Goal: Task Accomplishment & Management: Use online tool/utility

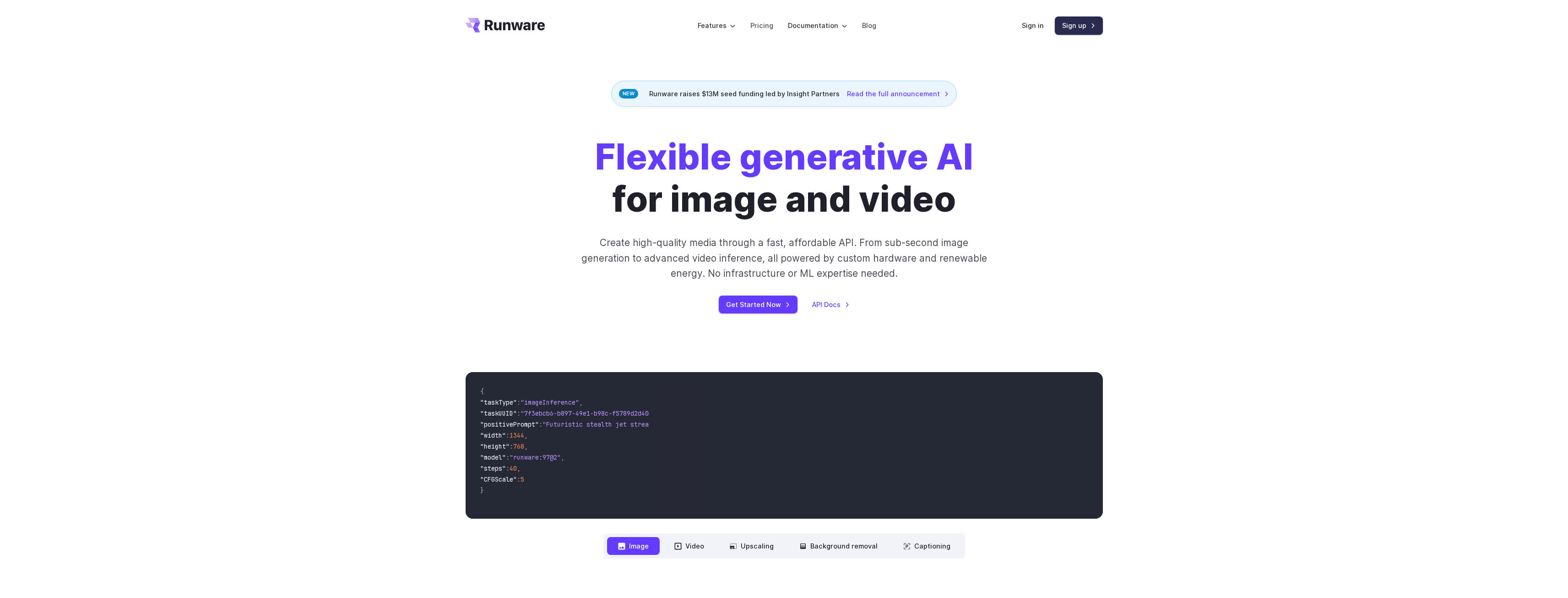
click at [1075, 26] on link "Sign up" at bounding box center [1078, 25] width 48 height 18
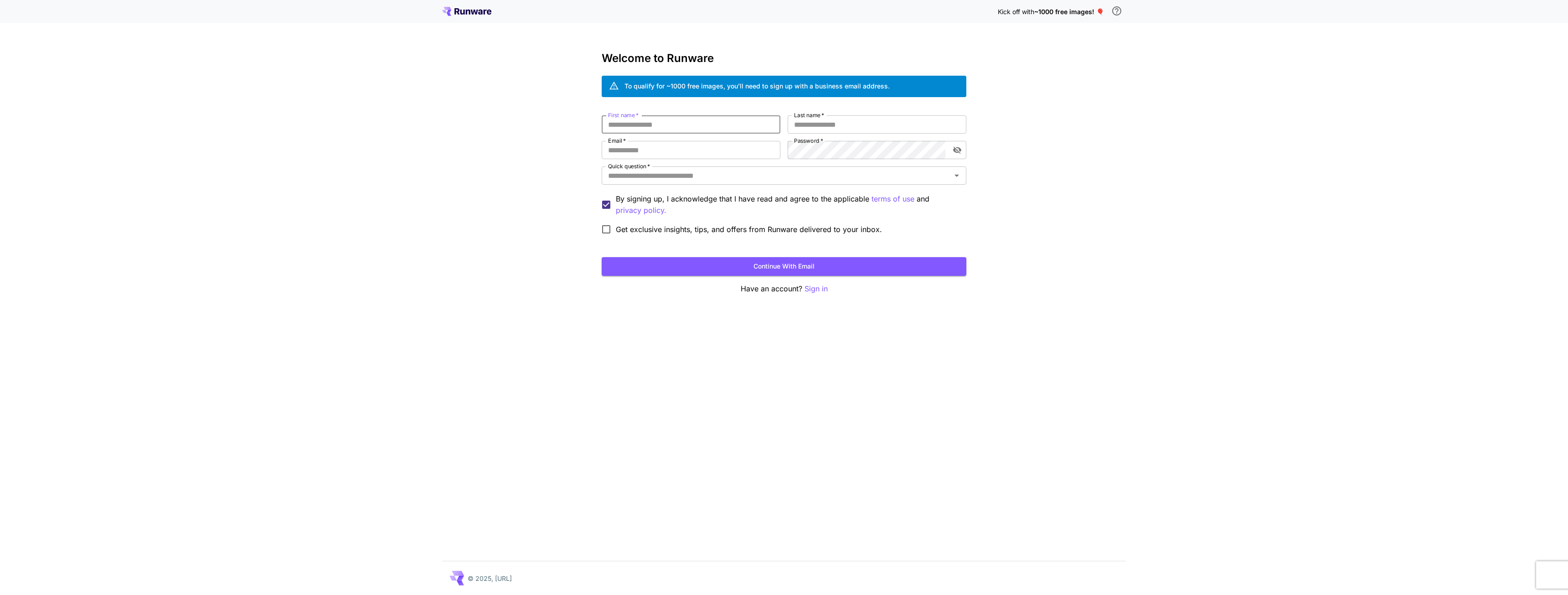
click at [640, 124] on input "First name   *" at bounding box center [691, 124] width 178 height 18
type input "****"
click at [817, 122] on input "Last name   *" at bounding box center [877, 124] width 178 height 18
type input "*******"
drag, startPoint x: 688, startPoint y: 148, endPoint x: 680, endPoint y: 151, distance: 8.5
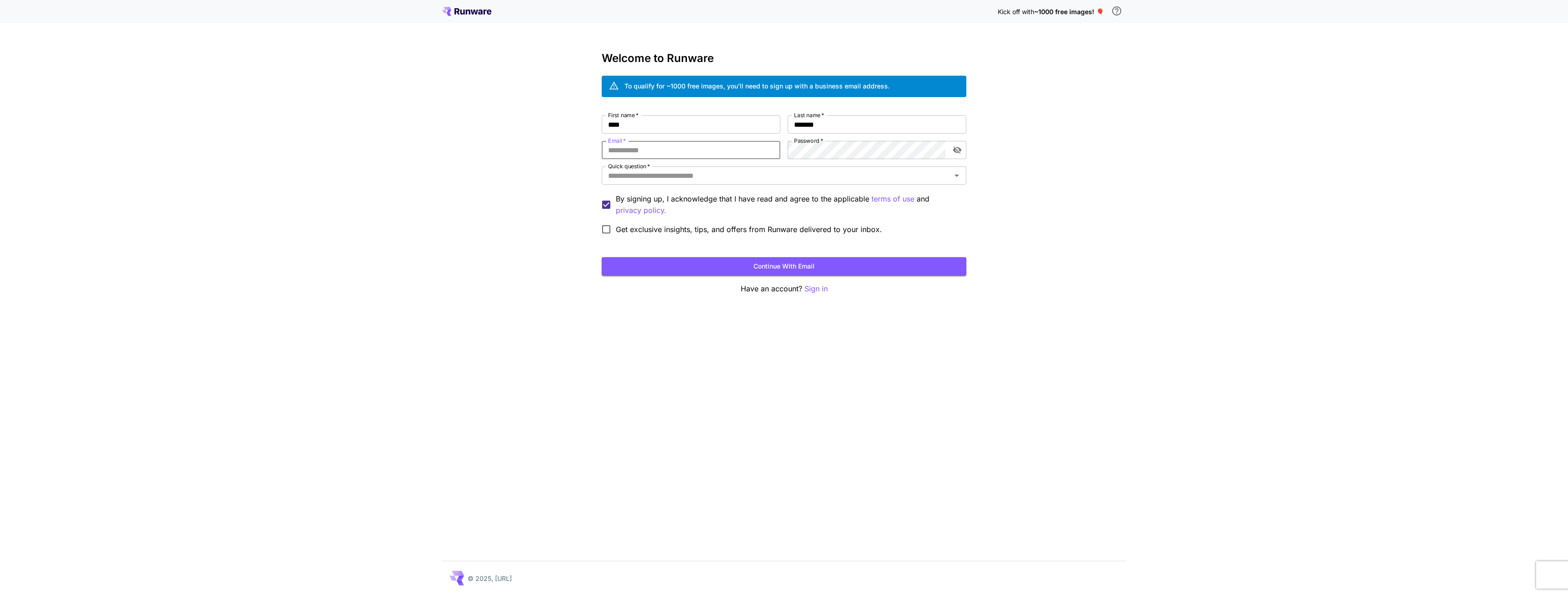
click at [688, 148] on input "Email   *" at bounding box center [691, 150] width 178 height 18
type input "*"
type input "**********"
click at [709, 182] on div "Quick question   *" at bounding box center [784, 176] width 365 height 18
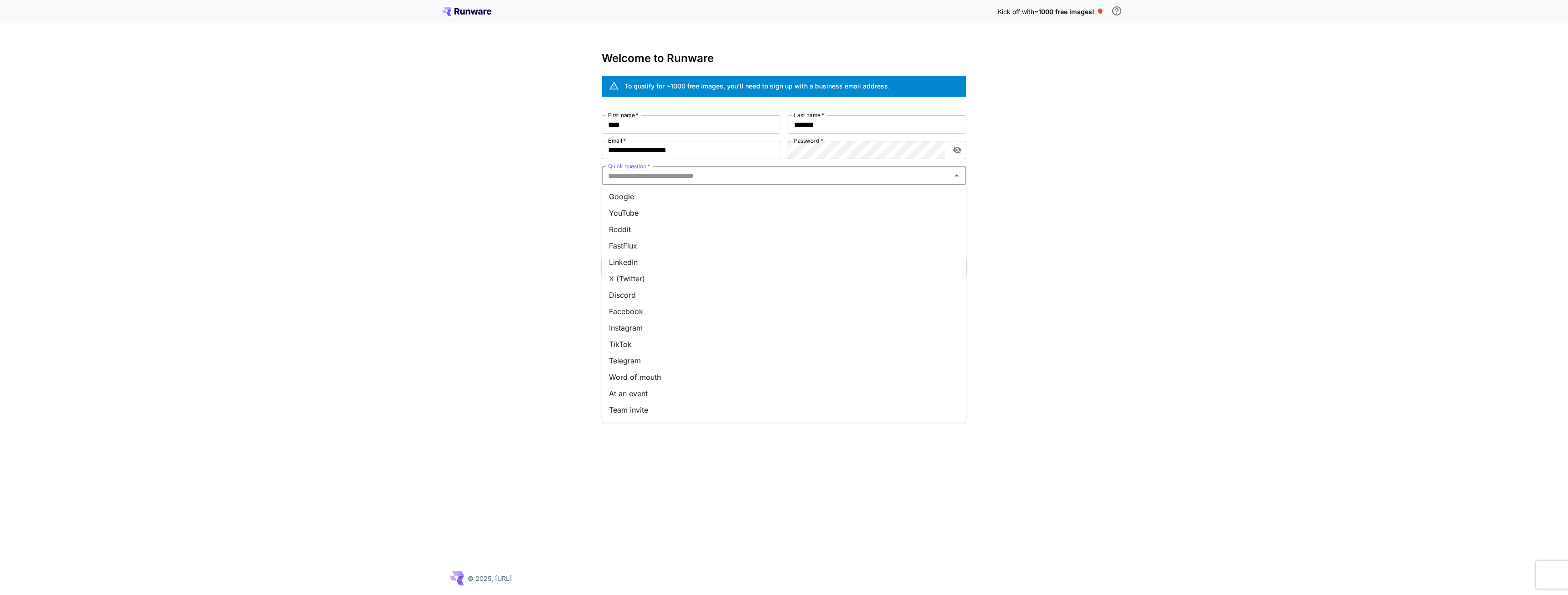
click at [674, 199] on li "Google" at bounding box center [784, 197] width 365 height 16
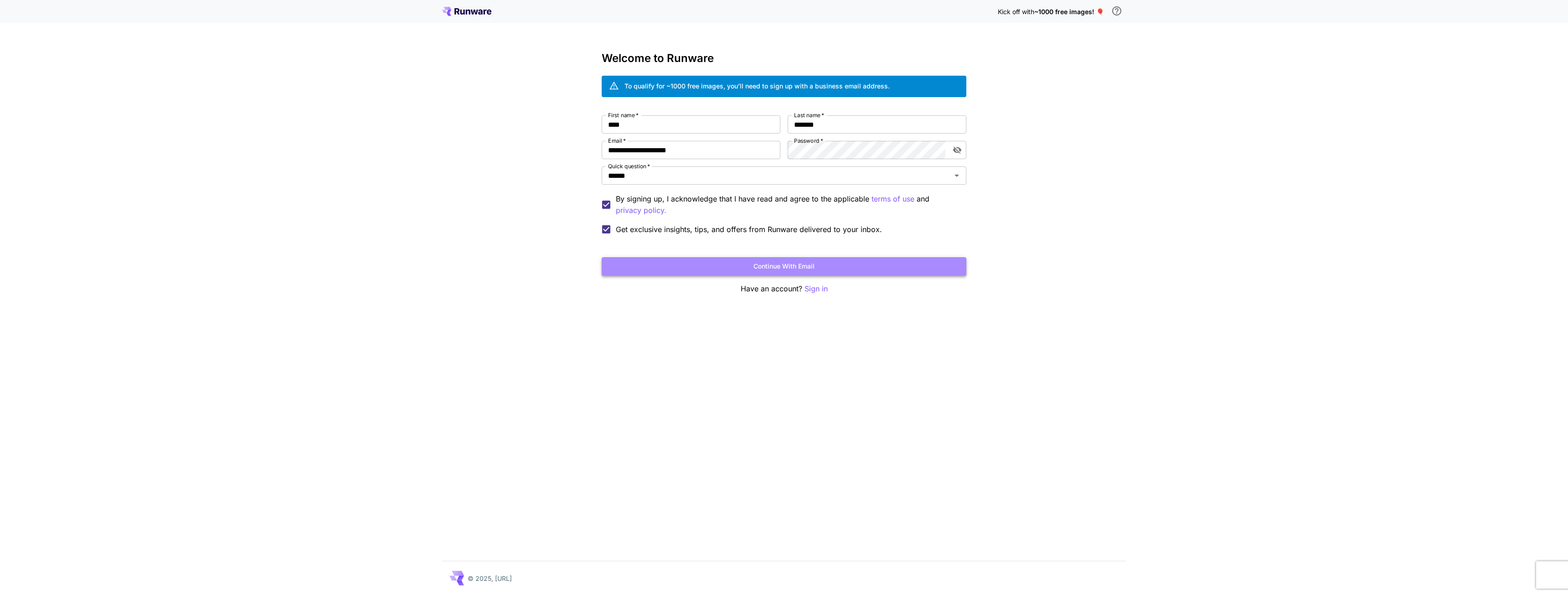
click at [679, 267] on button "Continue with email" at bounding box center [784, 266] width 365 height 19
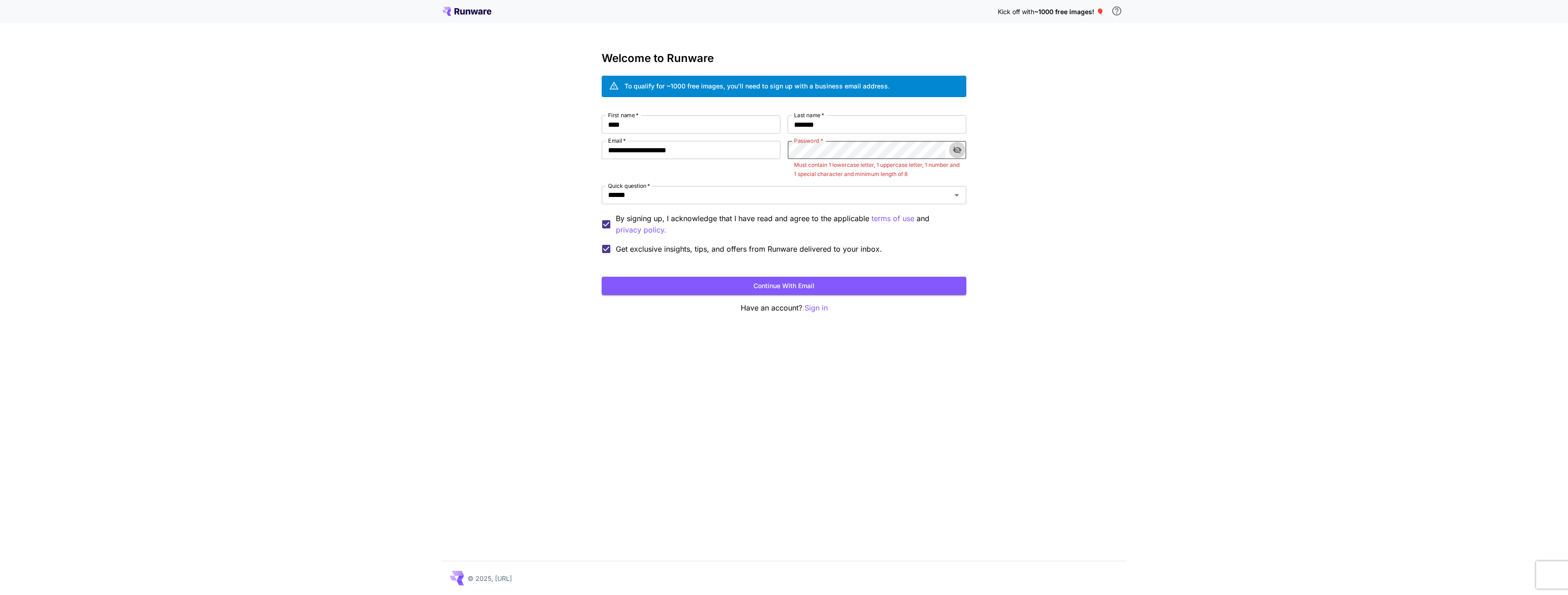
click at [959, 151] on icon "toggle password visibility" at bounding box center [956, 151] width 8 height 7
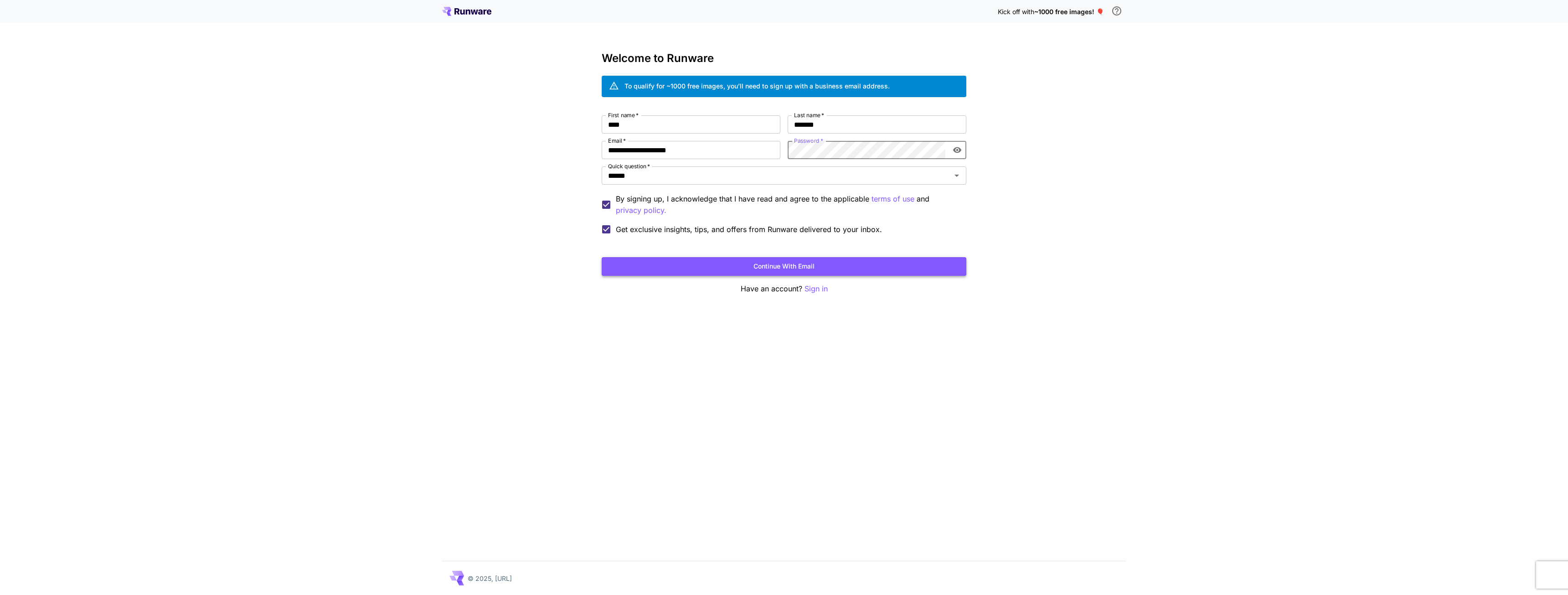
click at [741, 267] on button "Continue with email" at bounding box center [784, 266] width 365 height 19
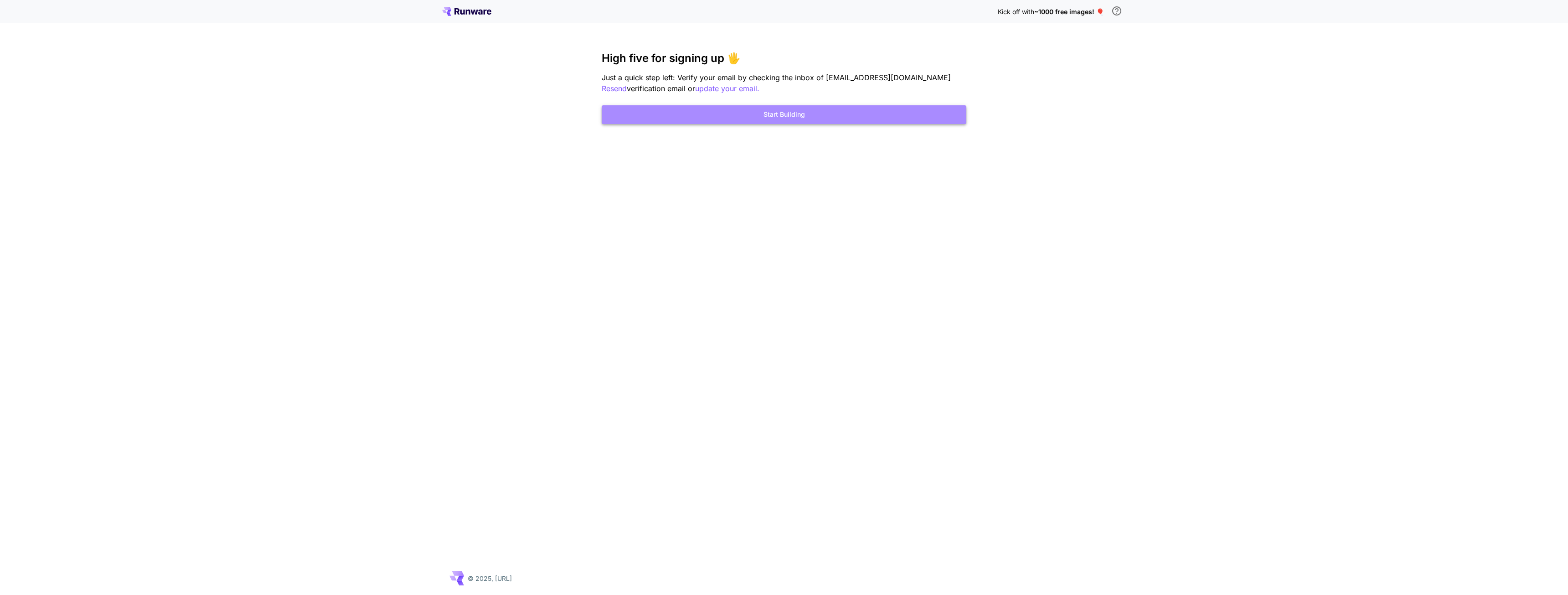
click at [754, 116] on button "Start Building" at bounding box center [784, 114] width 365 height 19
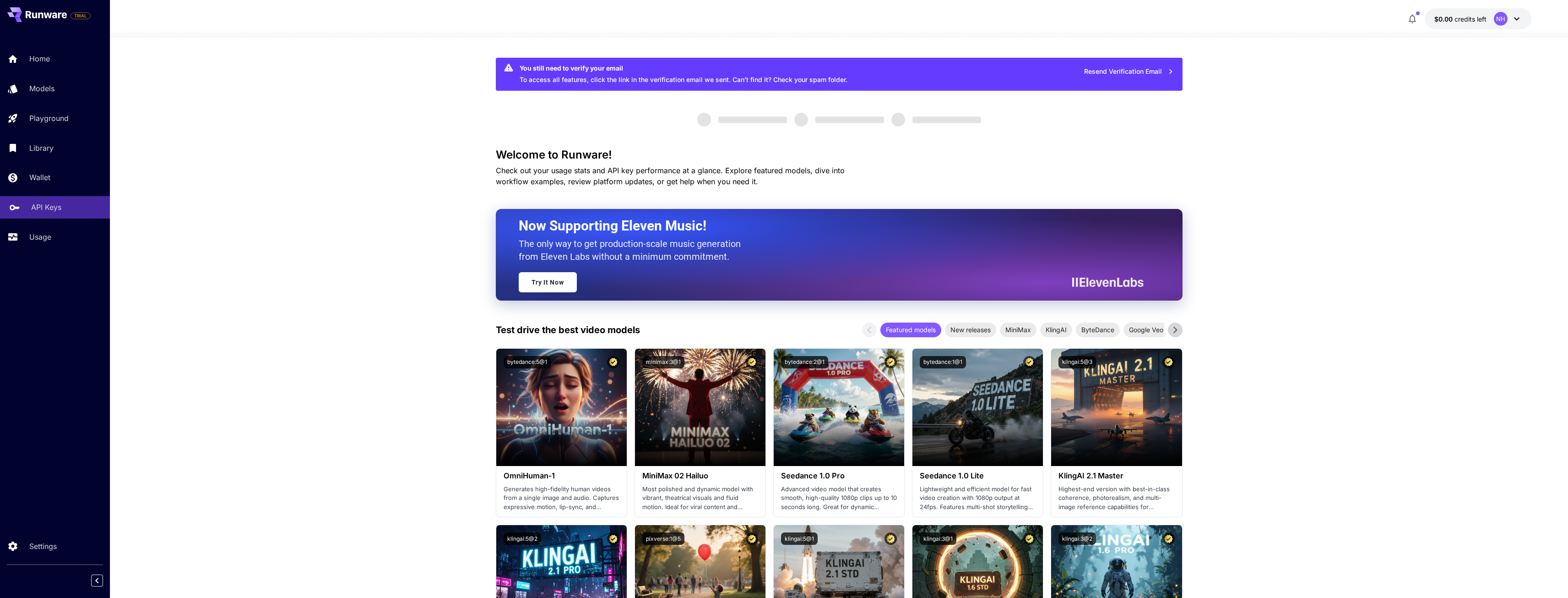
click at [22, 210] on link "API Keys" at bounding box center [54, 207] width 110 height 23
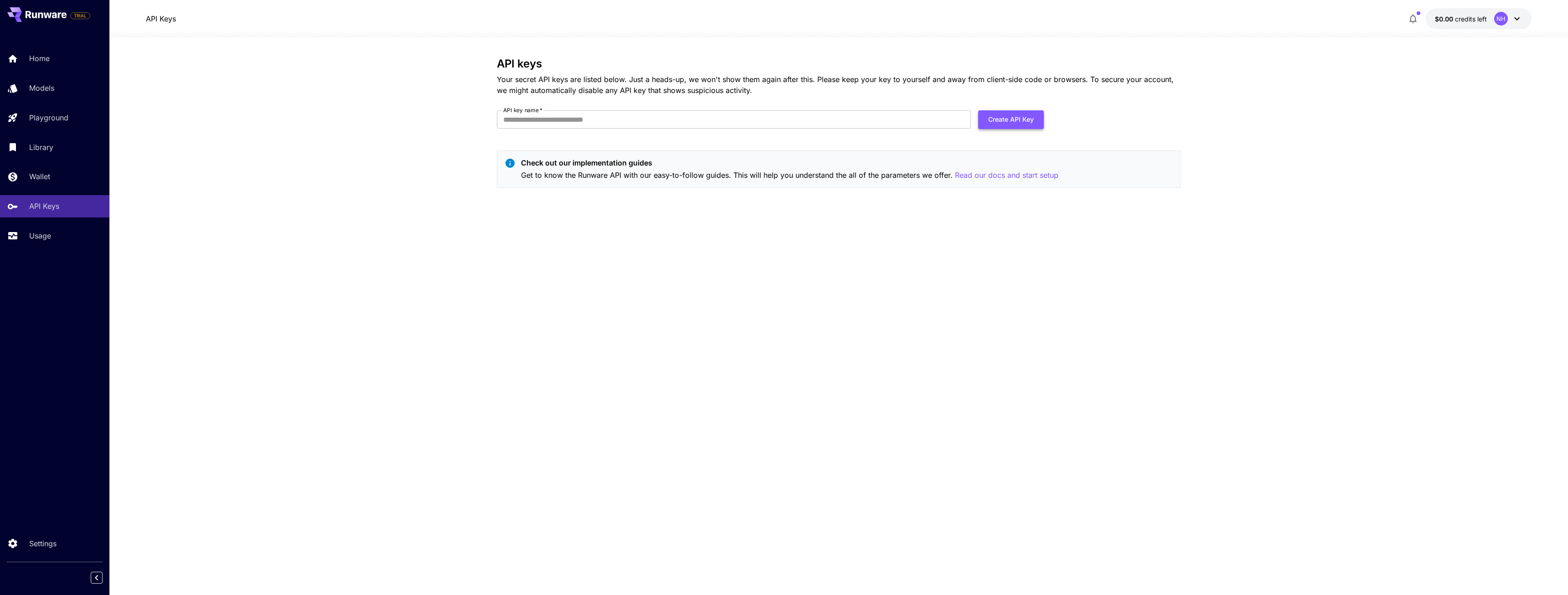
click at [999, 111] on button "Create API Key" at bounding box center [1010, 119] width 66 height 19
click at [527, 123] on input "API key name   *" at bounding box center [734, 119] width 474 height 18
type input "******"
click at [998, 125] on button "Create API Key" at bounding box center [1010, 119] width 66 height 19
click at [1438, 27] on div "You need to verify your email address before you can perform this action." at bounding box center [1492, 30] width 113 height 32
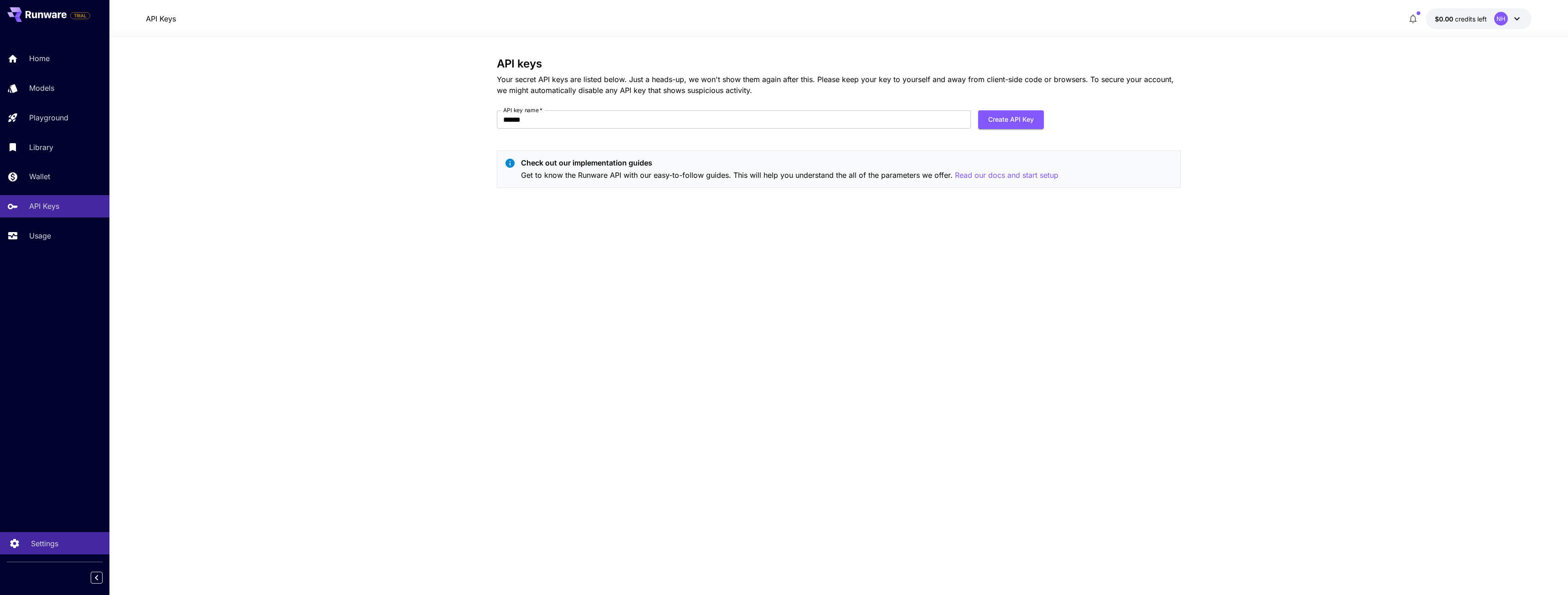
click at [25, 545] on link "Settings" at bounding box center [54, 543] width 109 height 23
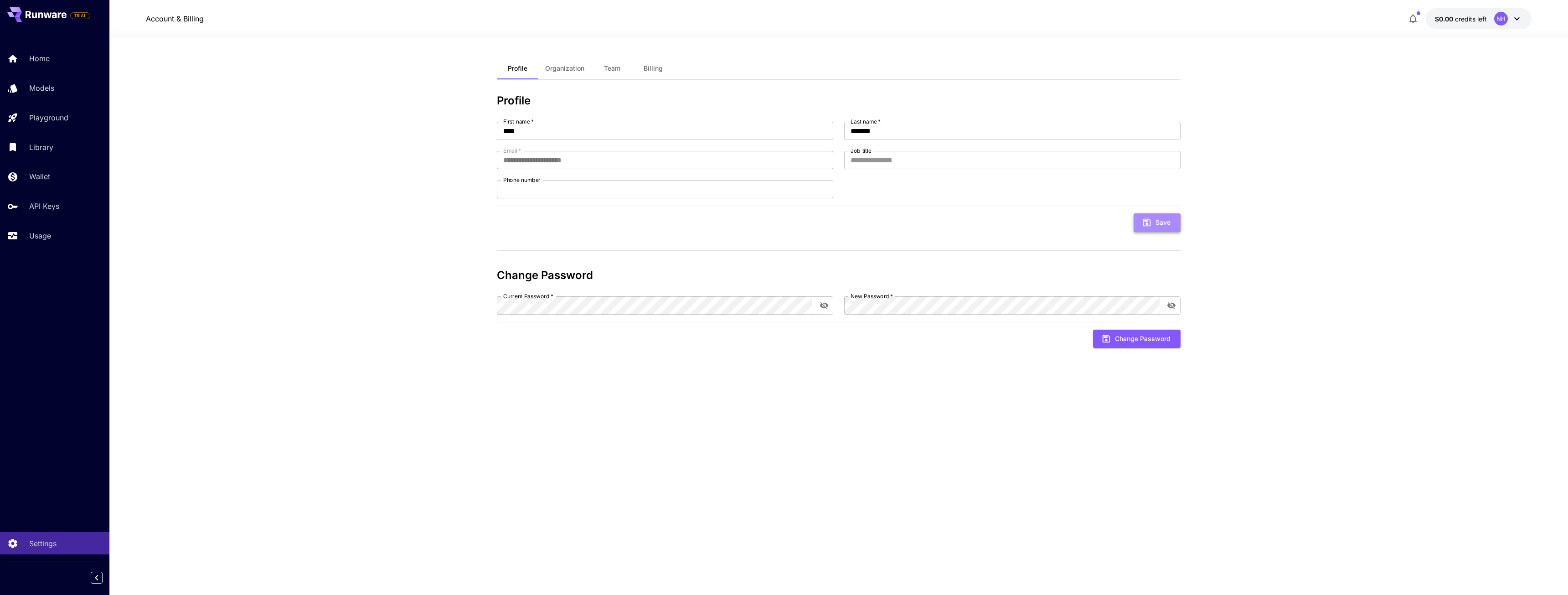
click at [1167, 223] on button "Save" at bounding box center [1157, 223] width 47 height 19
click at [560, 63] on button "Organization" at bounding box center [565, 69] width 54 height 22
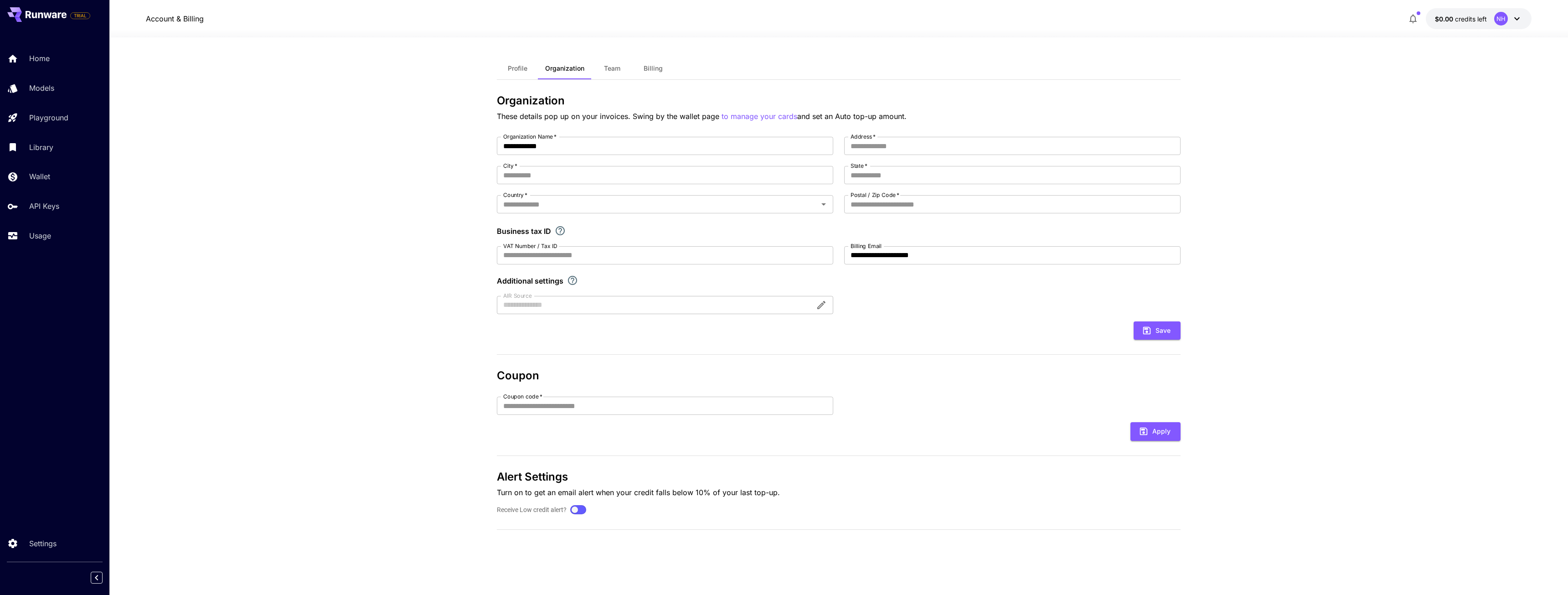
click at [610, 66] on span "Team" at bounding box center [612, 68] width 16 height 8
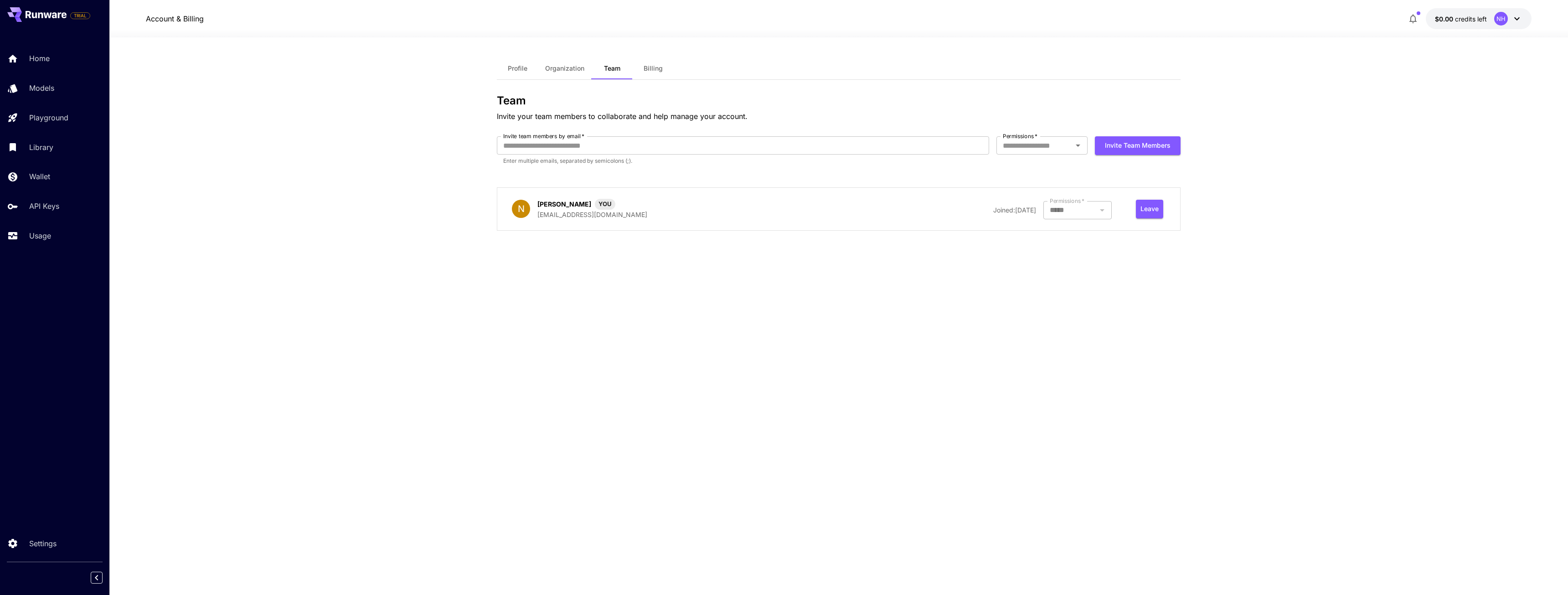
click at [662, 74] on button "Billing" at bounding box center [653, 69] width 41 height 22
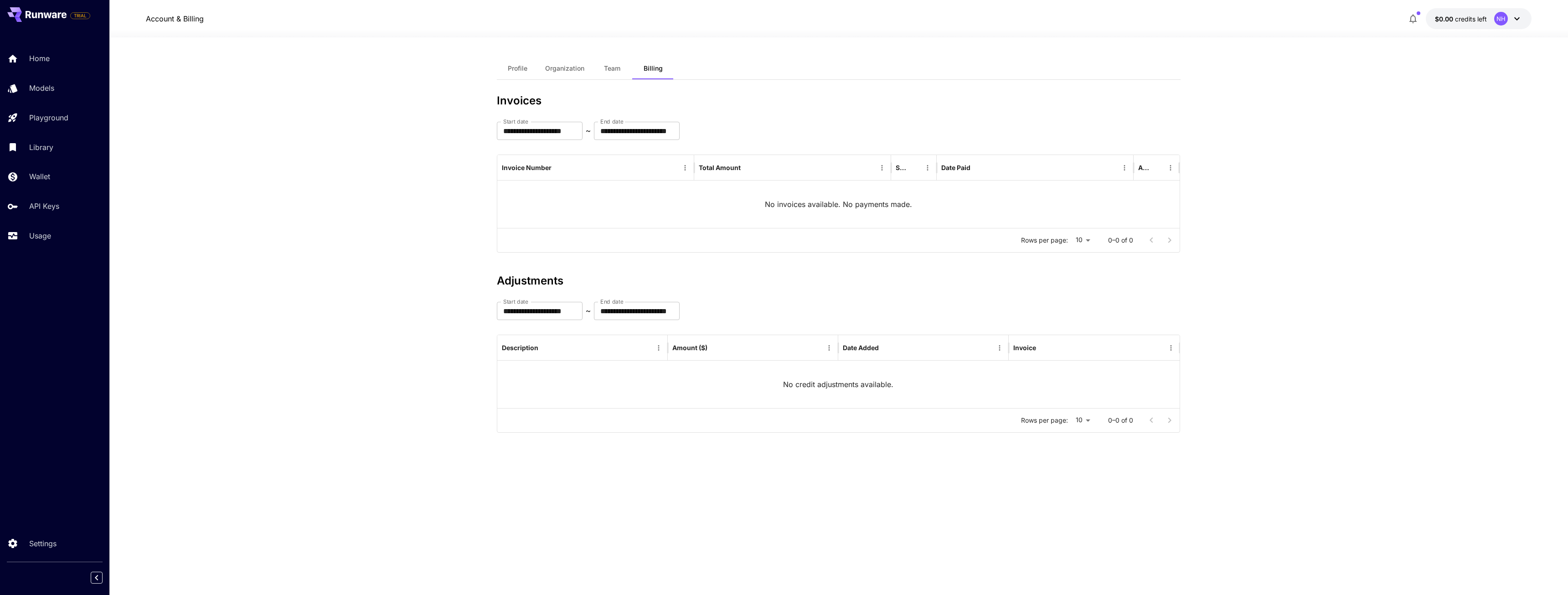
click at [524, 66] on span "Profile" at bounding box center [517, 68] width 20 height 8
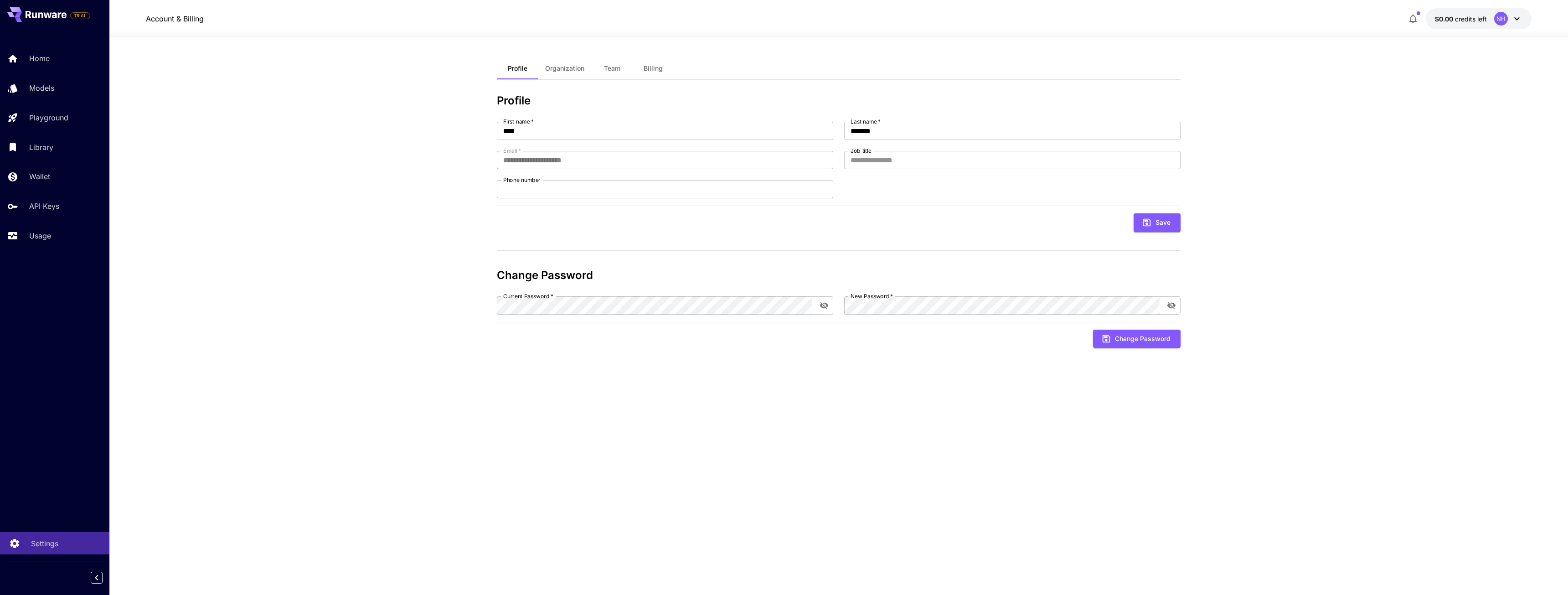
click at [23, 545] on link "Settings" at bounding box center [54, 543] width 109 height 23
click at [22, 200] on link "API Keys" at bounding box center [54, 206] width 109 height 23
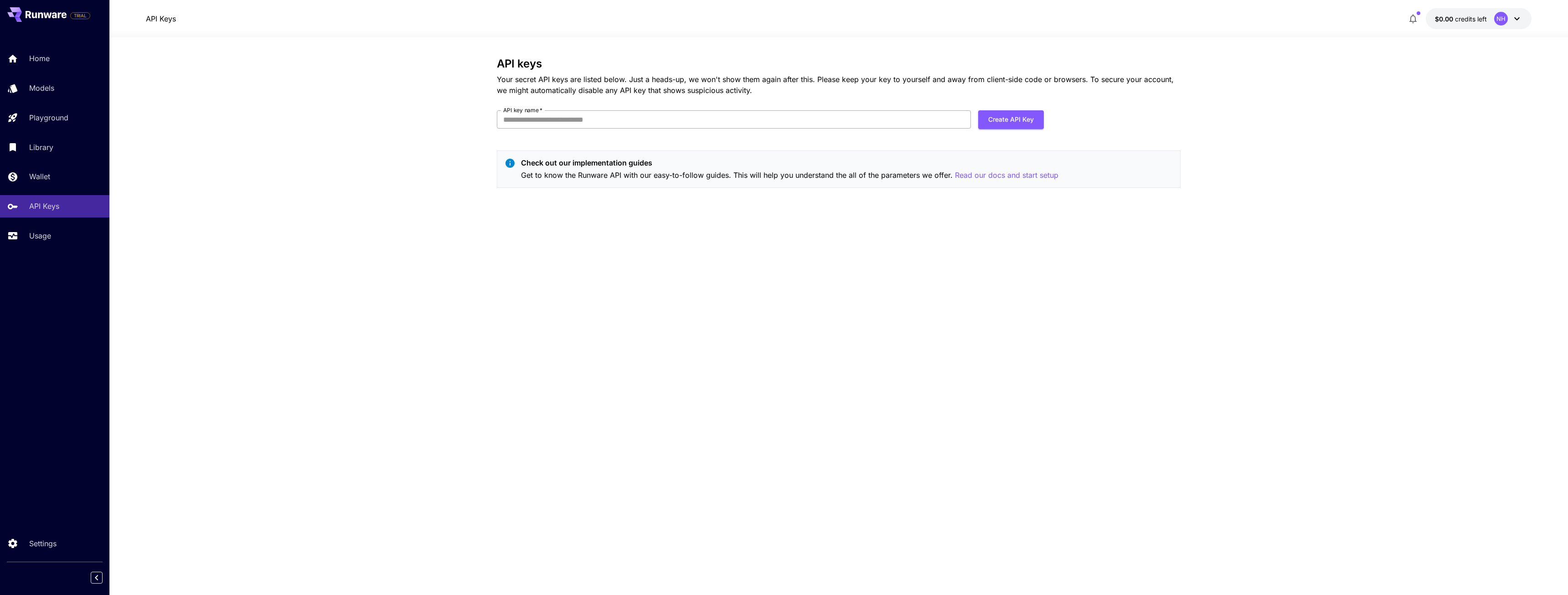
click at [550, 127] on input "API key name   *" at bounding box center [734, 119] width 474 height 18
click at [544, 119] on input "API key name   *" at bounding box center [734, 119] width 474 height 18
type input "******"
click at [1033, 116] on button "Create API Key" at bounding box center [1010, 119] width 66 height 19
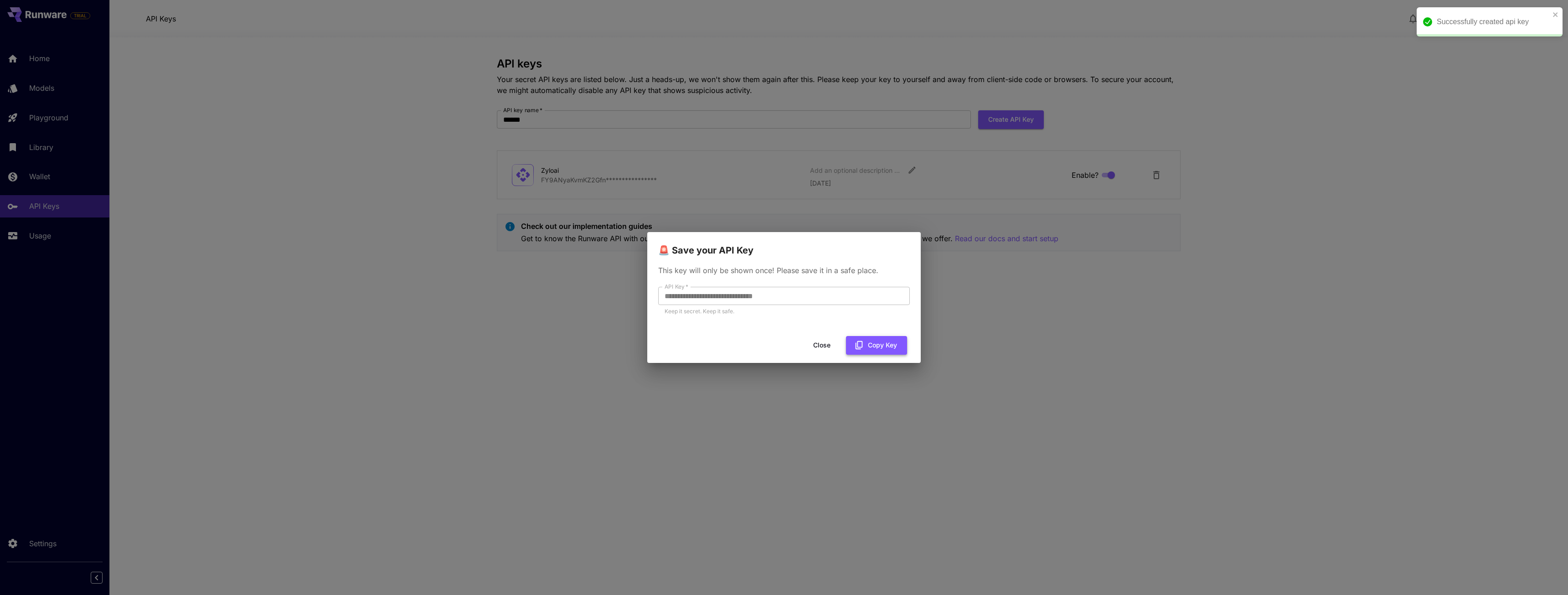
click at [870, 347] on button "Copy Key" at bounding box center [877, 345] width 61 height 19
click at [821, 347] on button "Close" at bounding box center [822, 345] width 41 height 19
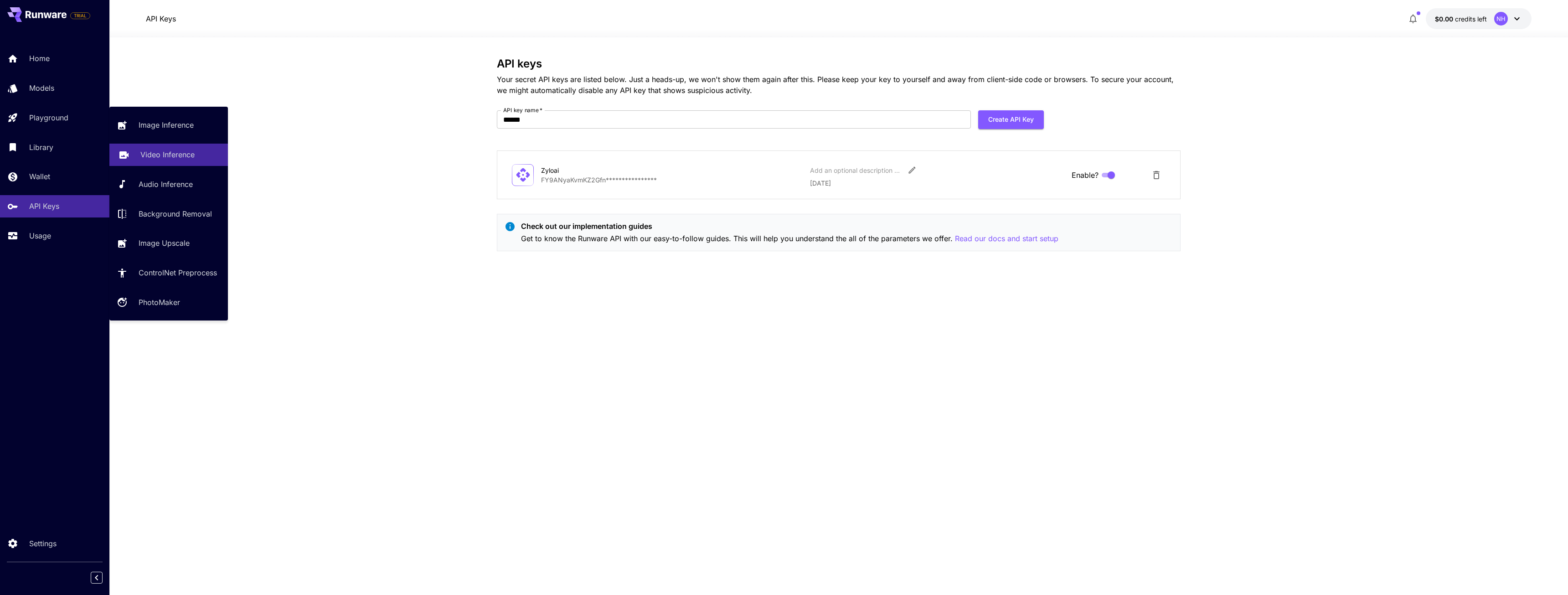
click at [168, 160] on p "Video Inference" at bounding box center [168, 154] width 54 height 11
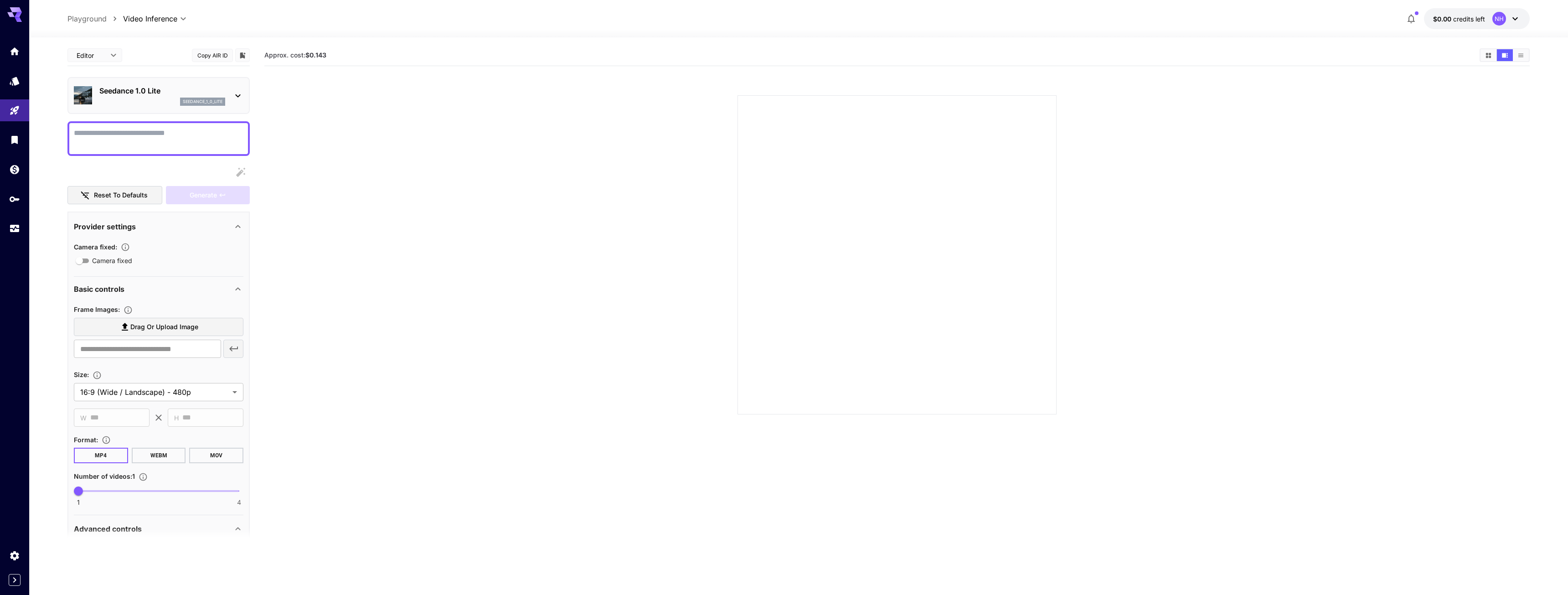
click at [96, 50] on body "**********" at bounding box center [784, 334] width 1568 height 667
click at [96, 50] on div at bounding box center [784, 298] width 1568 height 595
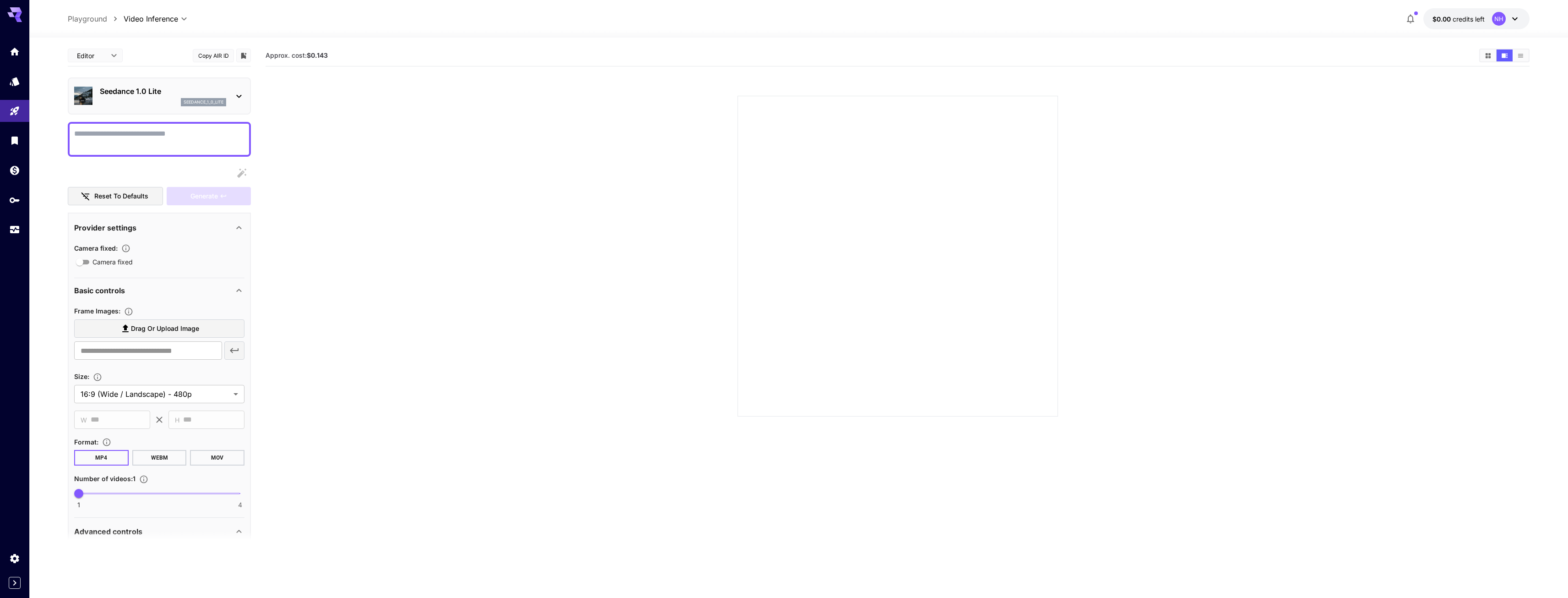
click at [146, 90] on p "Seedance 1.0 Lite" at bounding box center [163, 92] width 127 height 11
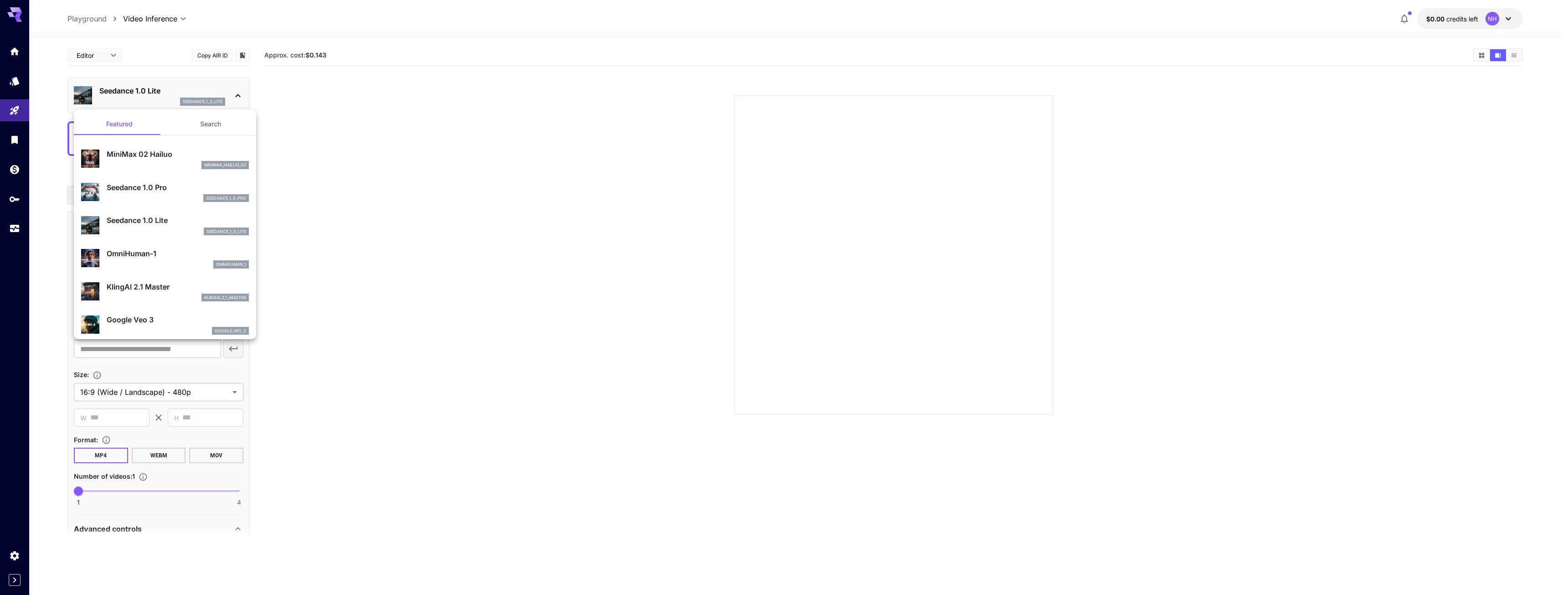
click at [409, 180] on div at bounding box center [784, 298] width 1568 height 595
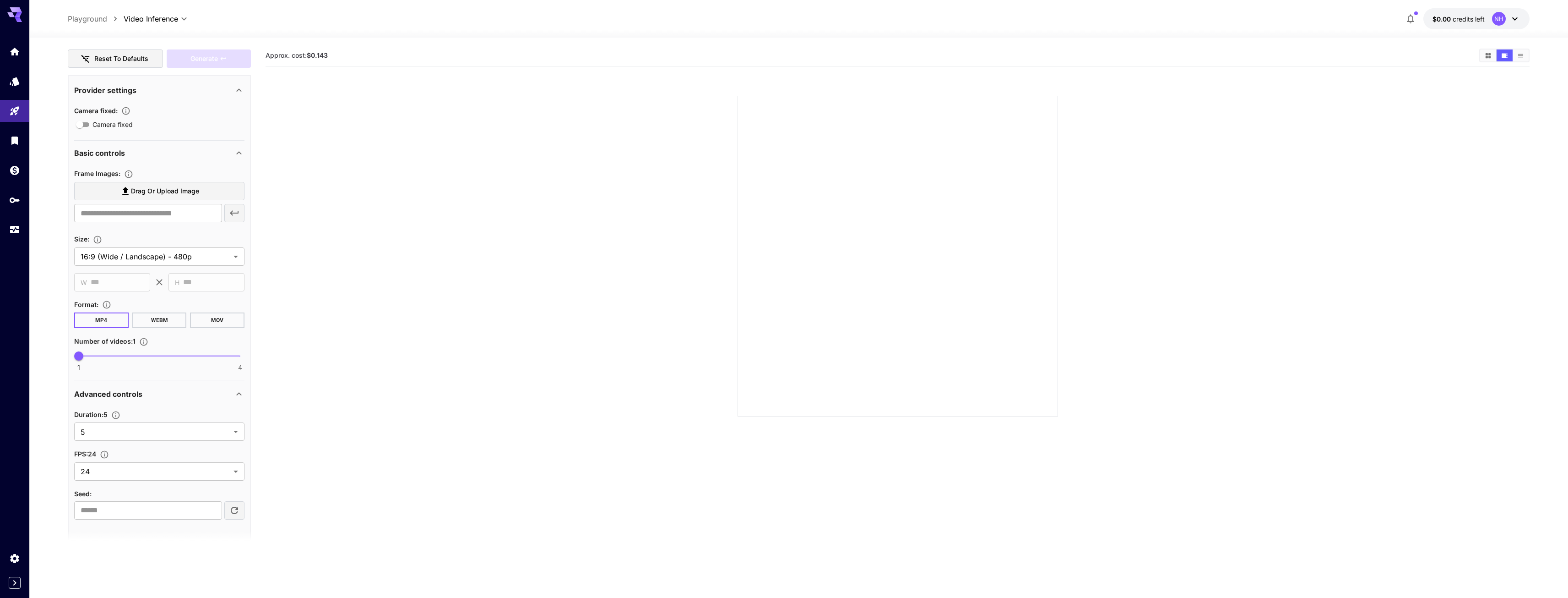
scroll to position [167, 0]
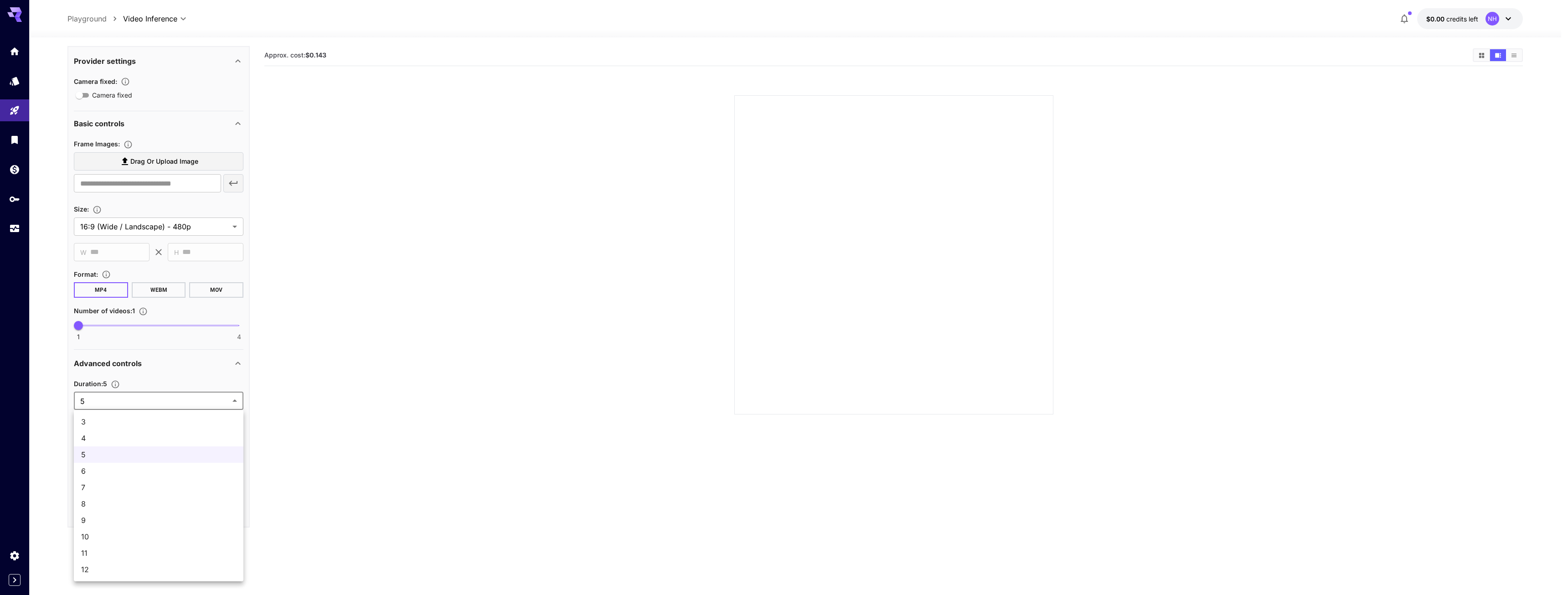
click at [107, 403] on body "**********" at bounding box center [784, 334] width 1568 height 667
click at [108, 403] on div at bounding box center [784, 298] width 1568 height 595
click at [99, 404] on body "**********" at bounding box center [784, 334] width 1568 height 667
click at [99, 404] on div at bounding box center [784, 298] width 1568 height 595
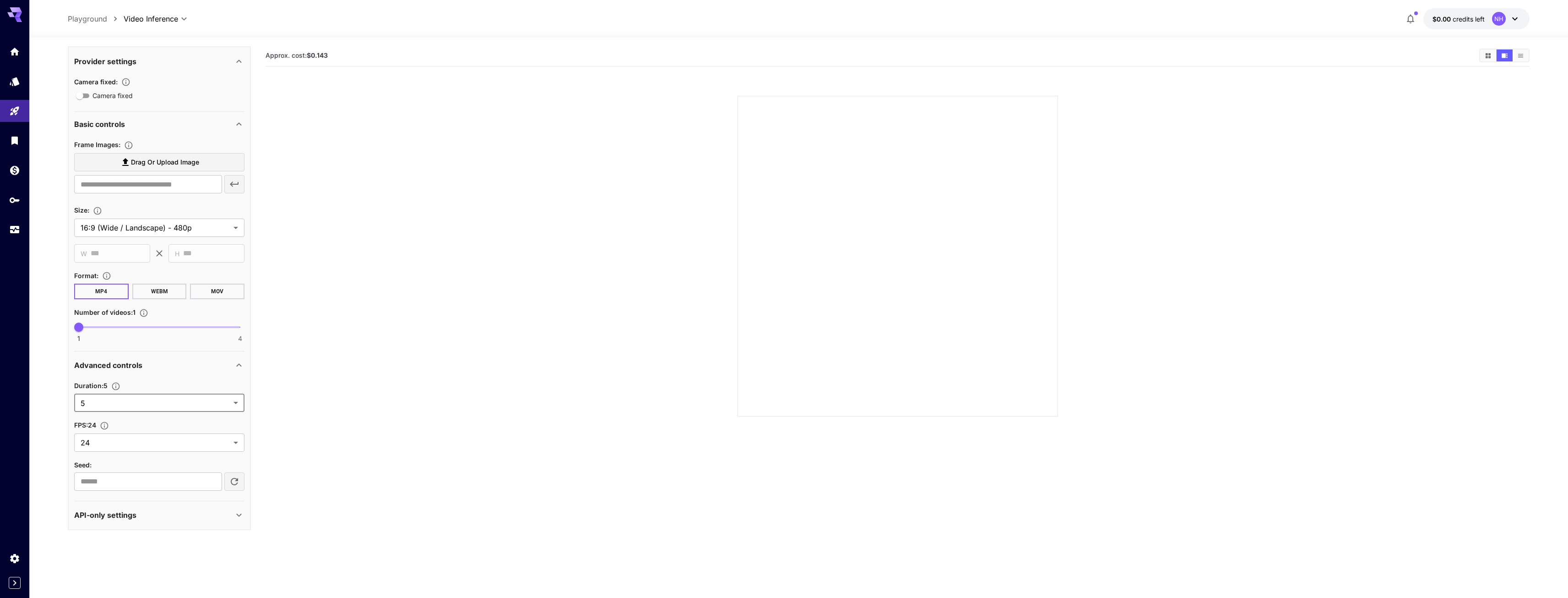
click at [137, 521] on div "API-only settings" at bounding box center [154, 515] width 159 height 11
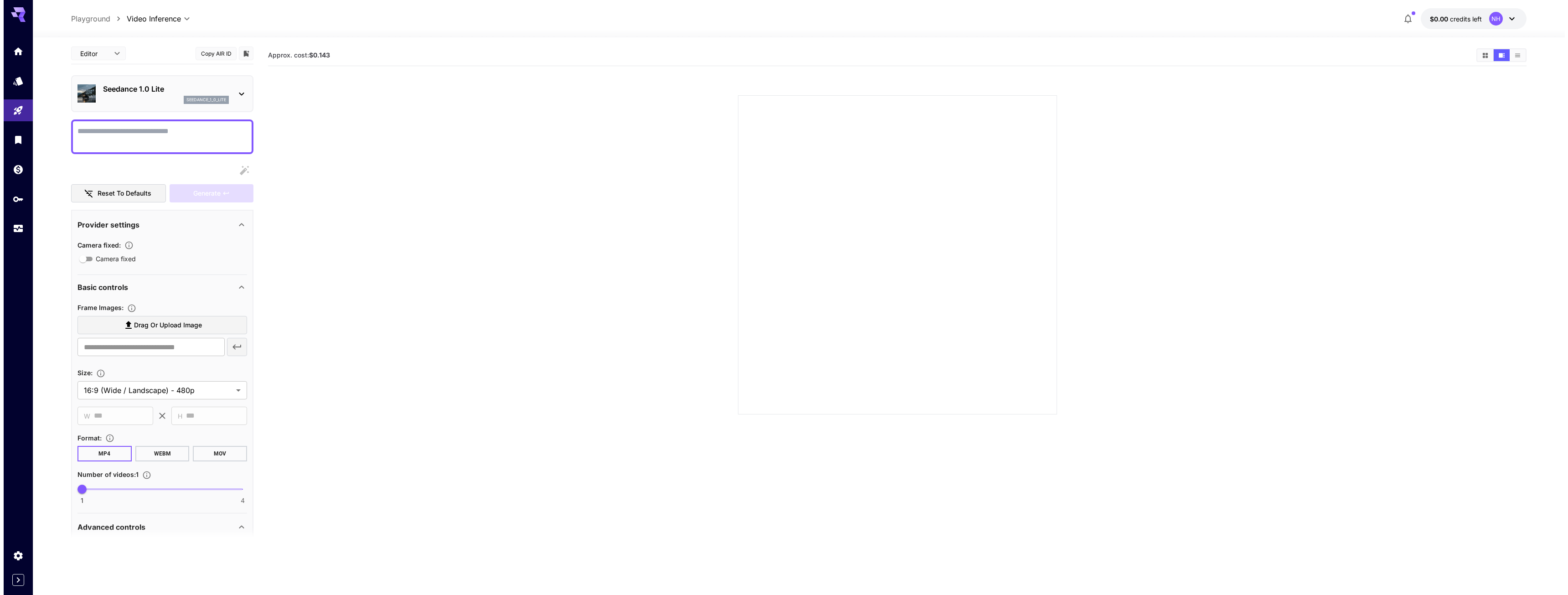
scroll to position [0, 0]
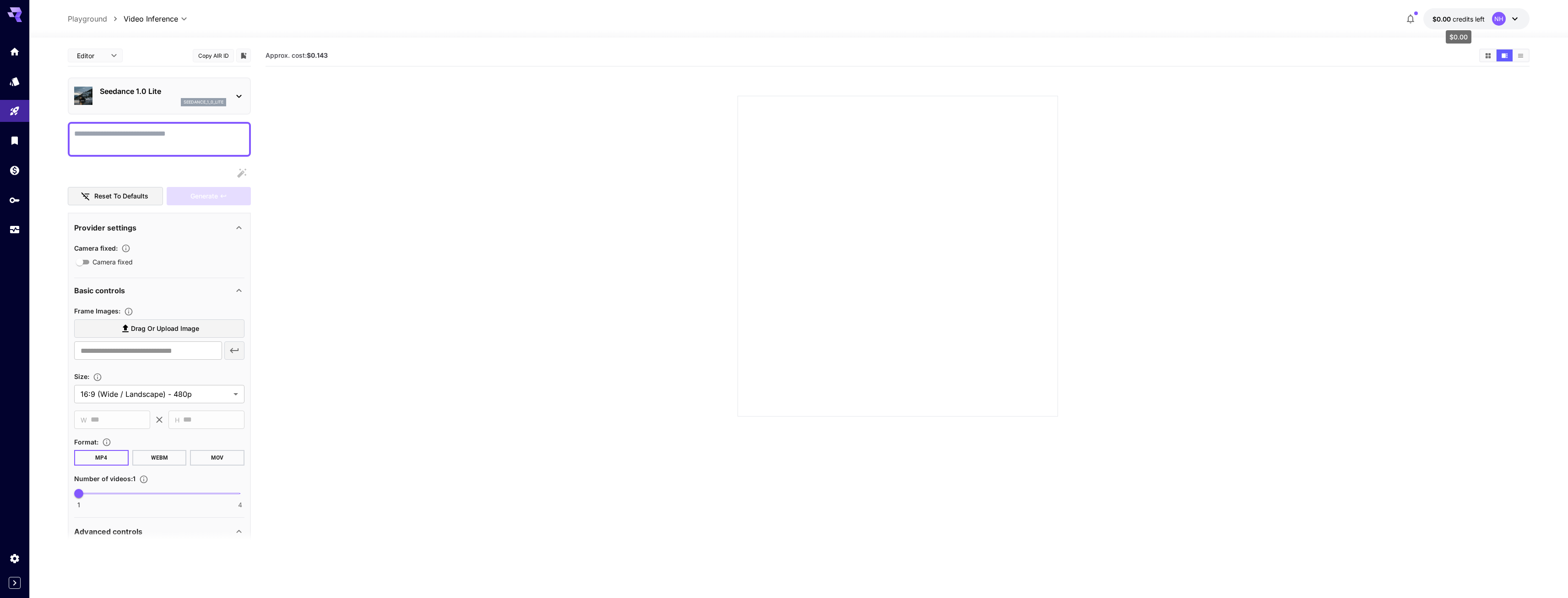
click at [1474, 15] on span "credits left" at bounding box center [1468, 19] width 32 height 8
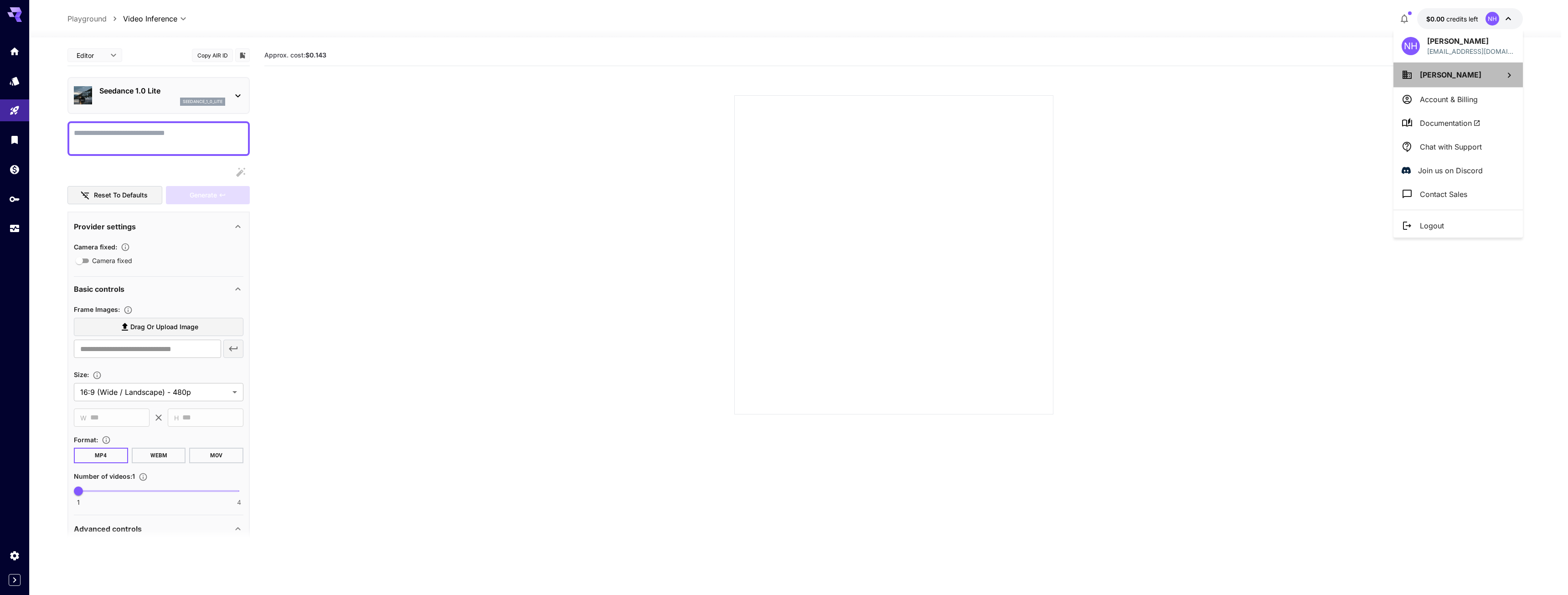
click at [1430, 74] on span "Niko Huhtala" at bounding box center [1450, 75] width 61 height 9
click at [1430, 76] on div at bounding box center [784, 298] width 1568 height 595
click at [1427, 51] on div "NH Niko Huhtala huhtalavpee@gmail.com" at bounding box center [1458, 45] width 130 height 33
click at [1436, 100] on p "Account & Billing" at bounding box center [1448, 99] width 58 height 11
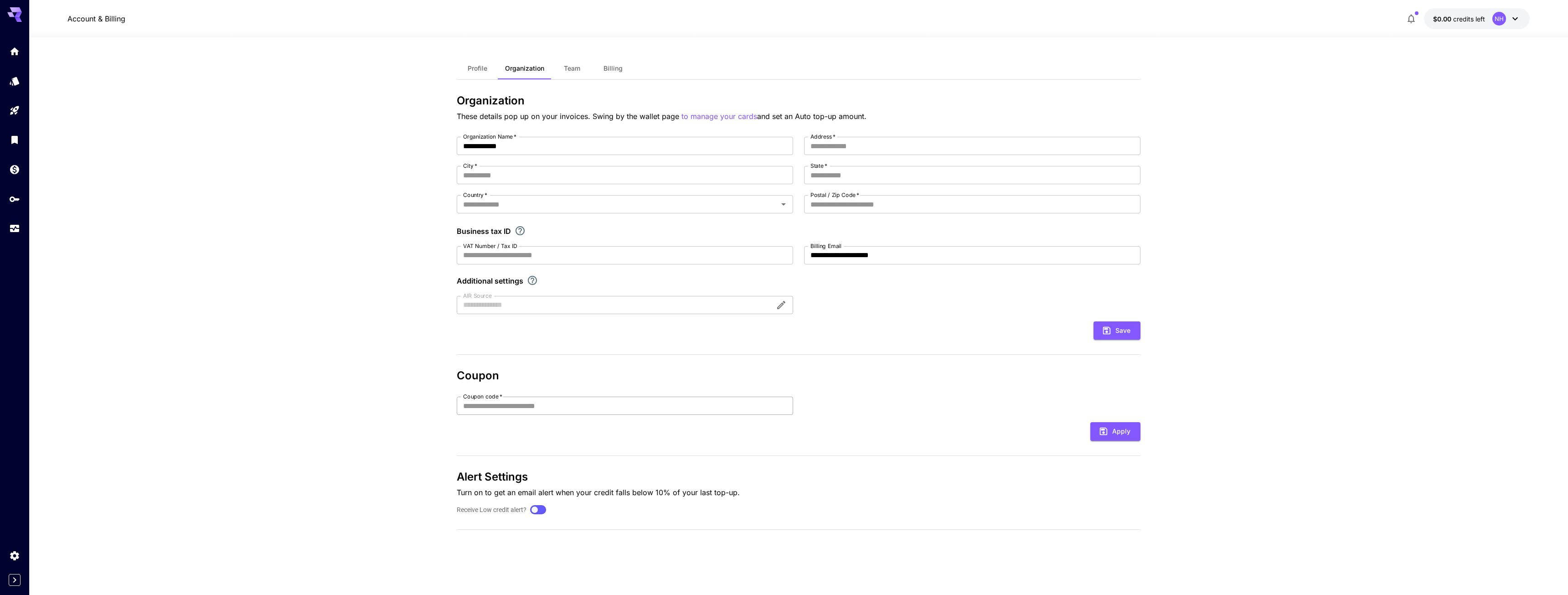
drag, startPoint x: 587, startPoint y: 416, endPoint x: 581, endPoint y: 413, distance: 6.7
click at [586, 416] on form "Coupon code   * Coupon code   * Apply" at bounding box center [798, 418] width 684 height 44
click at [576, 407] on input "Coupon code   *" at bounding box center [624, 406] width 336 height 18
type input "*"
type input "********"
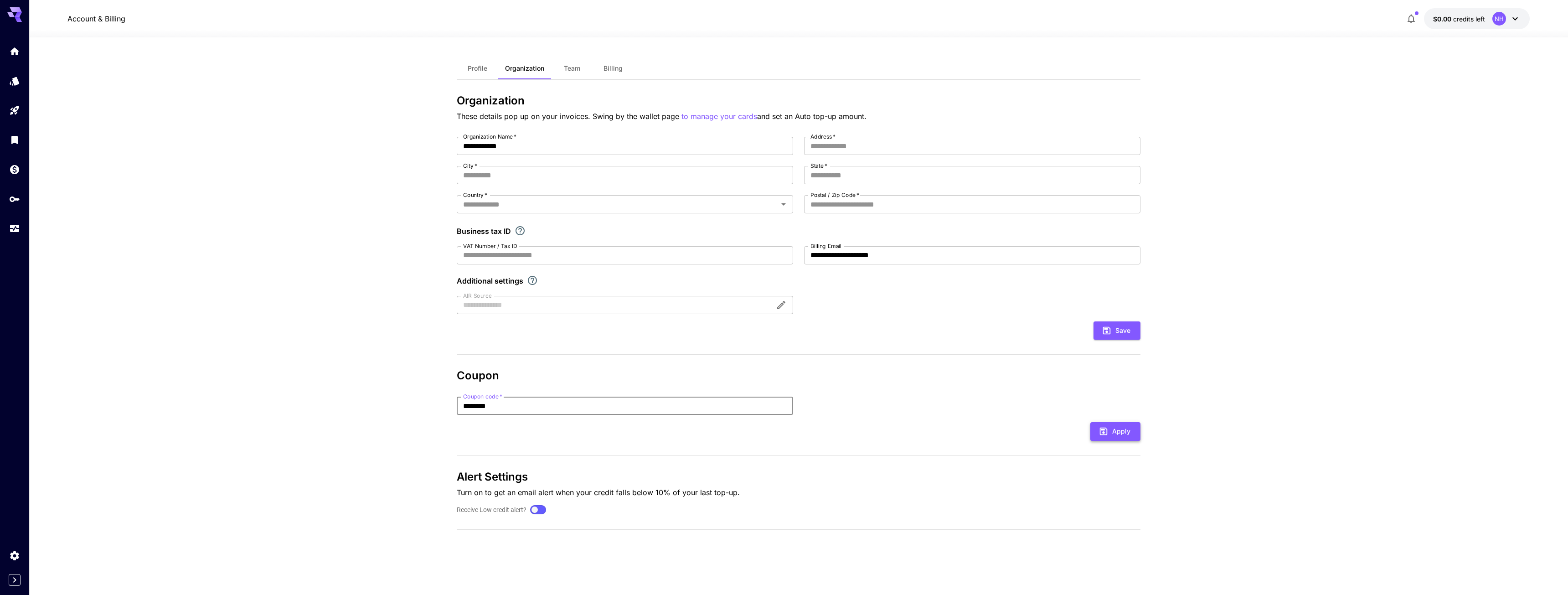
click at [1114, 435] on button "Apply" at bounding box center [1116, 431] width 50 height 19
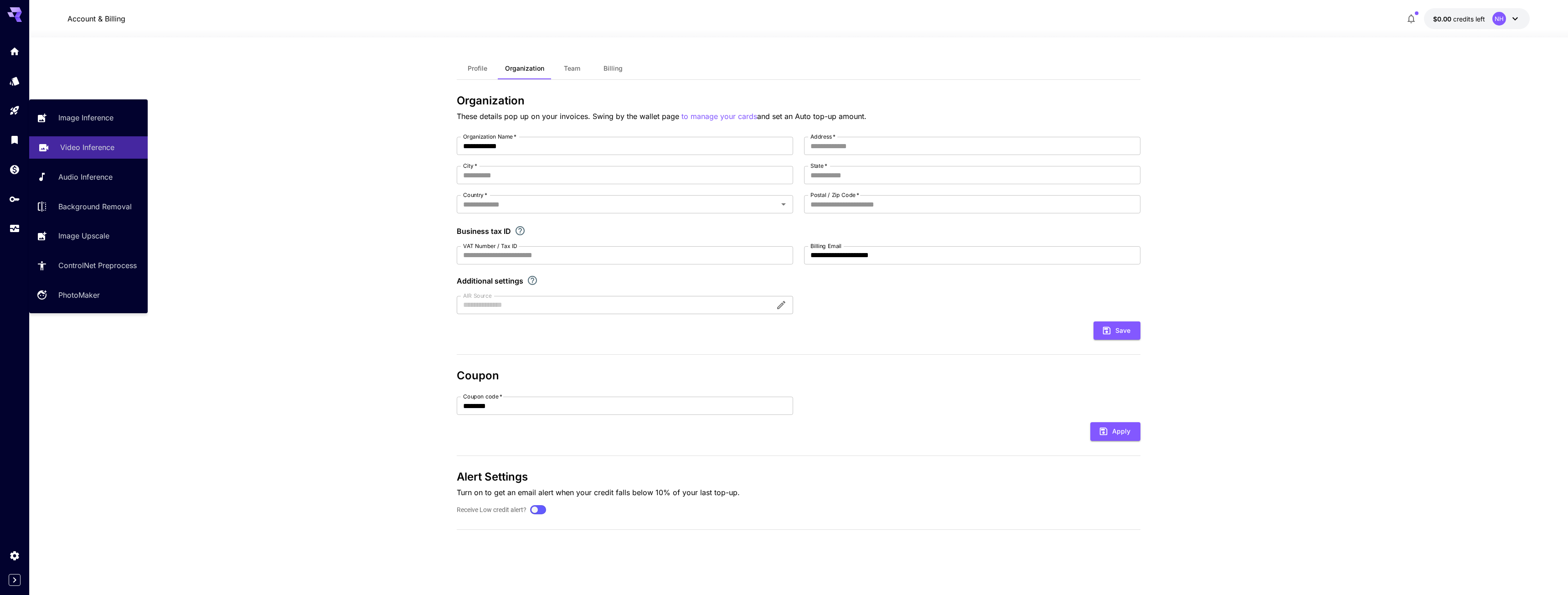
click at [62, 146] on p "Video Inference" at bounding box center [87, 147] width 54 height 11
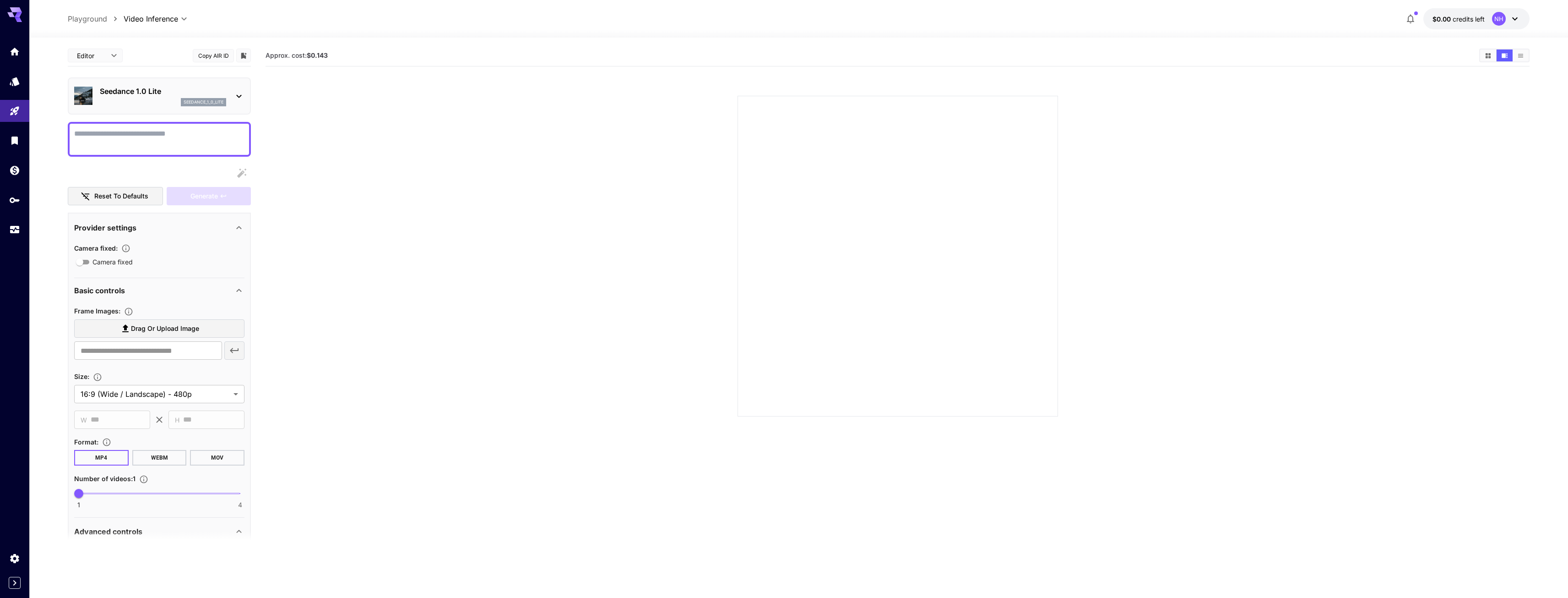
click at [121, 92] on p "Seedance 1.0 Lite" at bounding box center [163, 92] width 127 height 11
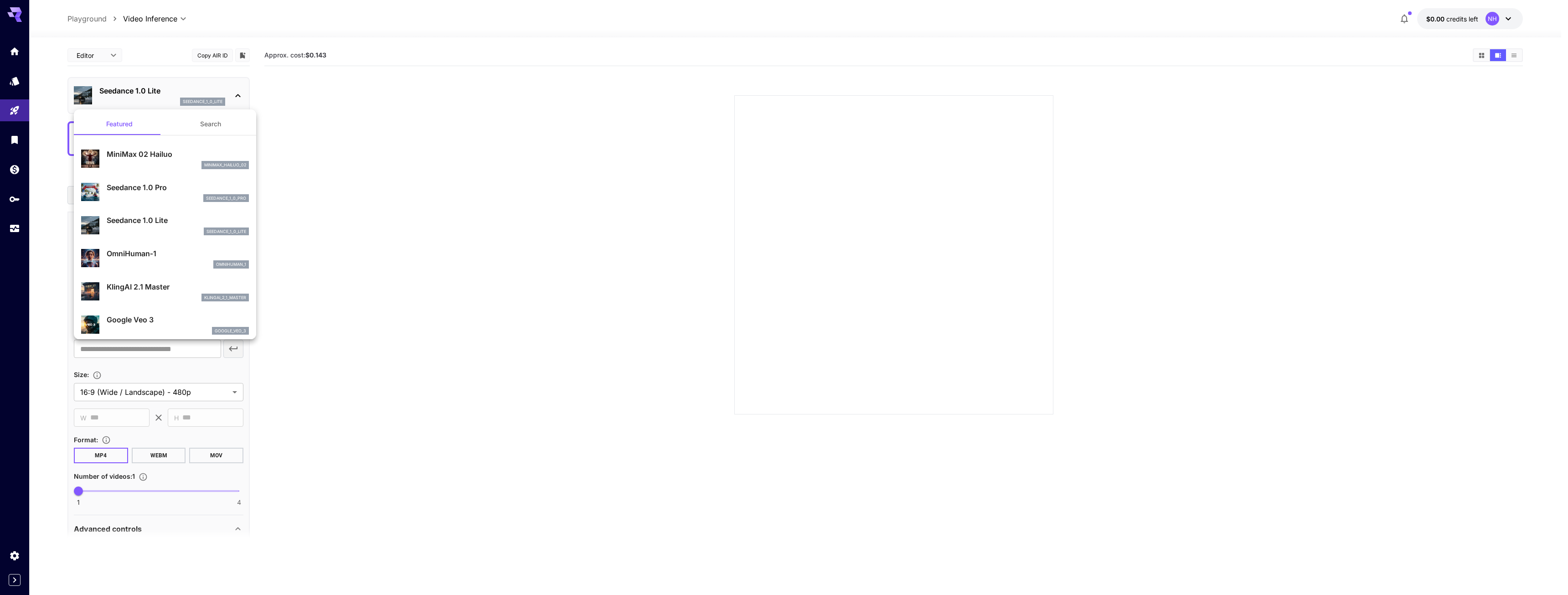
click at [121, 92] on div at bounding box center [784, 298] width 1568 height 595
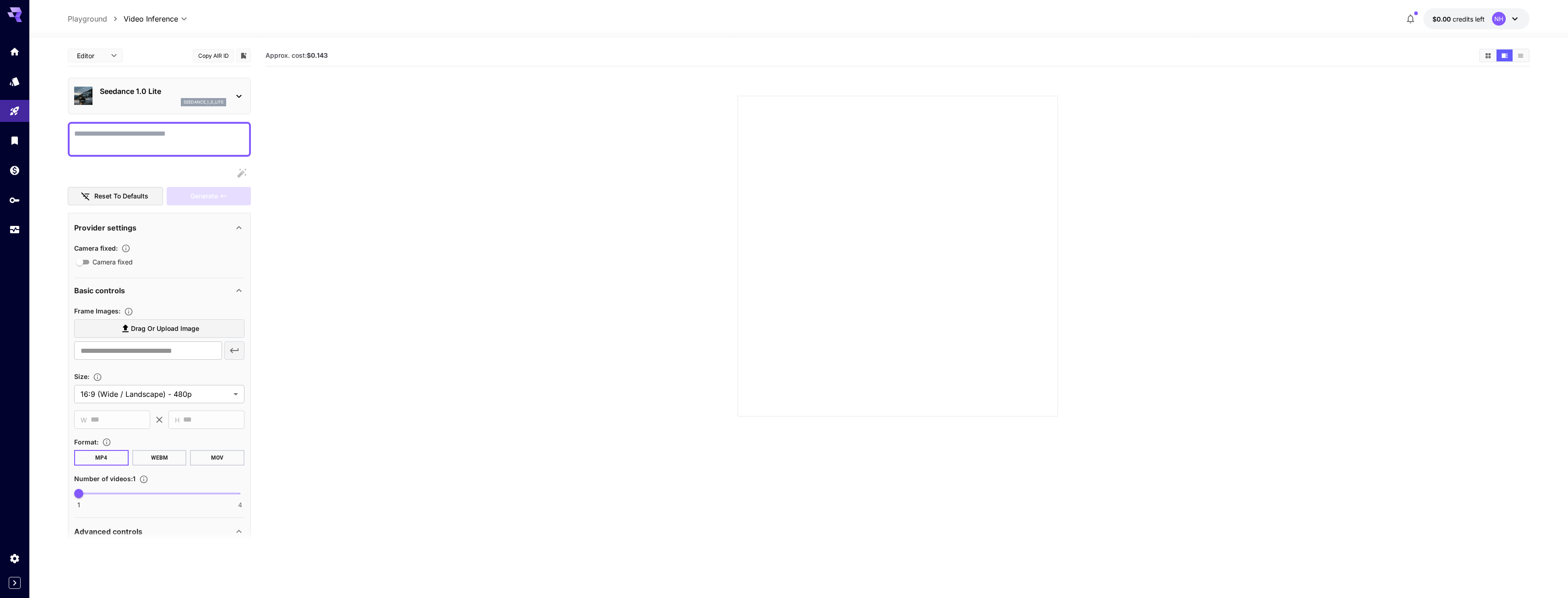
click at [85, 54] on body "**********" at bounding box center [784, 335] width 1568 height 670
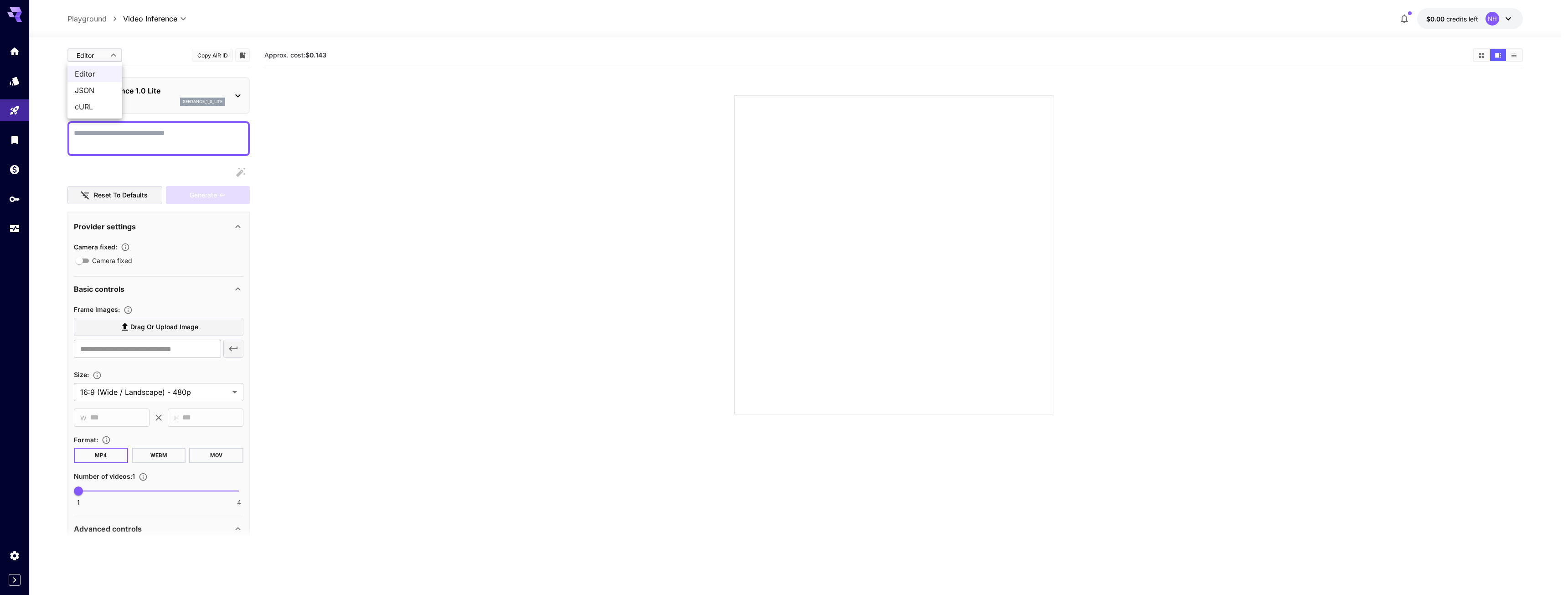
click at [92, 62] on ul "Editor JSON cURL" at bounding box center [95, 90] width 55 height 57
click at [178, 95] on div at bounding box center [784, 298] width 1568 height 595
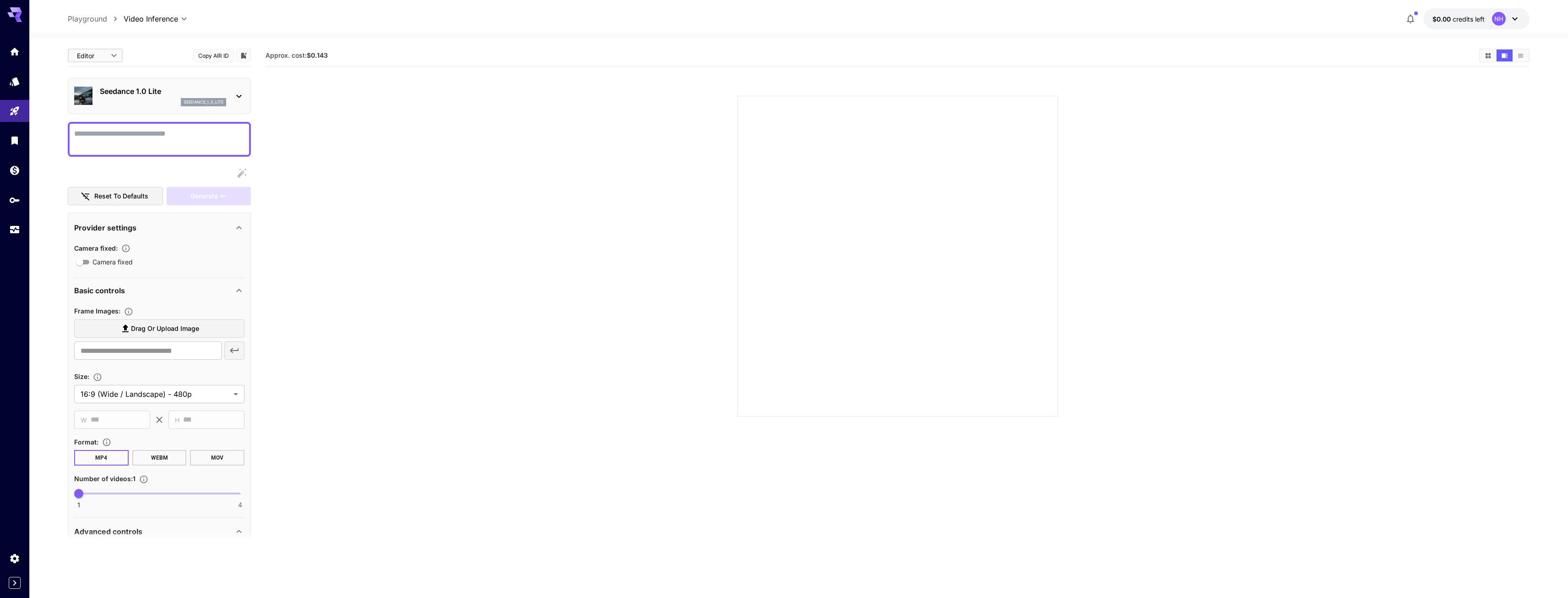
click at [153, 91] on p "Seedance 1.0 Lite" at bounding box center [163, 92] width 127 height 11
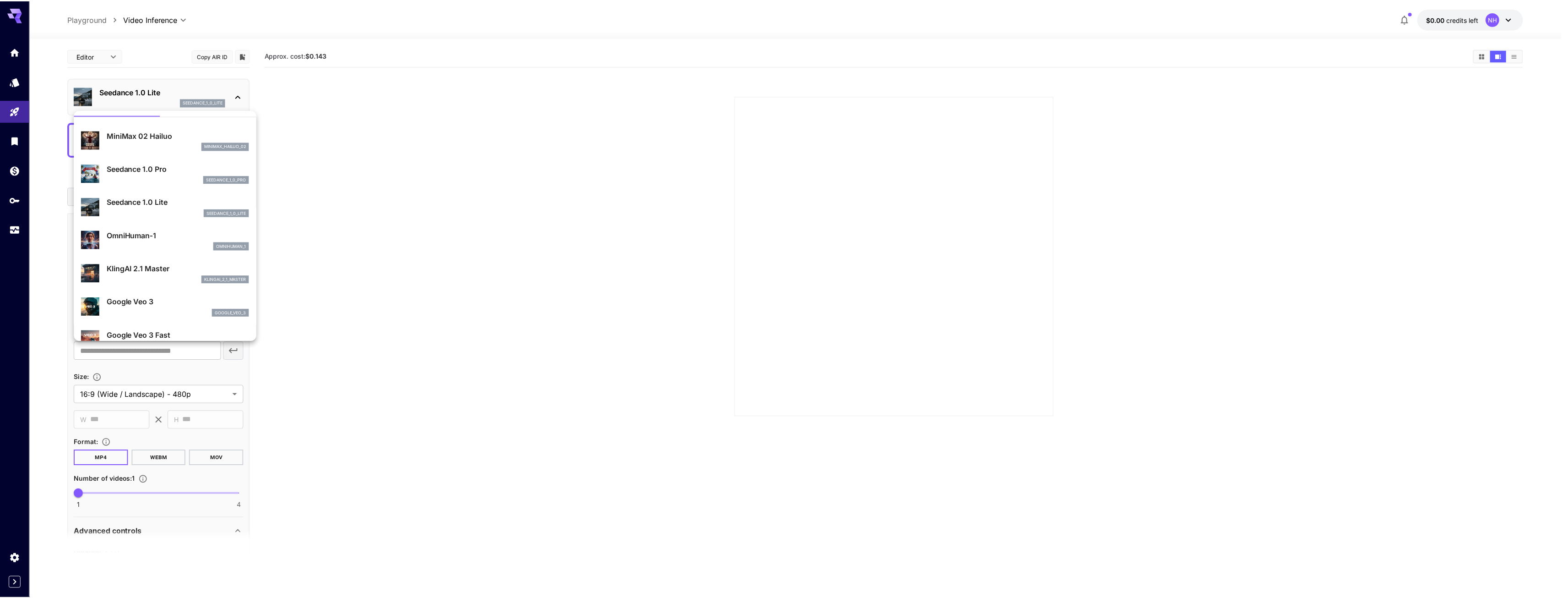
scroll to position [46, 0]
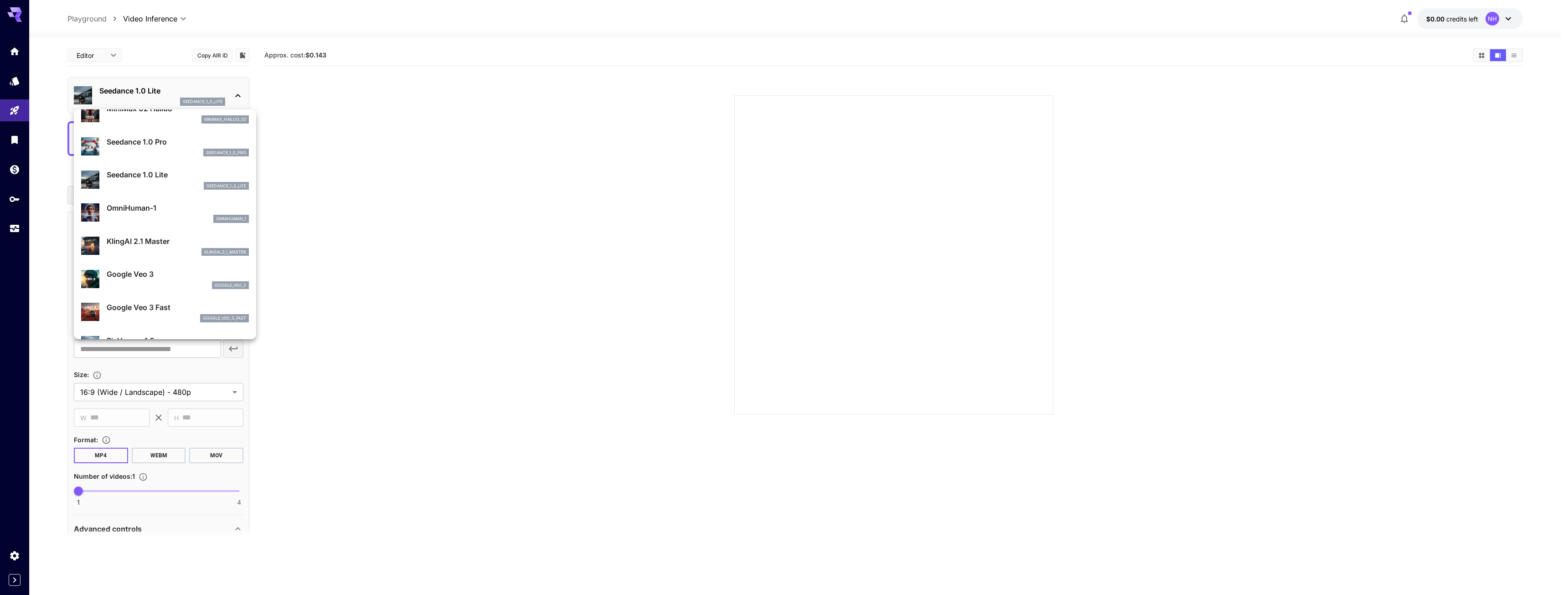
click at [138, 148] on div "Seedance 1.0 Pro seedance_1_0_pro" at bounding box center [178, 146] width 142 height 21
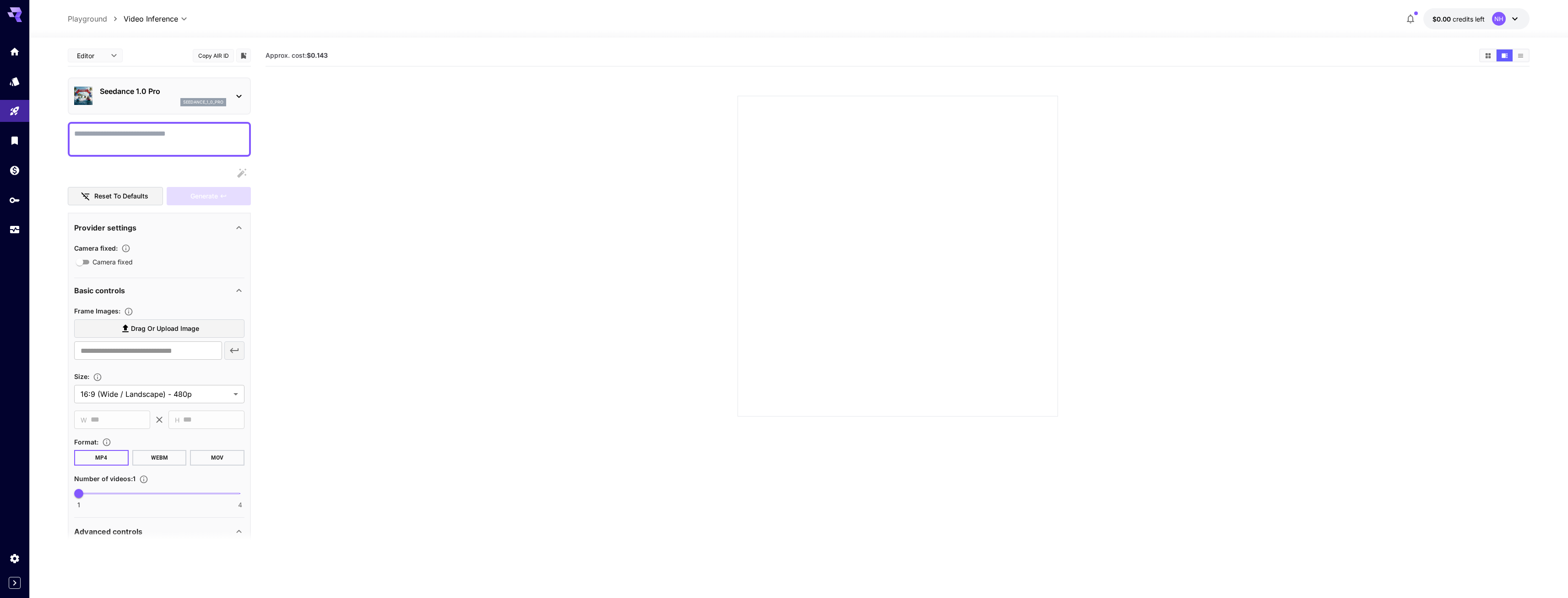
click at [137, 95] on p "Seedance 1.0 Pro" at bounding box center [163, 92] width 127 height 11
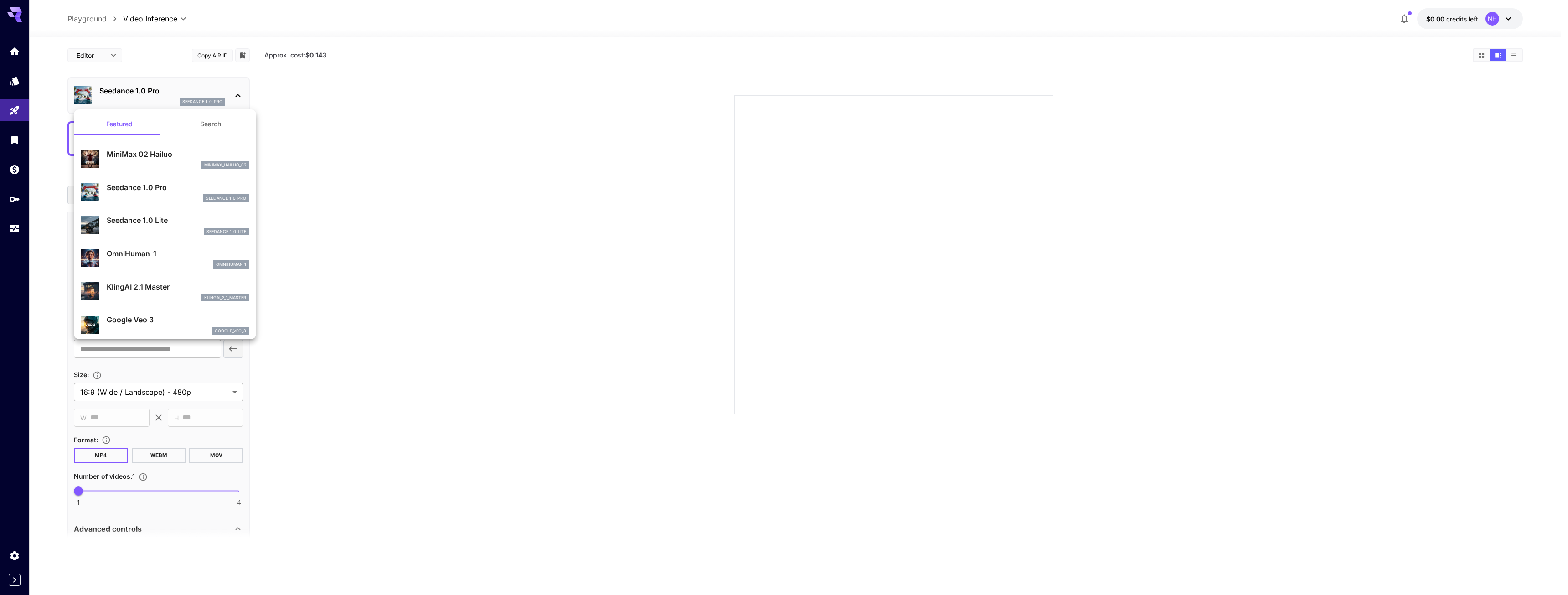
click at [135, 219] on p "Seedance 1.0 Lite" at bounding box center [178, 220] width 142 height 11
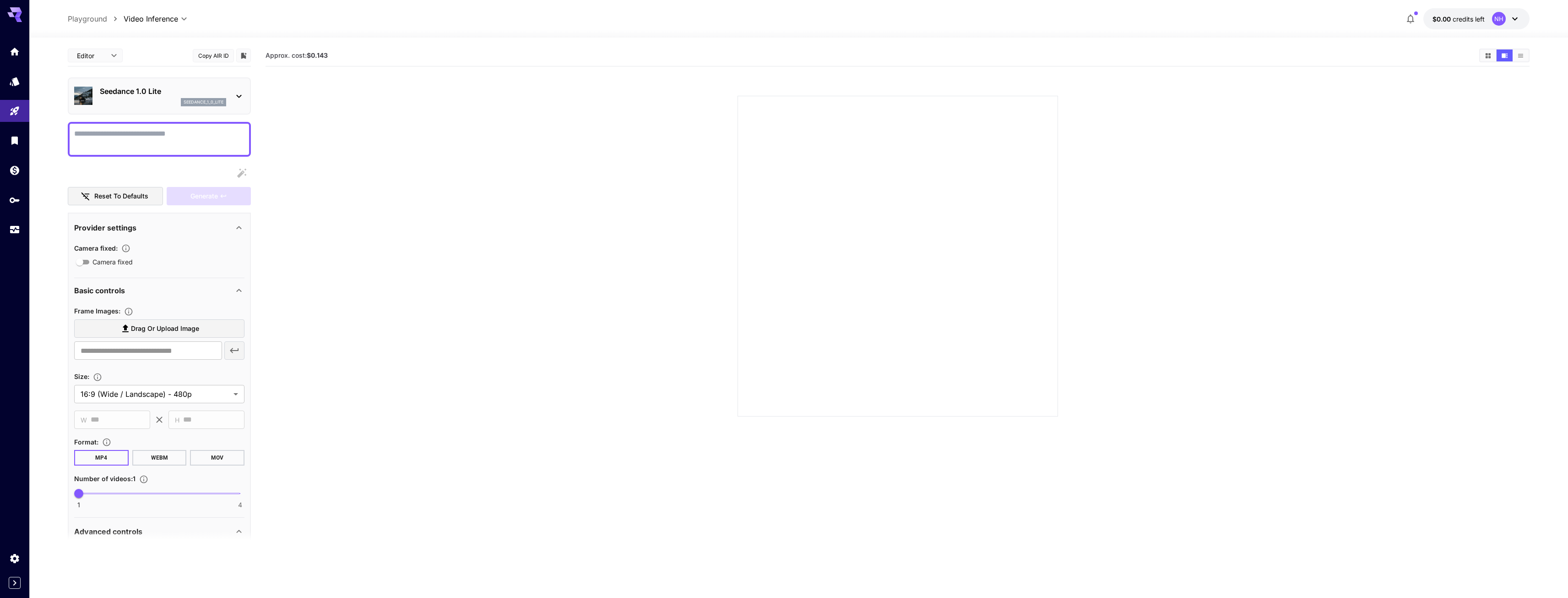
click at [81, 96] on img at bounding box center [83, 96] width 18 height 18
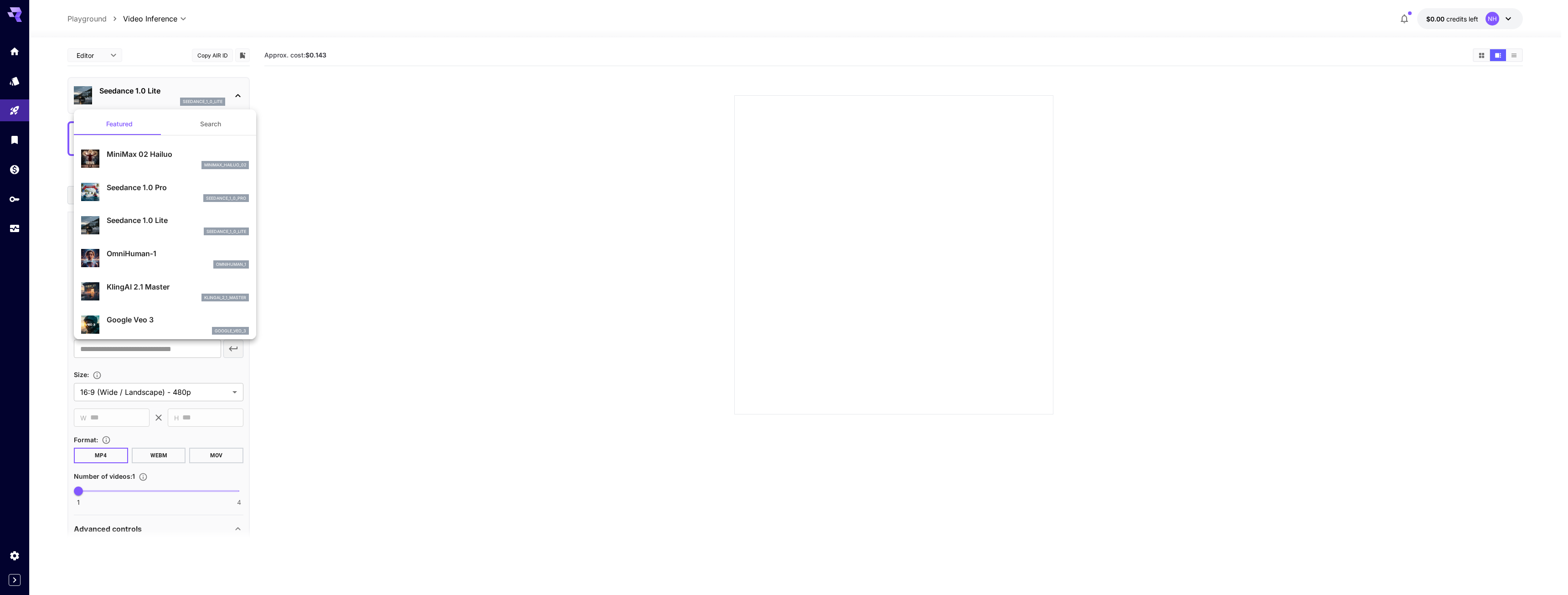
click at [80, 96] on div at bounding box center [784, 298] width 1568 height 595
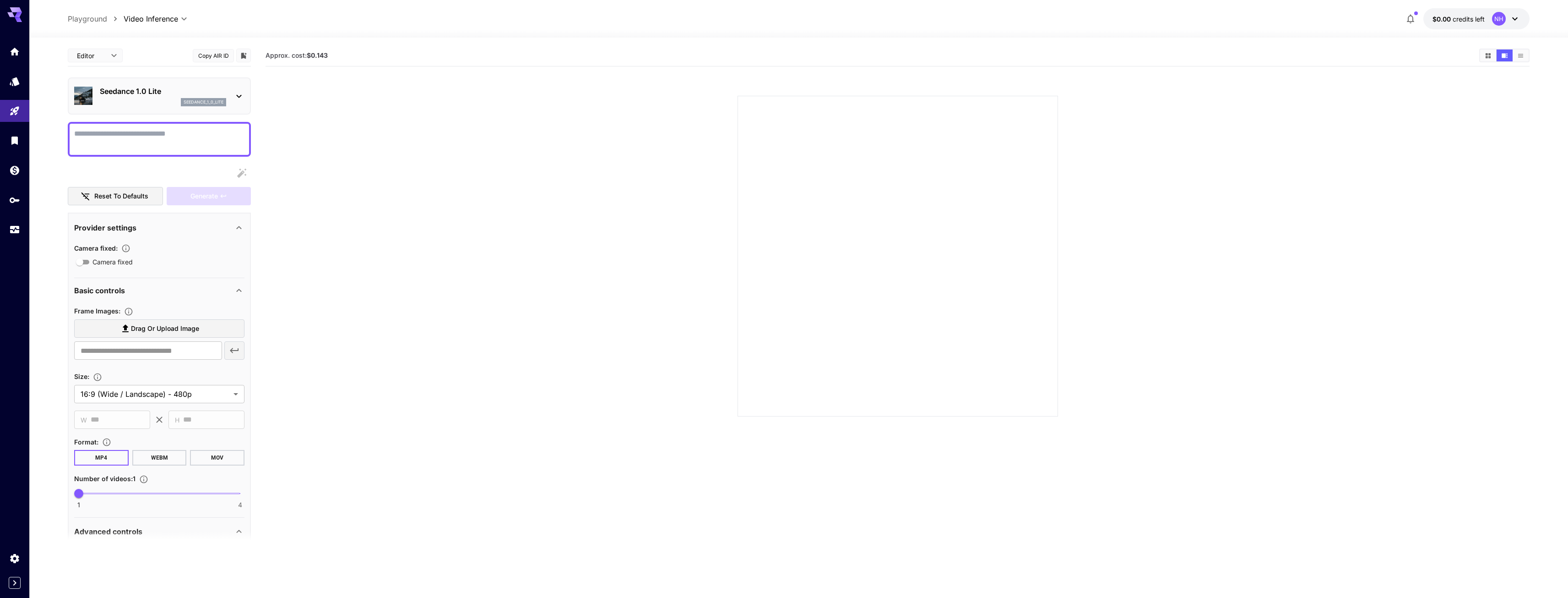
click at [81, 96] on div "Featured Search MiniMax 02 Hailuo minimax_hailuo_02 Seedance 1.0 Pro seedance_1…" at bounding box center [91, 137] width 183 height 275
click at [10, 89] on link at bounding box center [14, 81] width 29 height 23
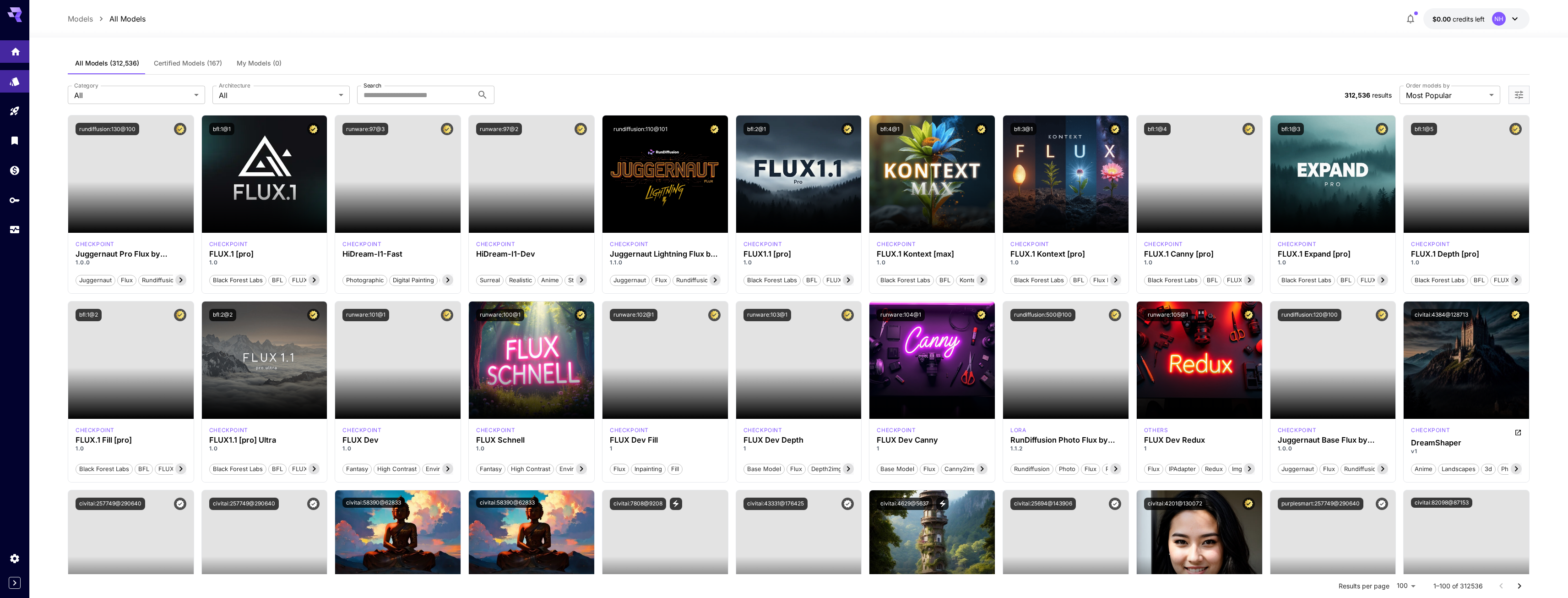
click at [8, 59] on link at bounding box center [14, 52] width 29 height 23
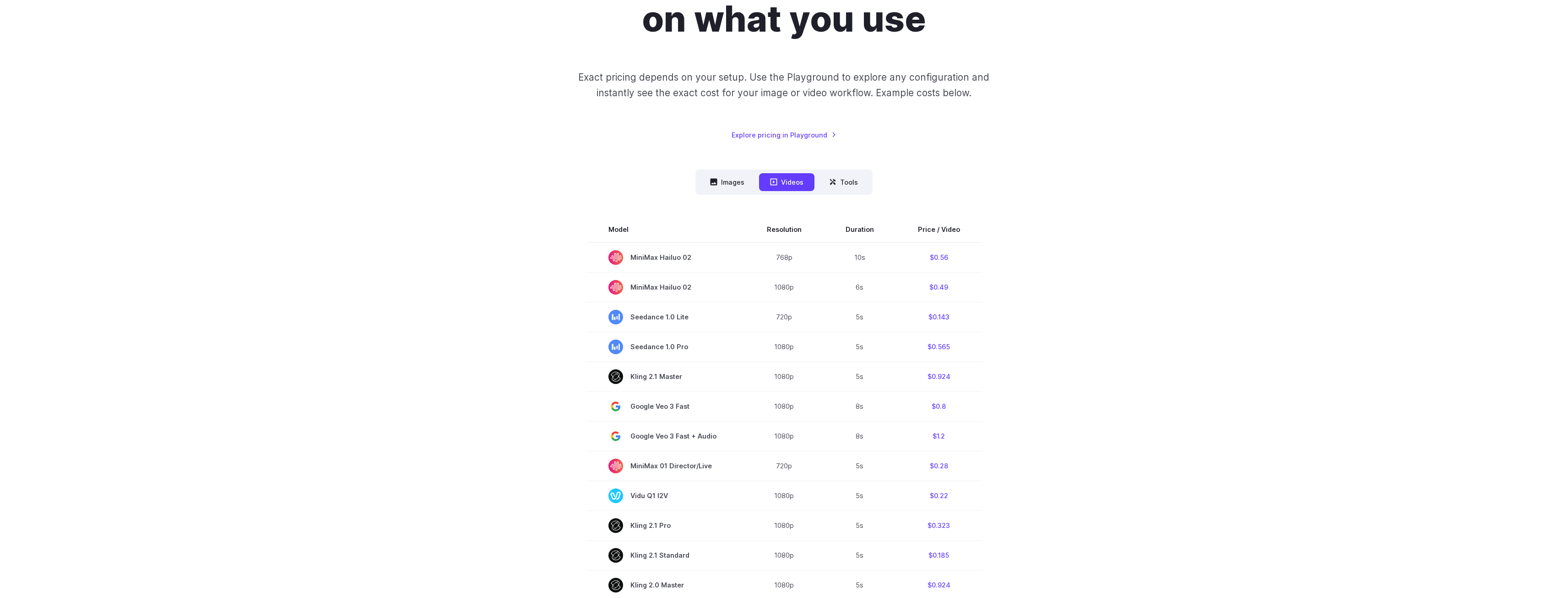
scroll to position [138, 0]
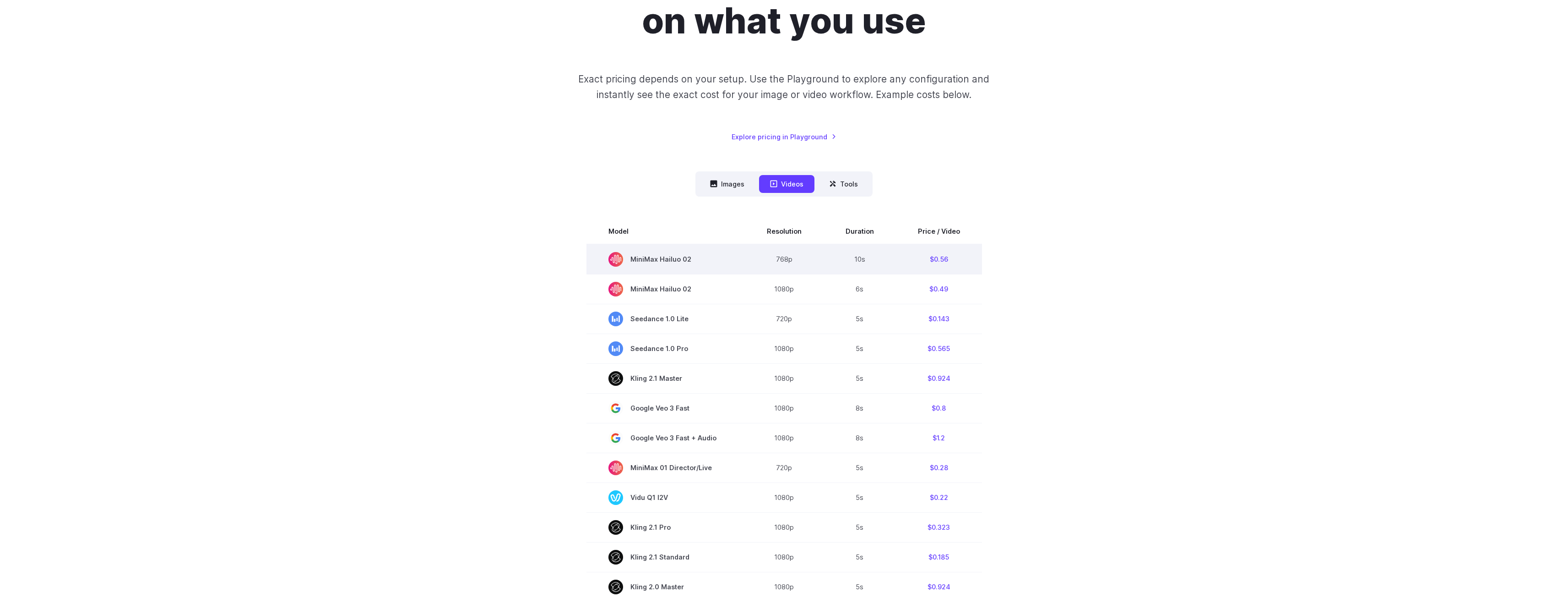
click at [643, 264] on span "MiniMax Hailuo 02" at bounding box center [665, 259] width 114 height 14
drag, startPoint x: 643, startPoint y: 249, endPoint x: 643, endPoint y: 256, distance: 7.0
click at [644, 249] on td "MiniMax Hailuo 02" at bounding box center [665, 259] width 158 height 30
click at [641, 258] on span "MiniMax Hailuo 02" at bounding box center [665, 259] width 114 height 14
click at [820, 264] on td "768p" at bounding box center [784, 259] width 79 height 30
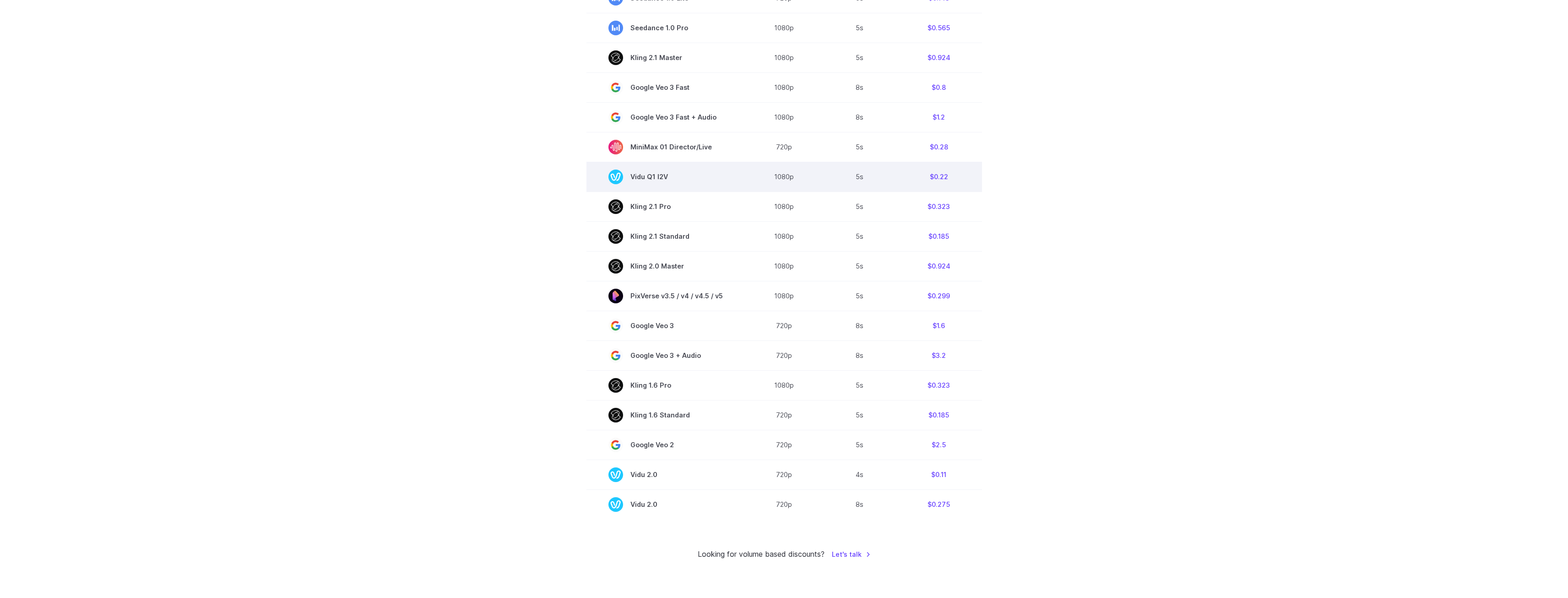
scroll to position [412, 0]
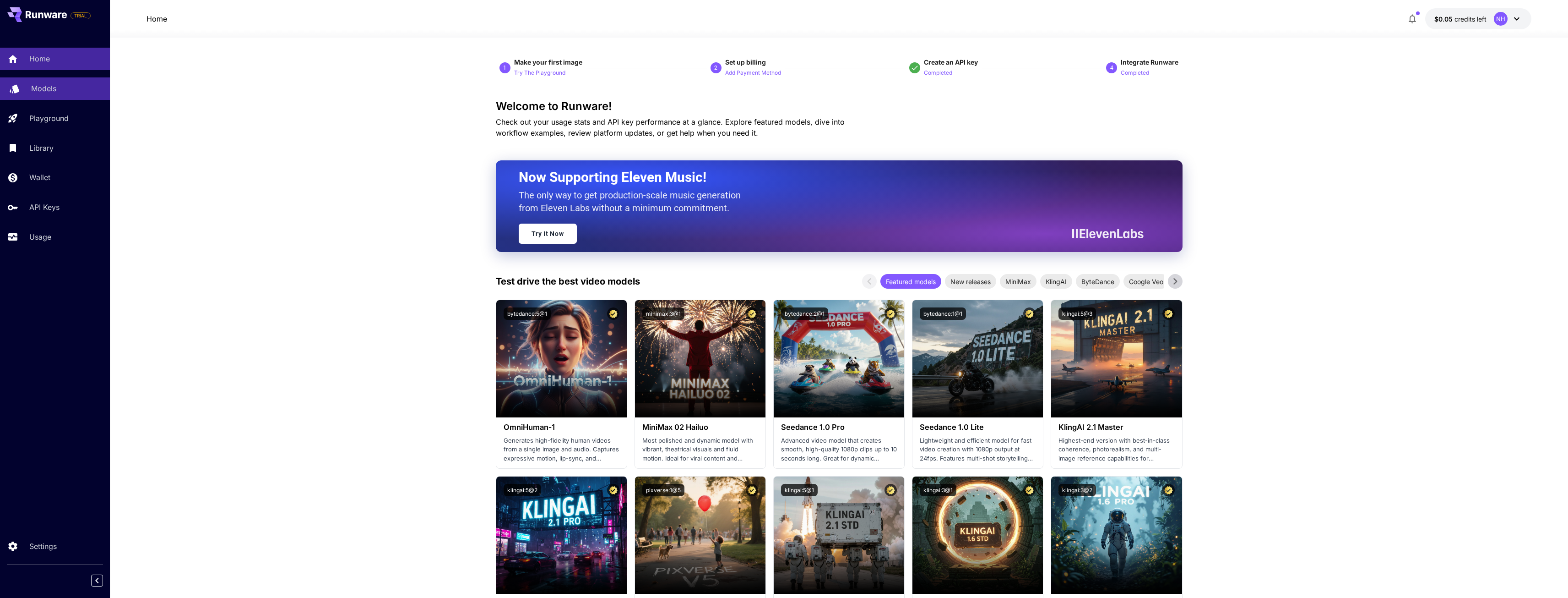
click at [38, 96] on link "Models" at bounding box center [54, 88] width 110 height 23
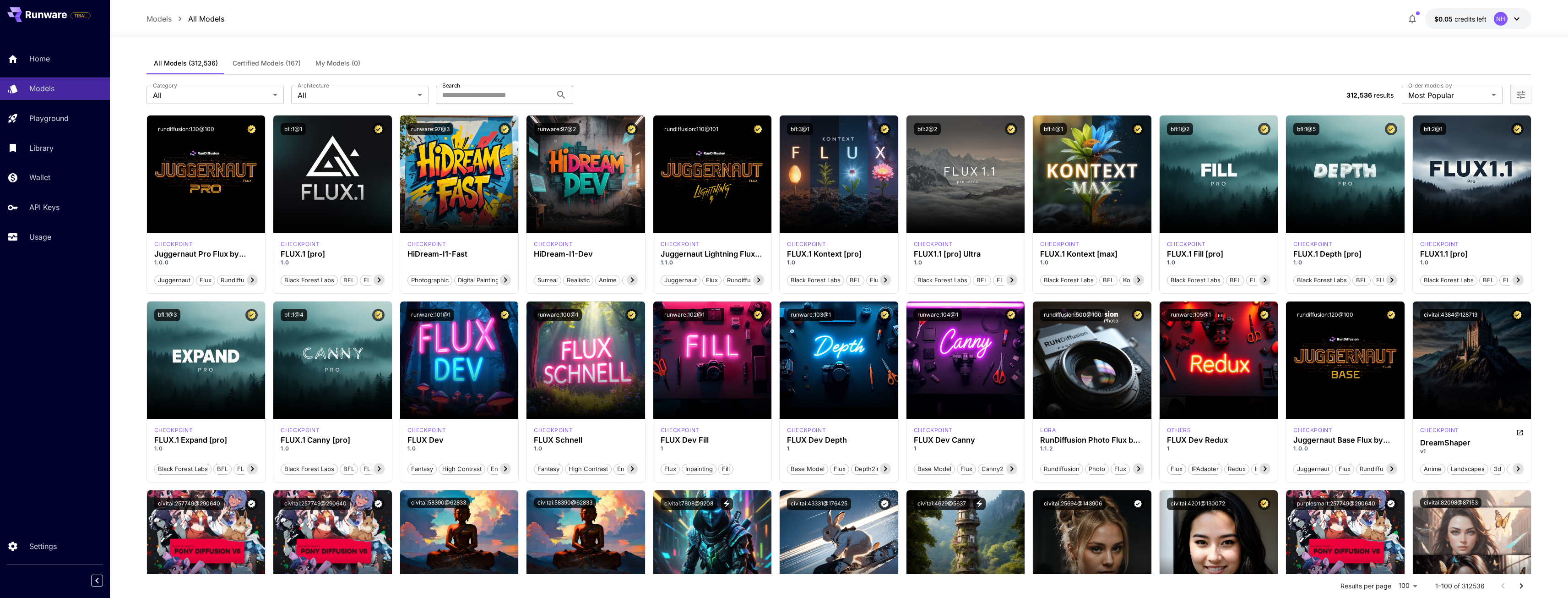
click at [475, 94] on input "Search" at bounding box center [493, 95] width 116 height 18
type input "********"
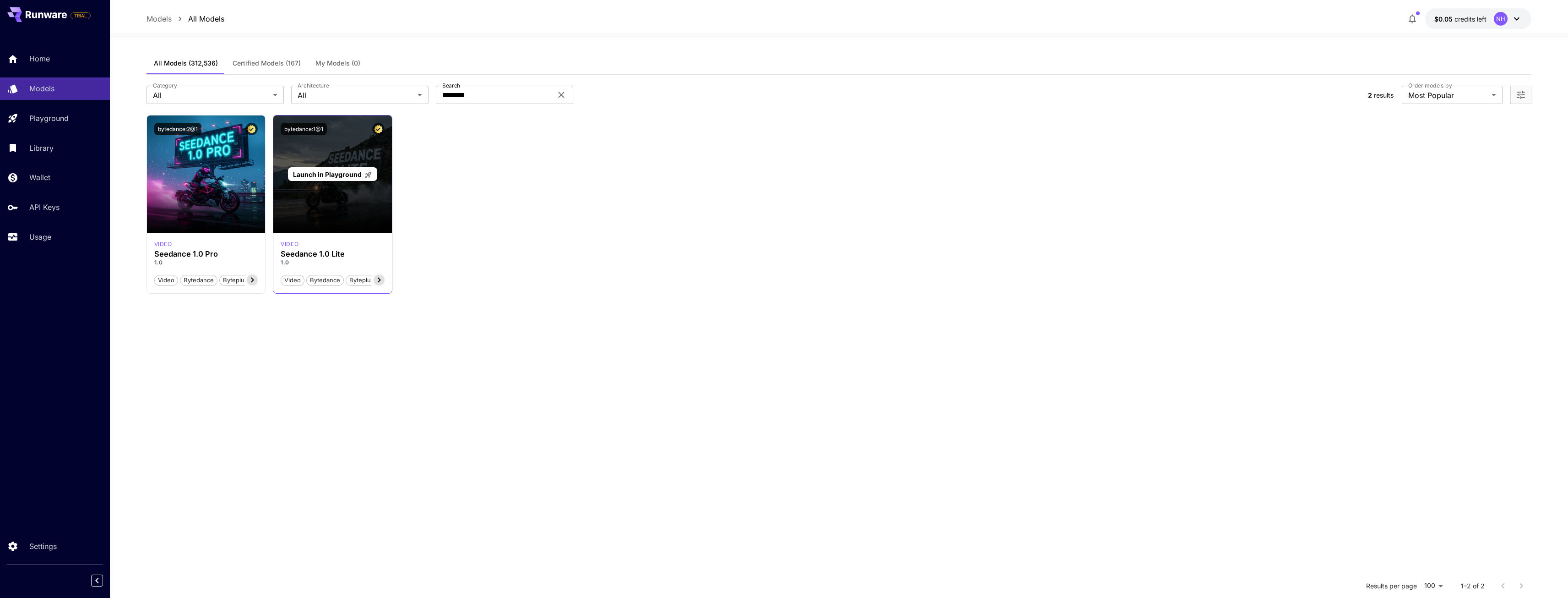
click at [342, 194] on div "Launch in Playground" at bounding box center [332, 173] width 119 height 117
click at [346, 204] on div "Launch in Playground" at bounding box center [332, 173] width 119 height 117
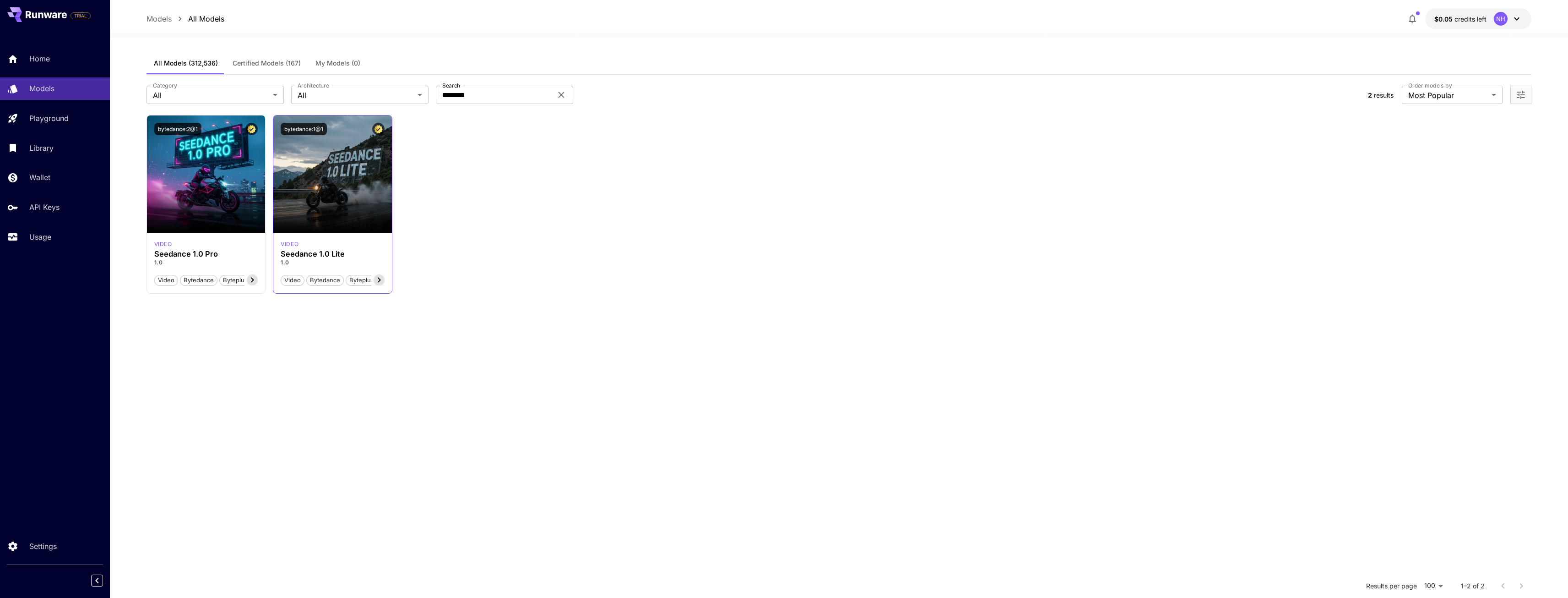
click at [356, 247] on div "video" at bounding box center [332, 244] width 104 height 8
click at [377, 279] on icon at bounding box center [379, 280] width 11 height 11
click at [378, 279] on icon at bounding box center [379, 280] width 11 height 11
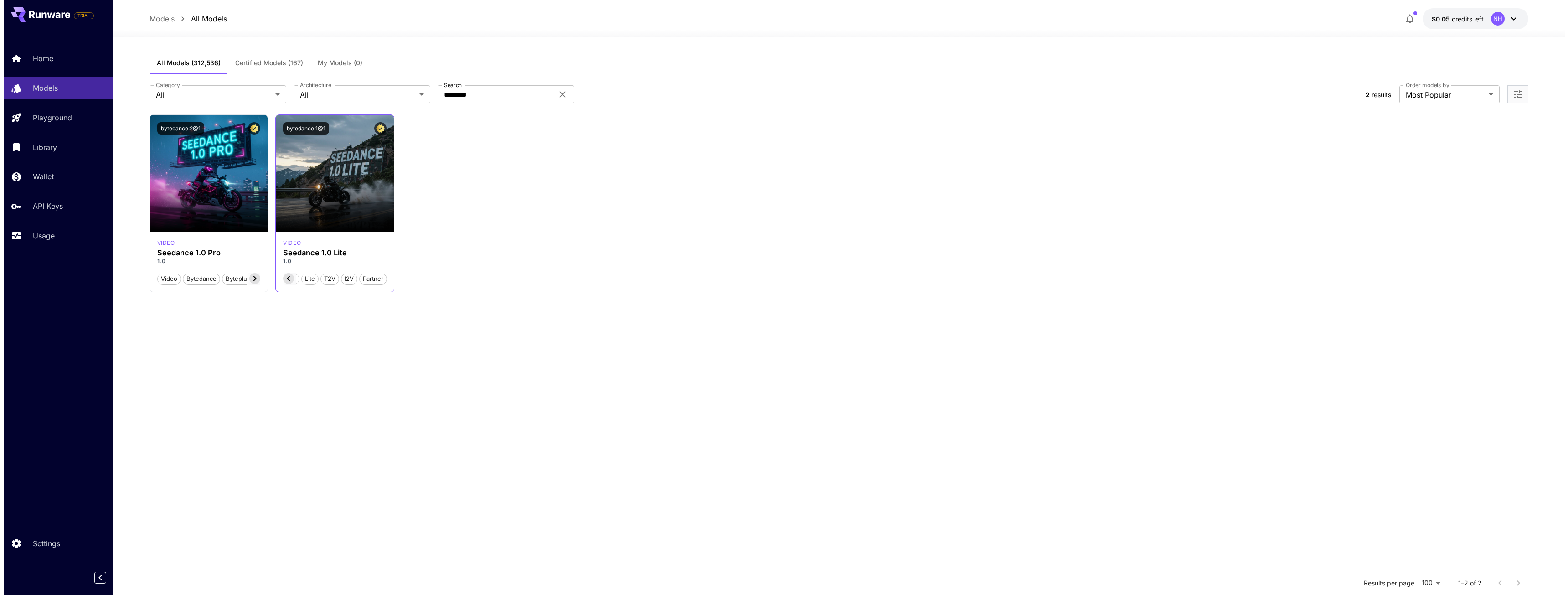
scroll to position [0, 141]
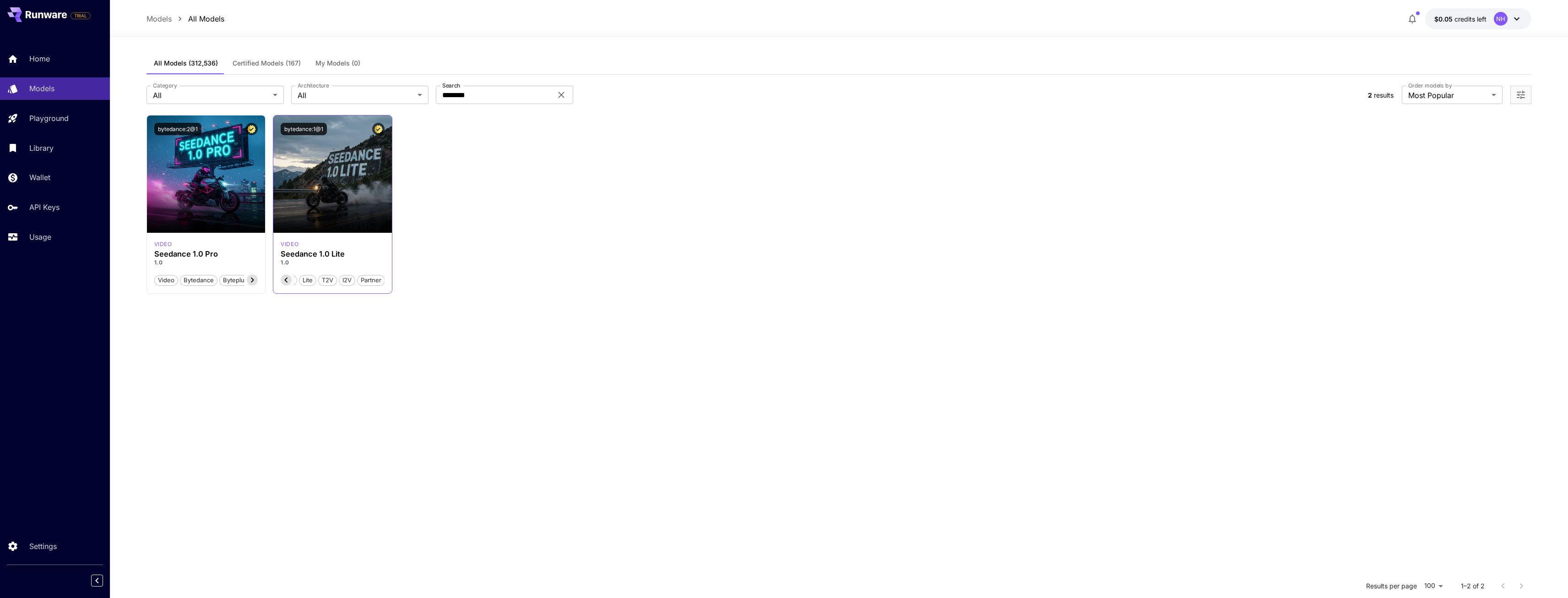
click at [378, 279] on span "Partner" at bounding box center [371, 280] width 27 height 9
click at [378, 278] on span "Partner" at bounding box center [371, 280] width 27 height 9
click at [377, 128] on icon "Certified Model – Vetted for best performance and includes a commercial license." at bounding box center [378, 129] width 9 height 8
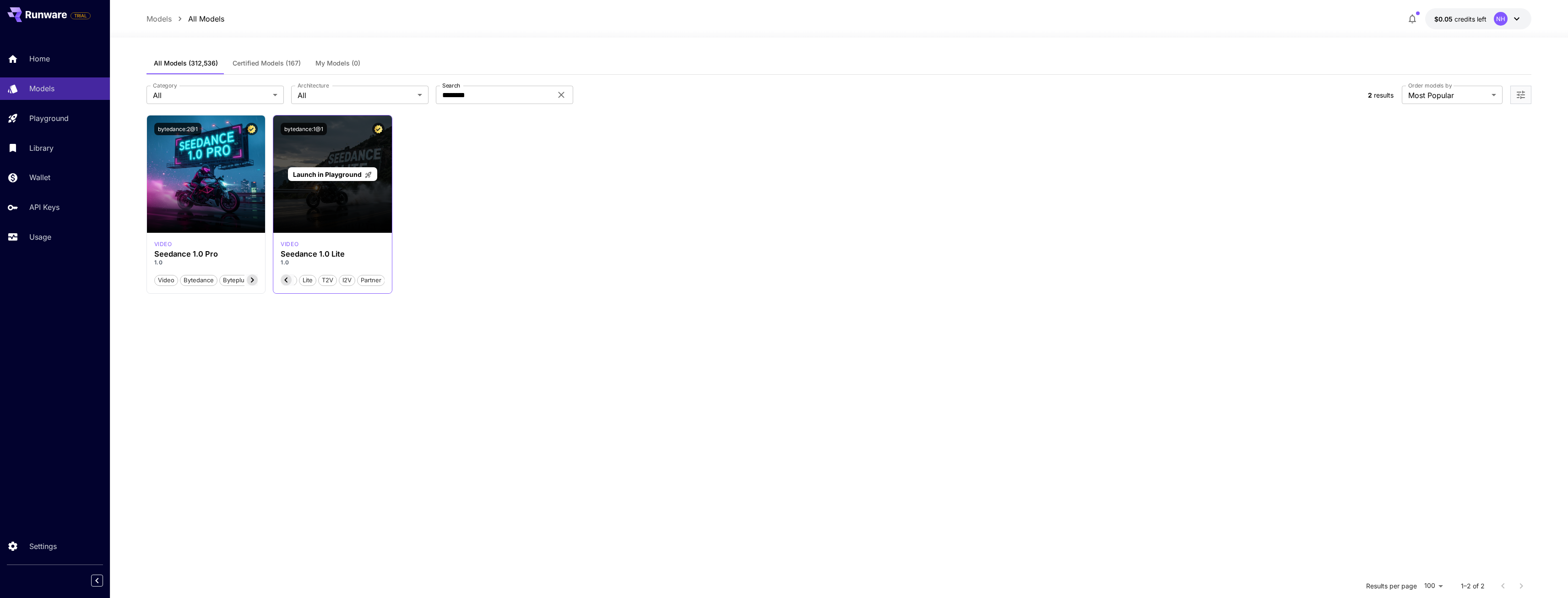
click at [340, 168] on div "Launch in Playground" at bounding box center [332, 175] width 90 height 14
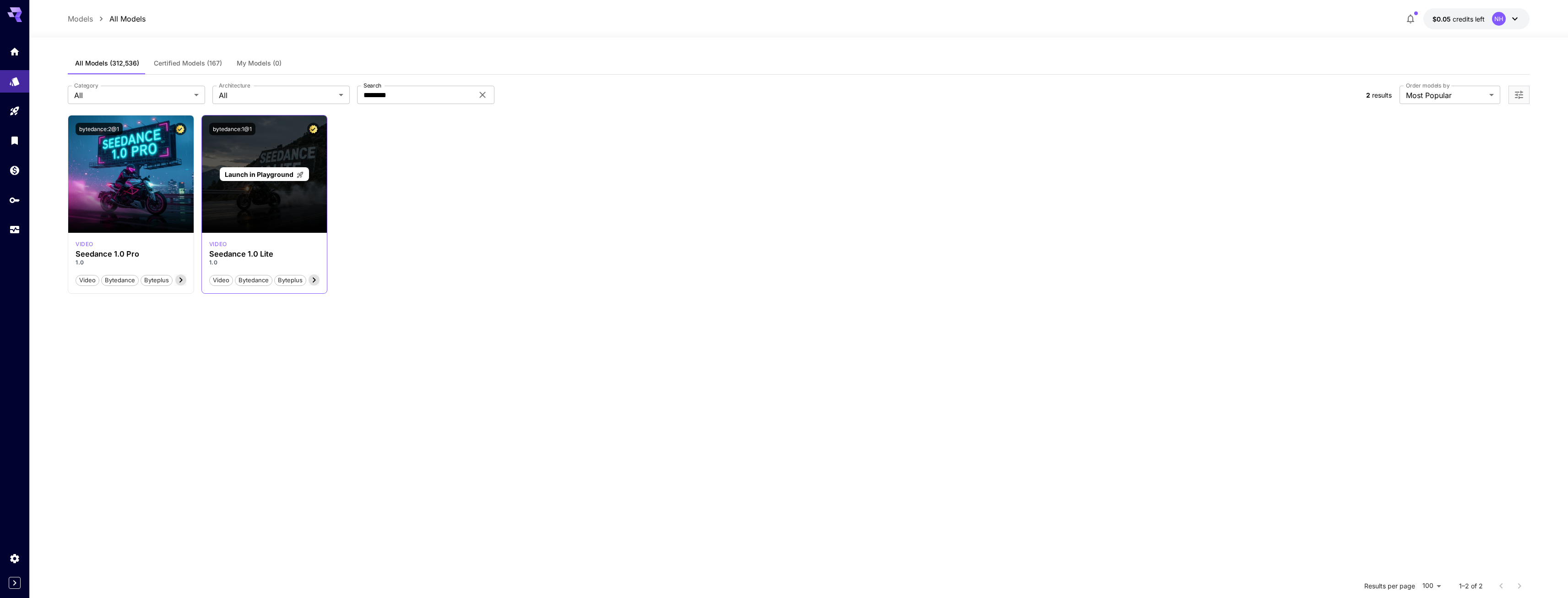
click at [263, 173] on span "Launch in Playground" at bounding box center [259, 174] width 69 height 8
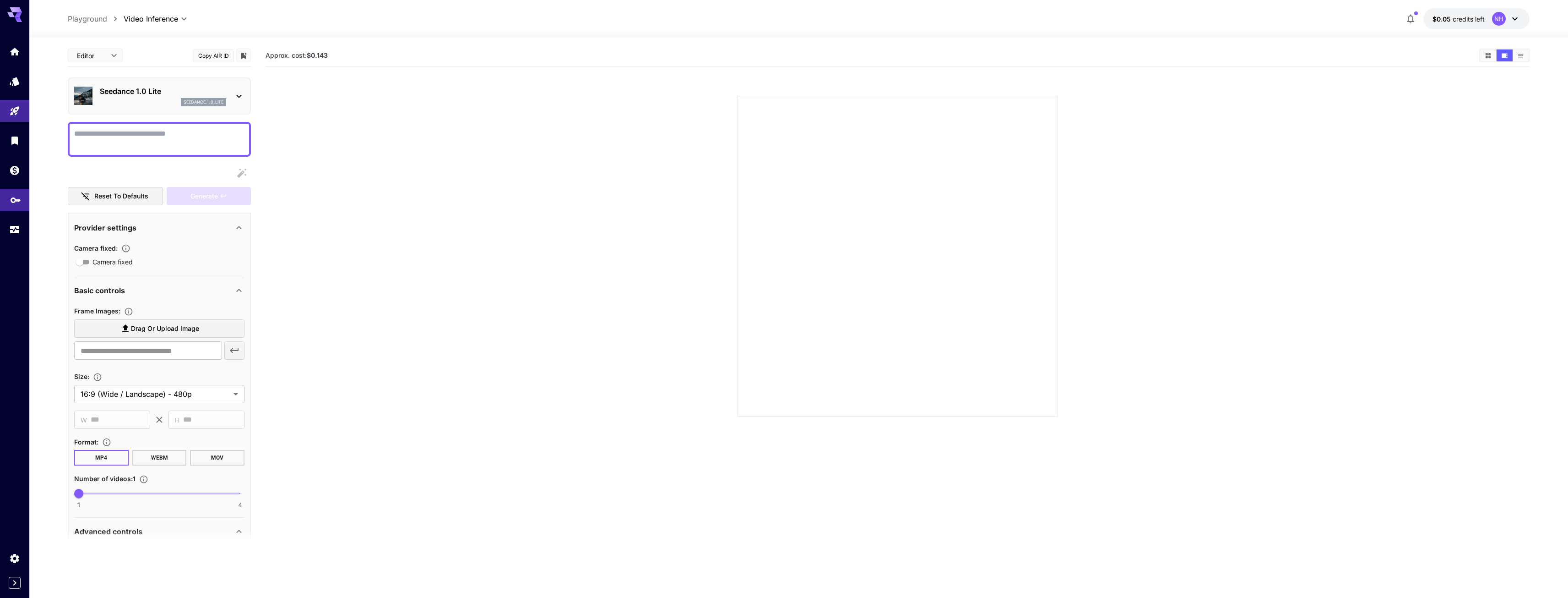
click at [17, 210] on link at bounding box center [14, 199] width 29 height 23
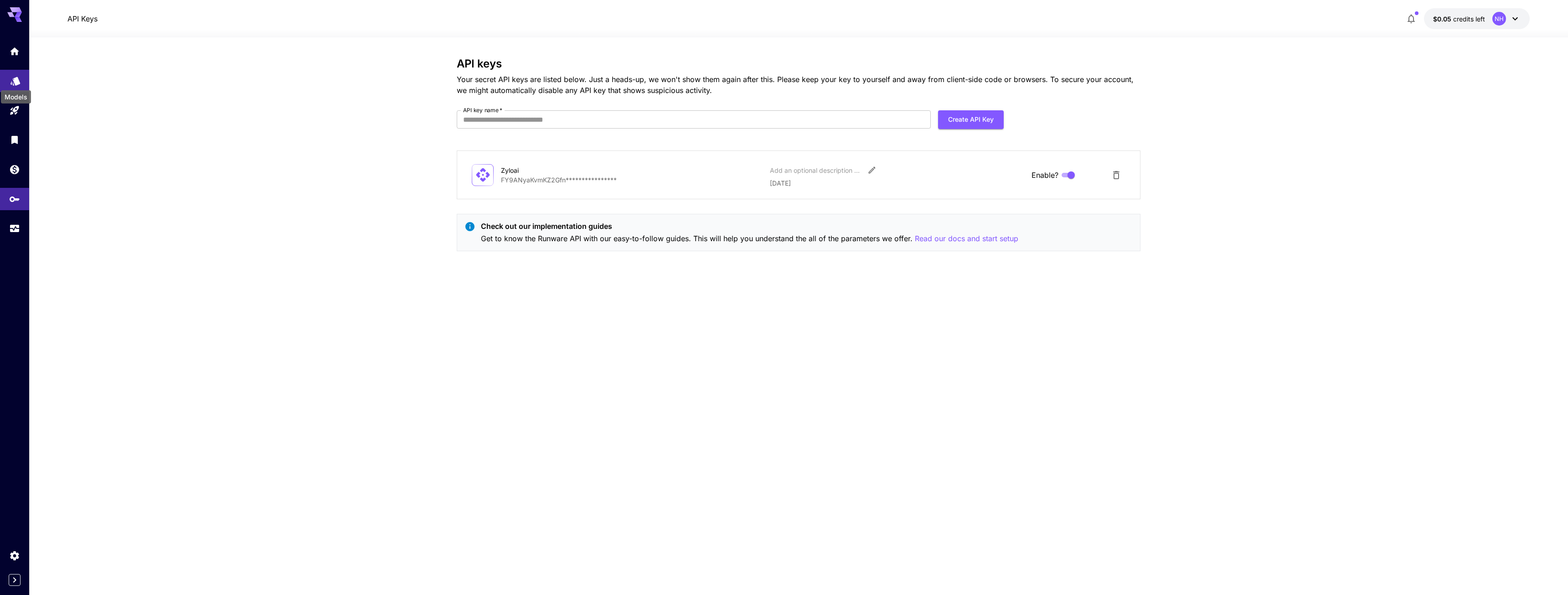
click at [14, 78] on icon "Models" at bounding box center [15, 78] width 10 height 9
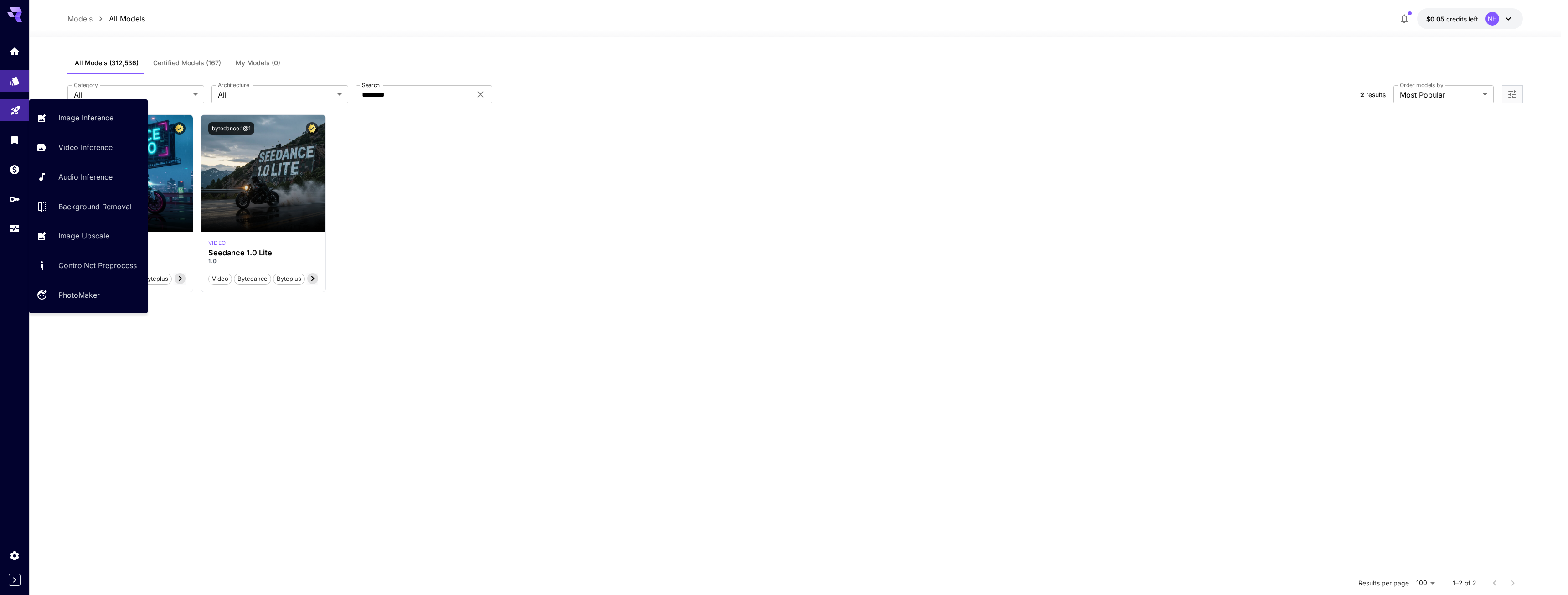
click at [13, 116] on link at bounding box center [14, 110] width 29 height 23
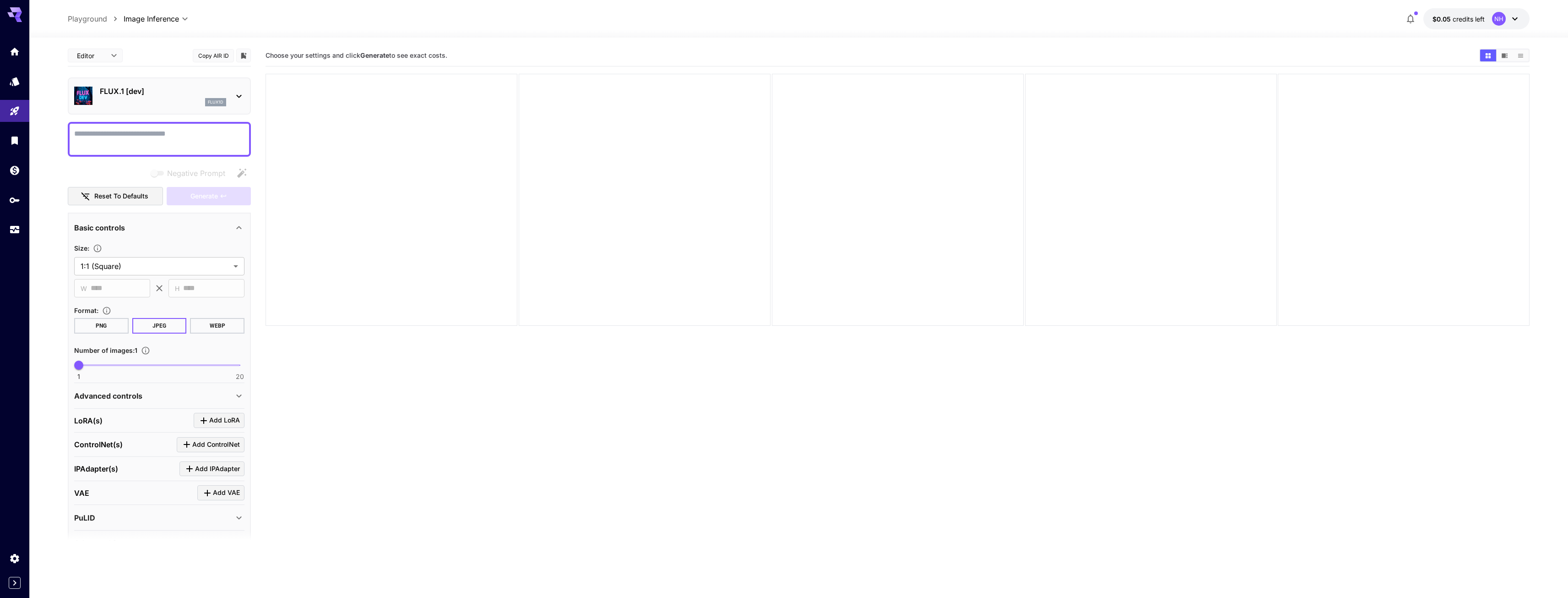
click at [188, 93] on p "FLUX.1 [dev]" at bounding box center [163, 92] width 127 height 11
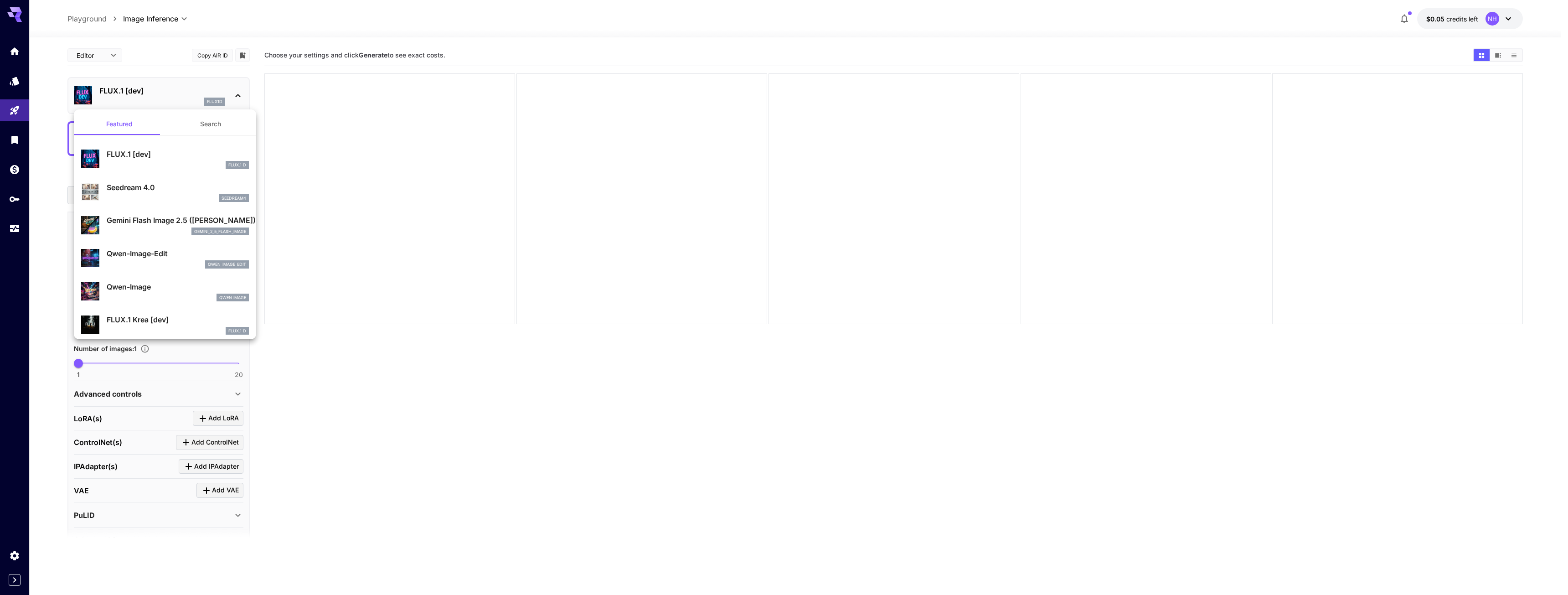
click at [185, 125] on button "Search" at bounding box center [210, 124] width 91 height 22
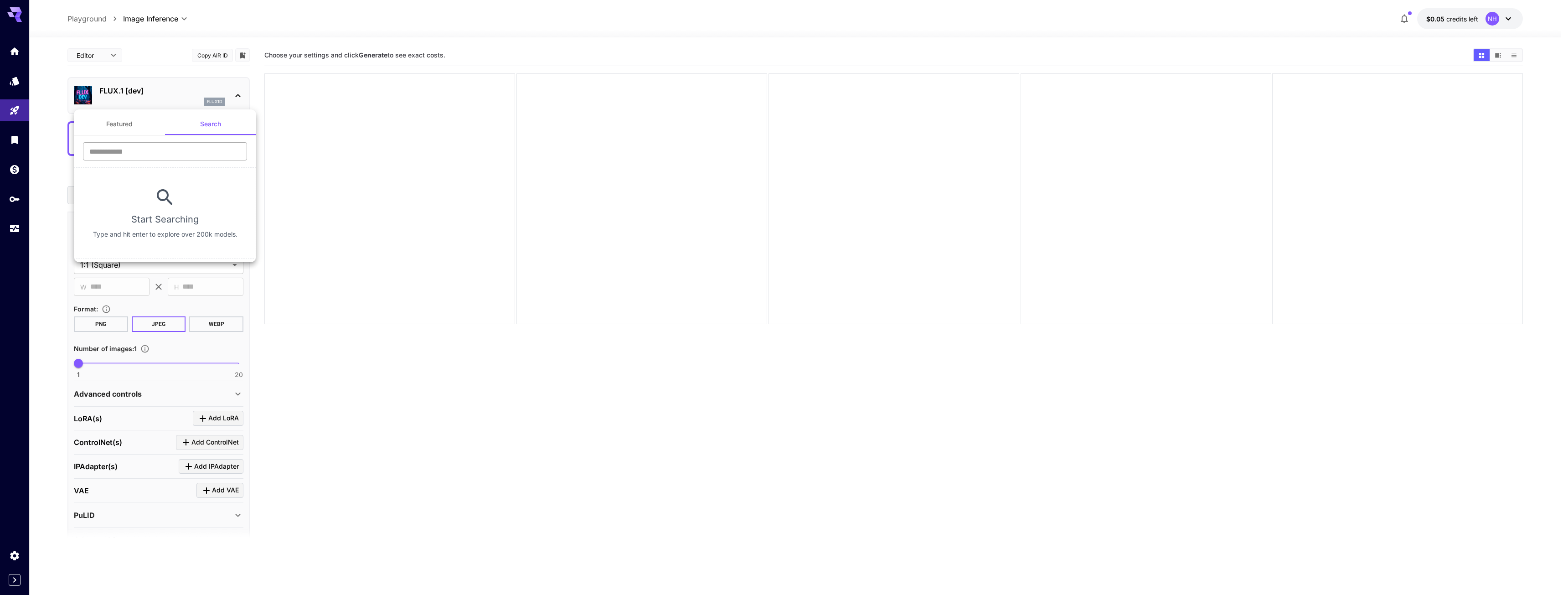
drag, startPoint x: 160, startPoint y: 141, endPoint x: 153, endPoint y: 149, distance: 10.6
click at [160, 143] on section "​ Start Searching Type and hit enter to explore over 200k models." at bounding box center [165, 197] width 182 height 124
click at [153, 149] on input "text" at bounding box center [165, 151] width 164 height 18
type input "********"
click at [17, 114] on div at bounding box center [784, 298] width 1568 height 595
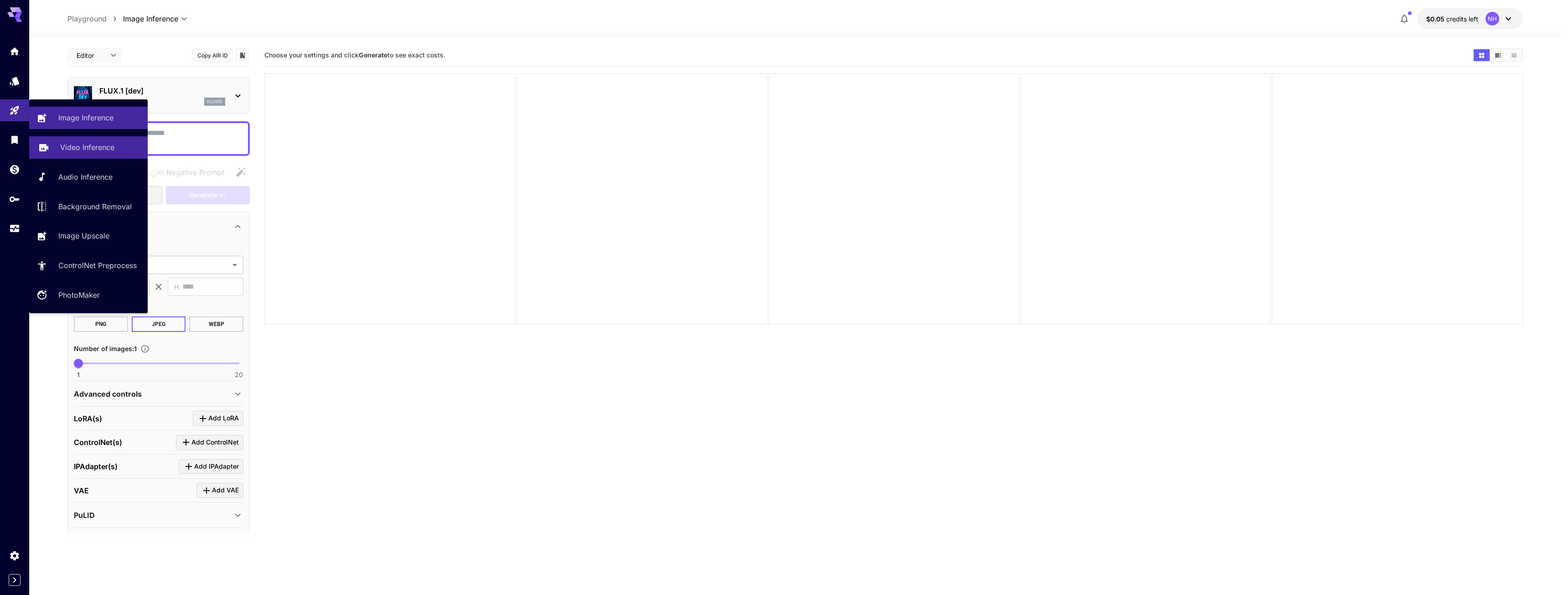
click at [99, 146] on p "Video Inference" at bounding box center [87, 147] width 54 height 11
type input "**********"
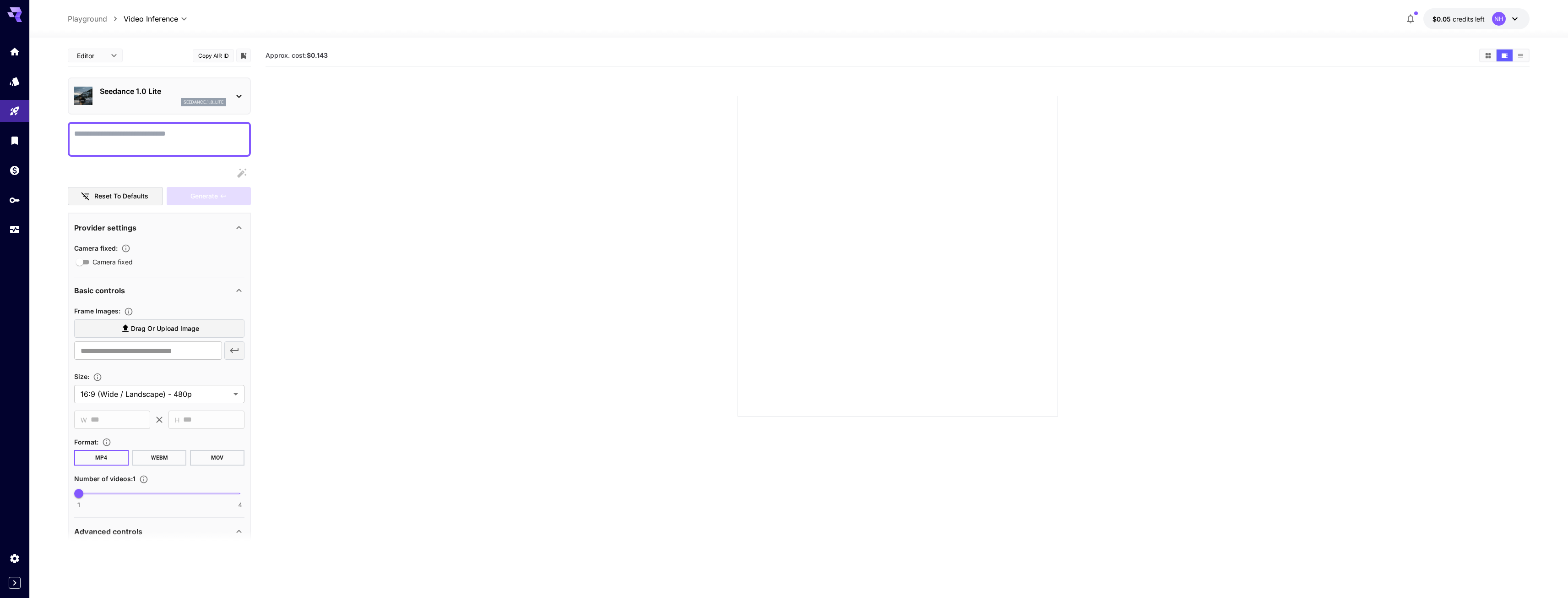
click at [216, 54] on button "Copy AIR ID" at bounding box center [214, 55] width 42 height 14
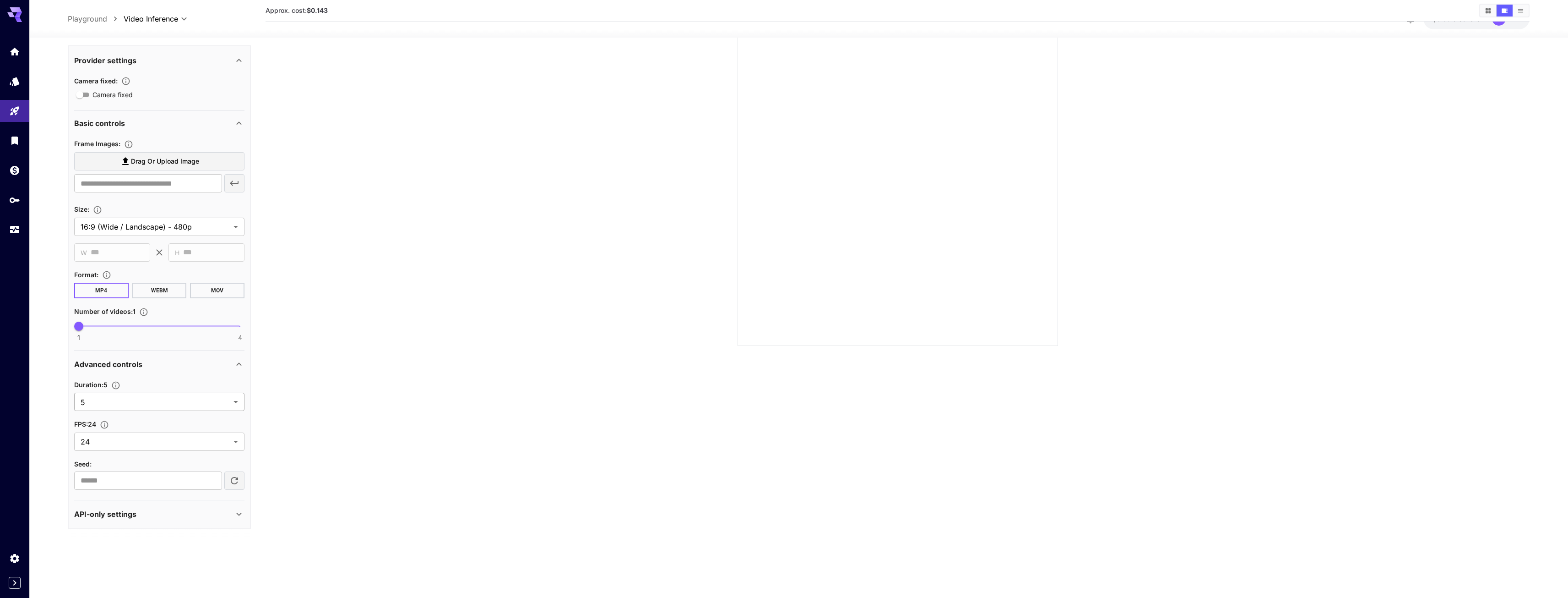
scroll to position [72, 0]
click at [140, 396] on body "**********" at bounding box center [784, 263] width 1568 height 670
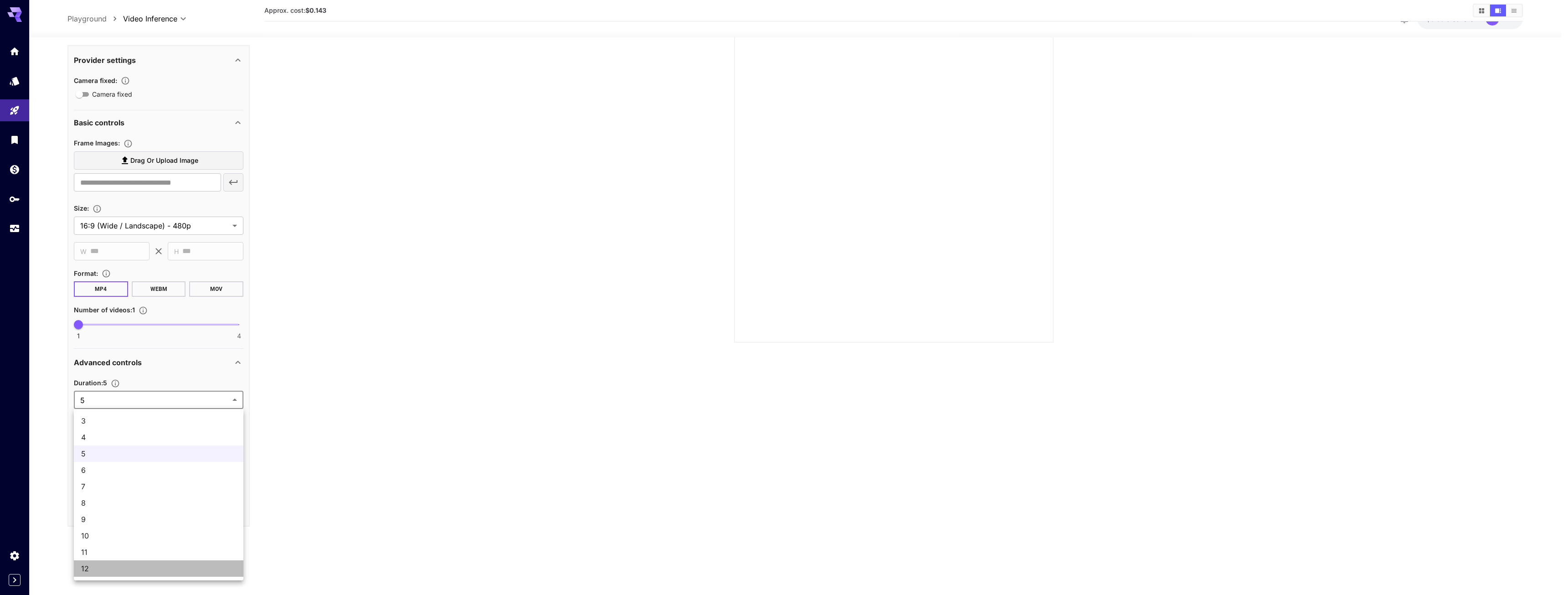
click at [88, 569] on span "12" at bounding box center [159, 569] width 155 height 11
type input "**"
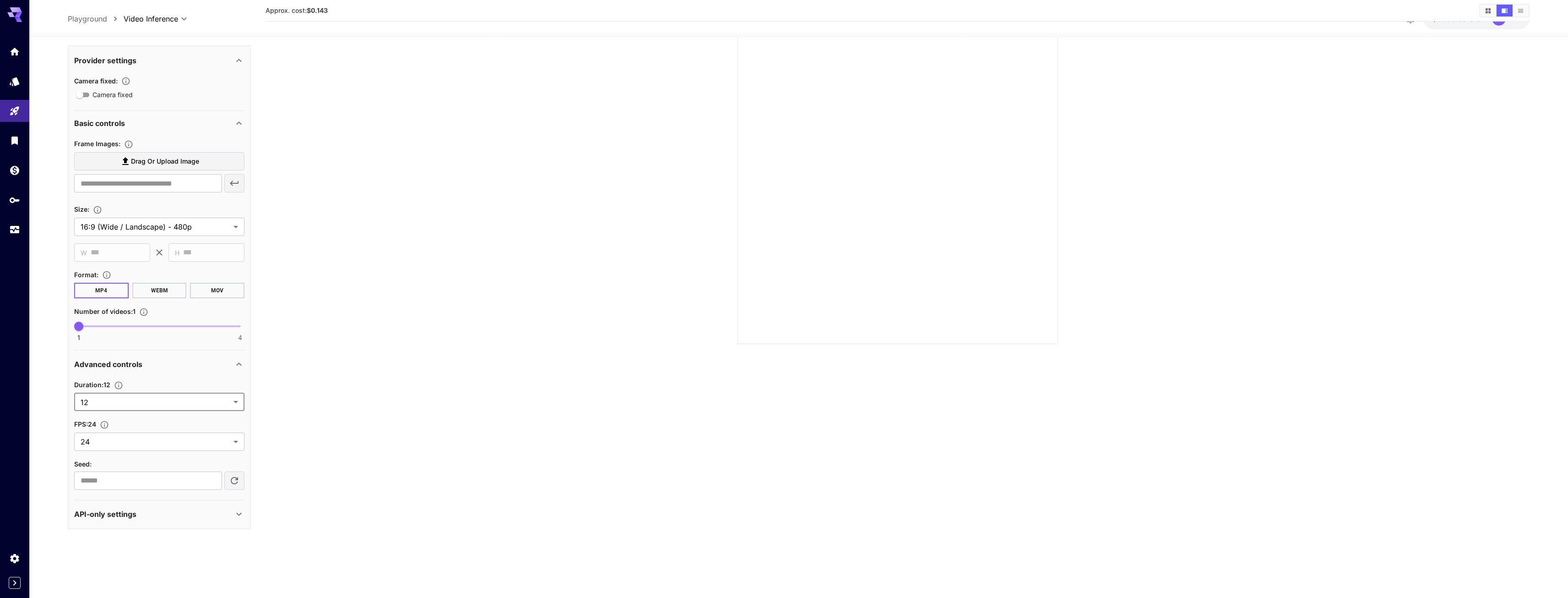
click at [369, 351] on section "Approx. cost: $0.143" at bounding box center [897, 272] width 1264 height 598
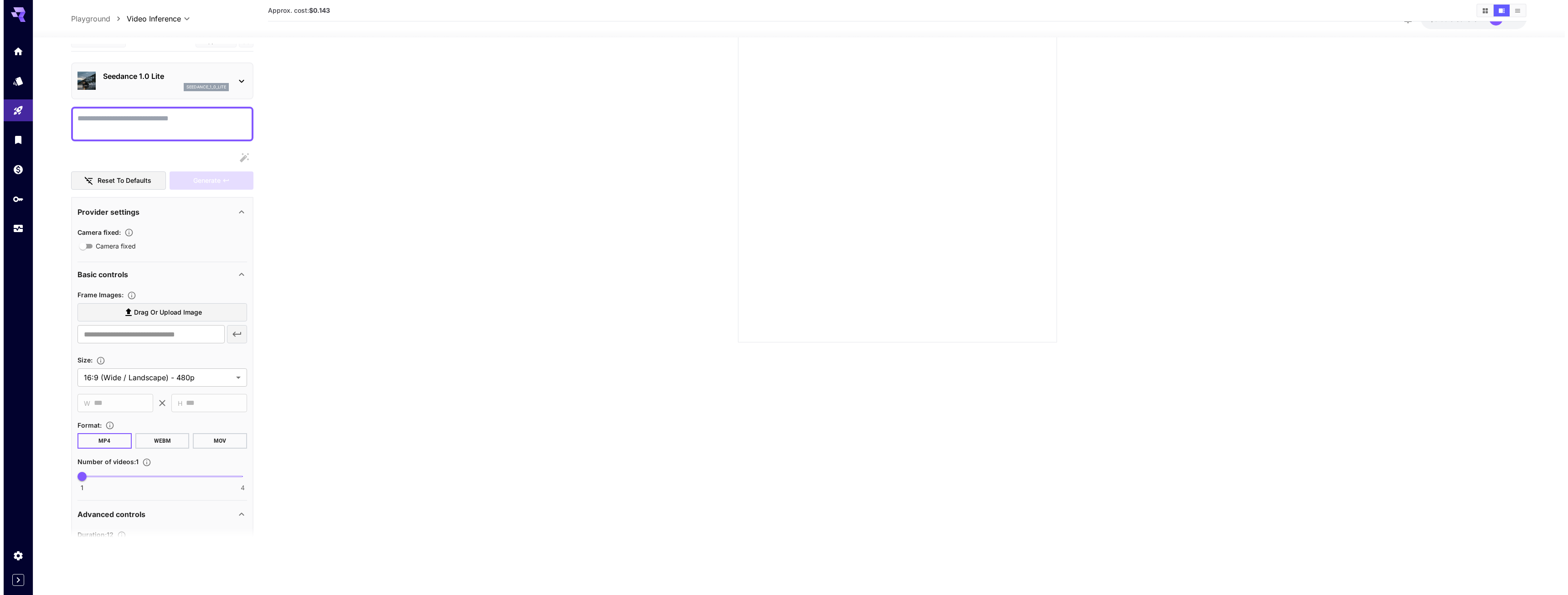
scroll to position [0, 0]
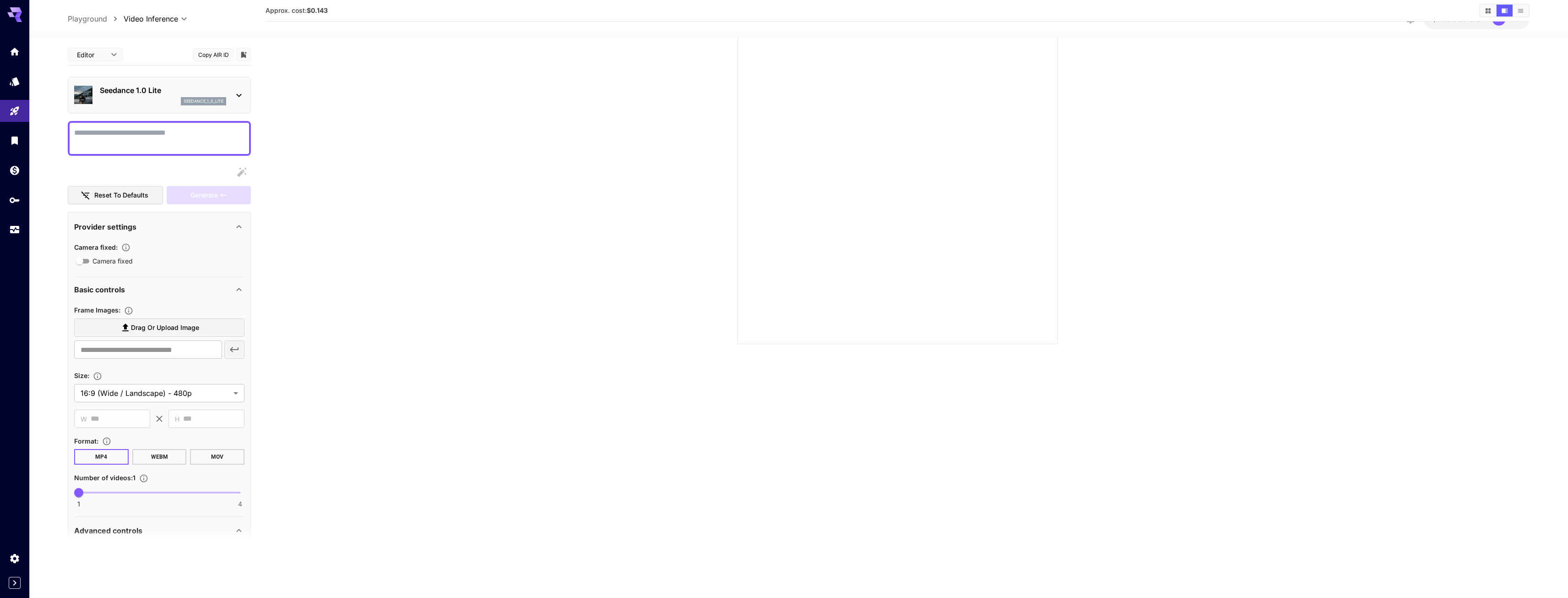
click at [139, 100] on div "seedance_1_0_lite" at bounding box center [163, 101] width 127 height 8
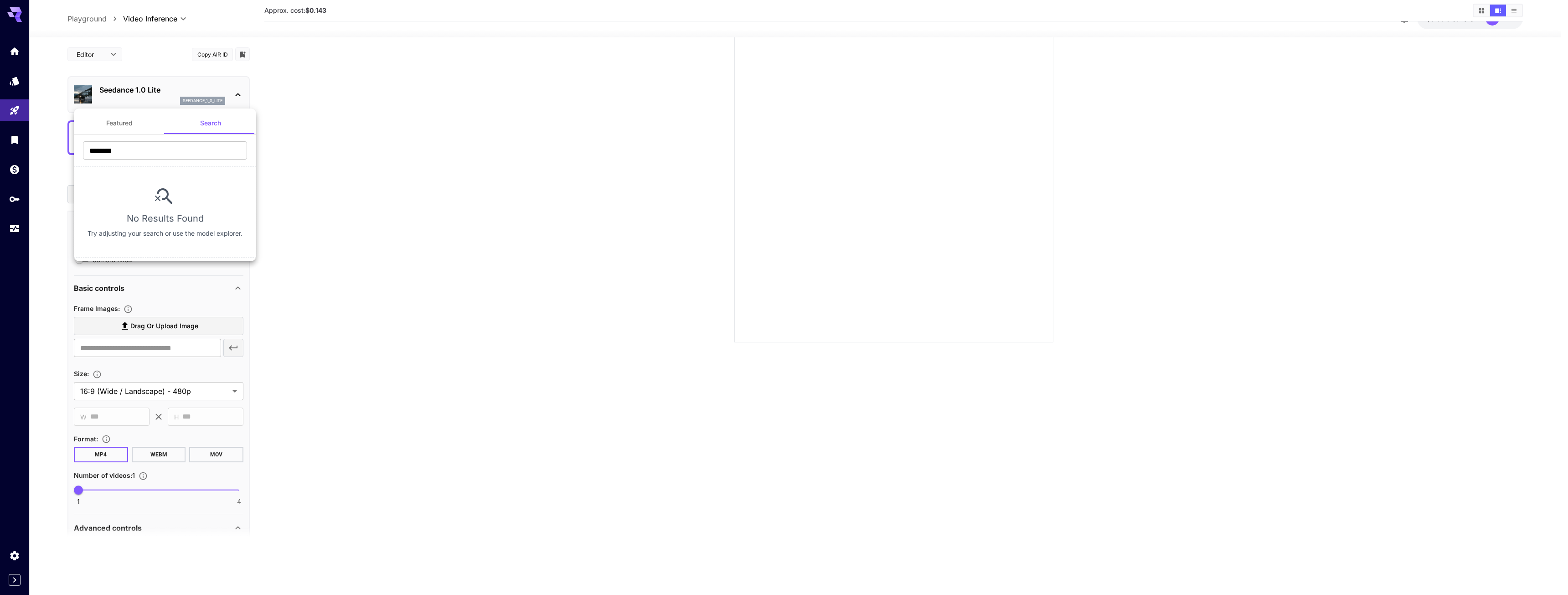
click at [105, 89] on div at bounding box center [784, 298] width 1568 height 595
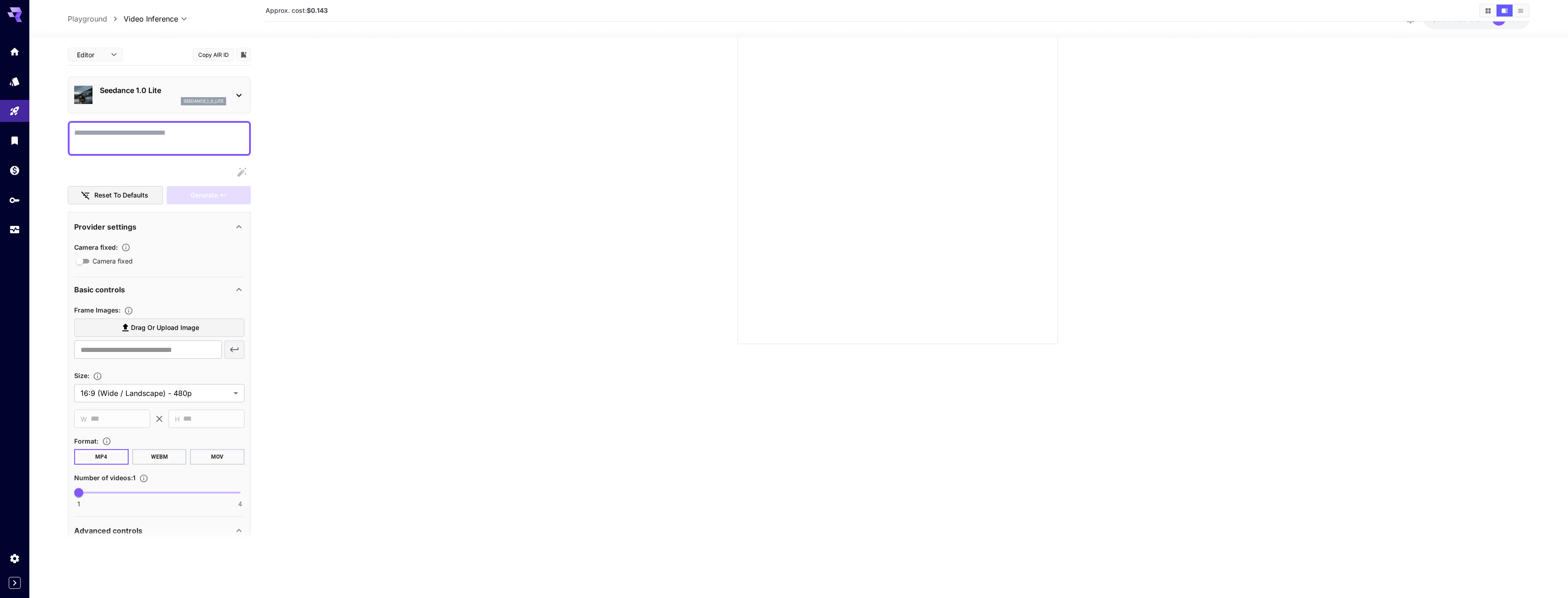
click at [112, 95] on p "Seedance 1.0 Lite" at bounding box center [163, 91] width 127 height 11
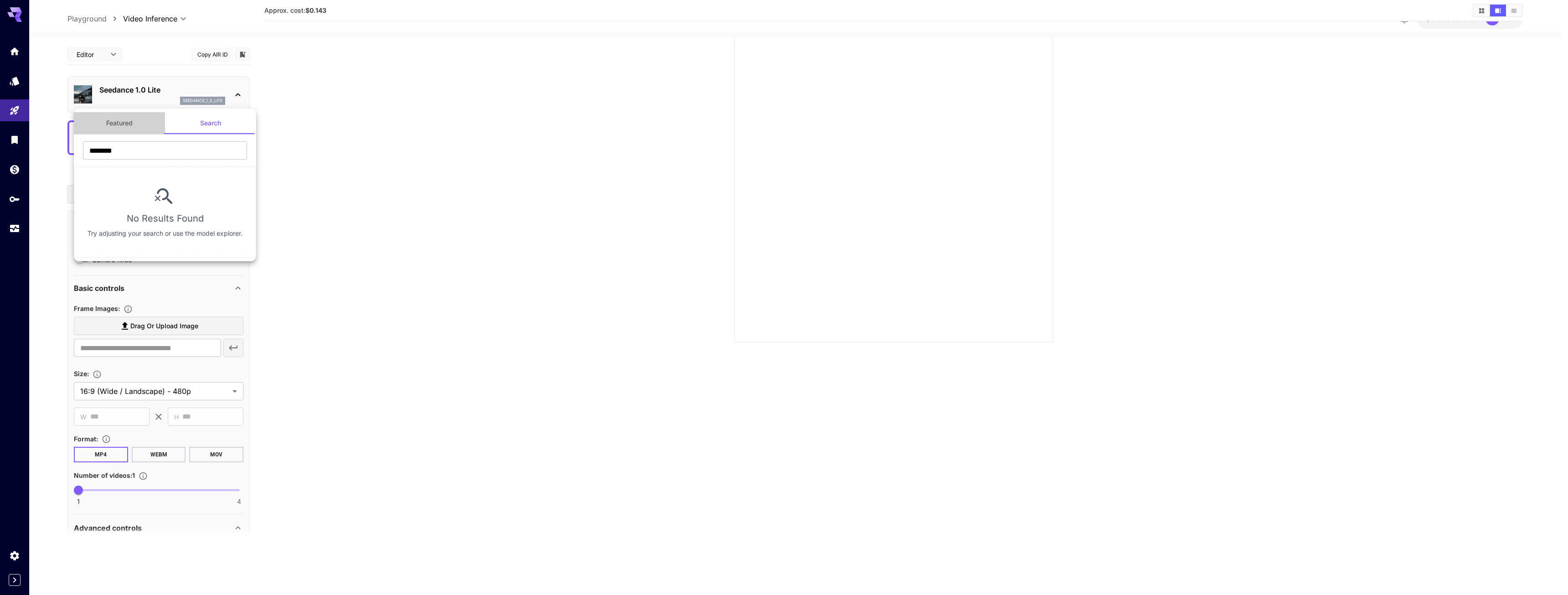
click at [114, 124] on button "Featured" at bounding box center [119, 123] width 91 height 22
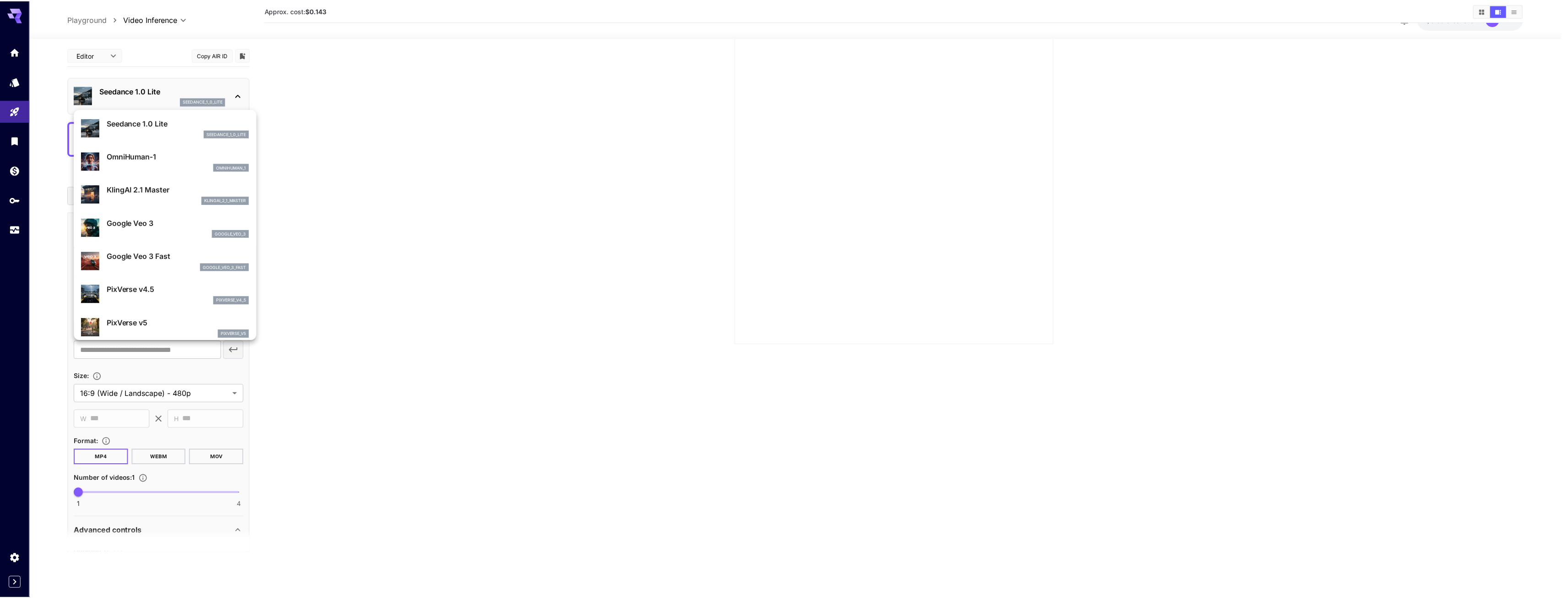
scroll to position [92, 0]
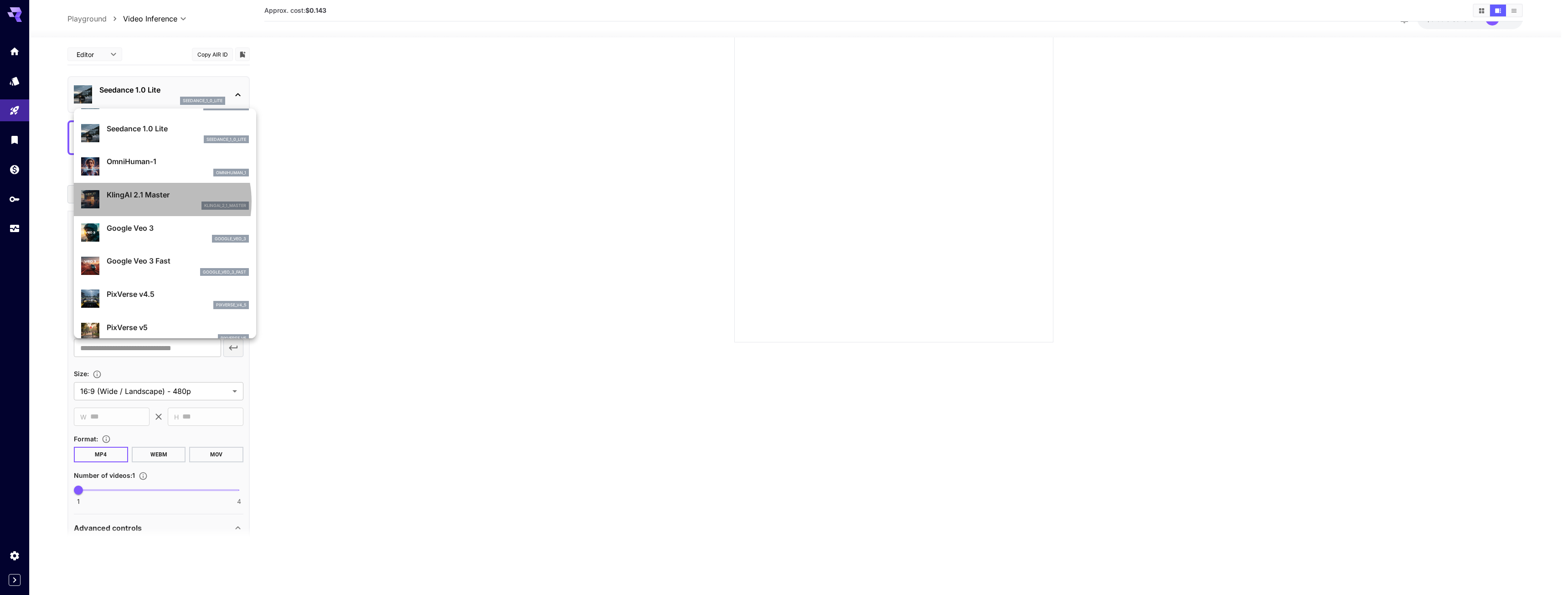
click at [146, 202] on div "klingai_2_1_master" at bounding box center [178, 206] width 142 height 8
type input "**********"
type input "****"
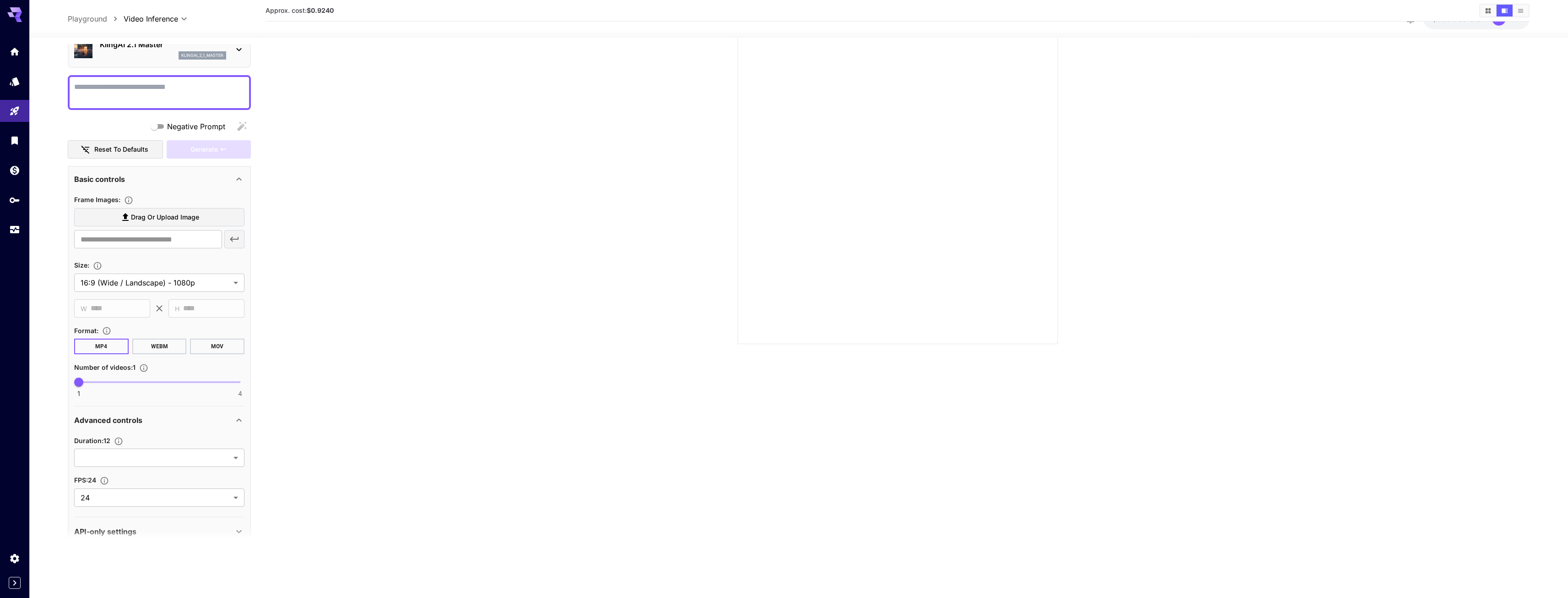
scroll to position [63, 0]
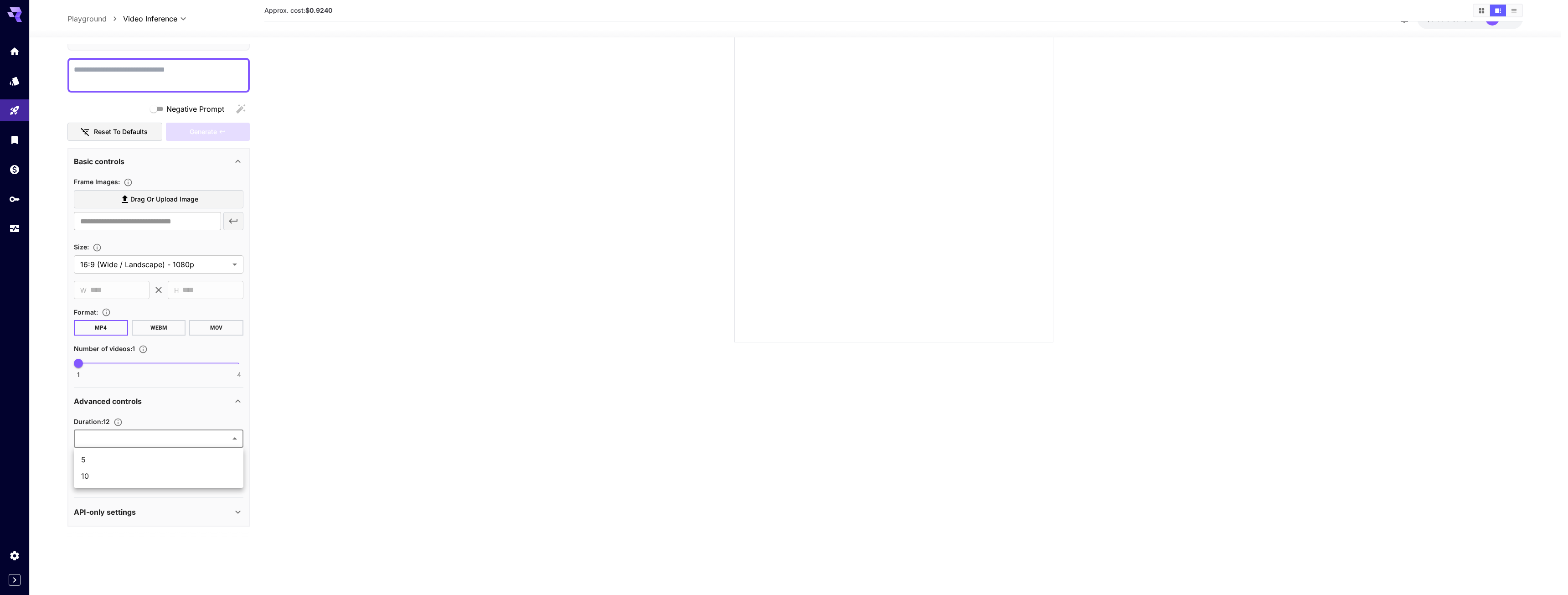
click at [122, 435] on body "**********" at bounding box center [784, 261] width 1568 height 667
click at [110, 476] on span "10" at bounding box center [159, 476] width 155 height 11
type input "**"
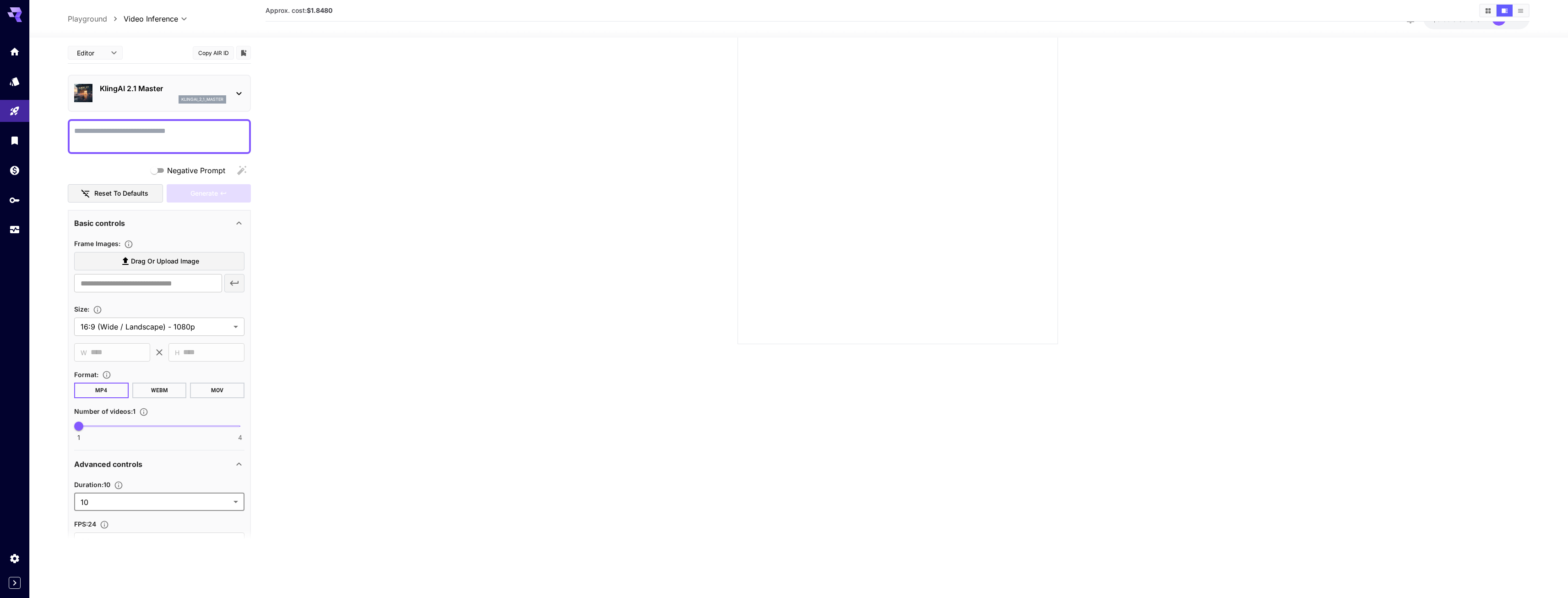
scroll to position [0, 0]
click at [184, 89] on p "KlingAI 2.1 Master" at bounding box center [163, 91] width 127 height 11
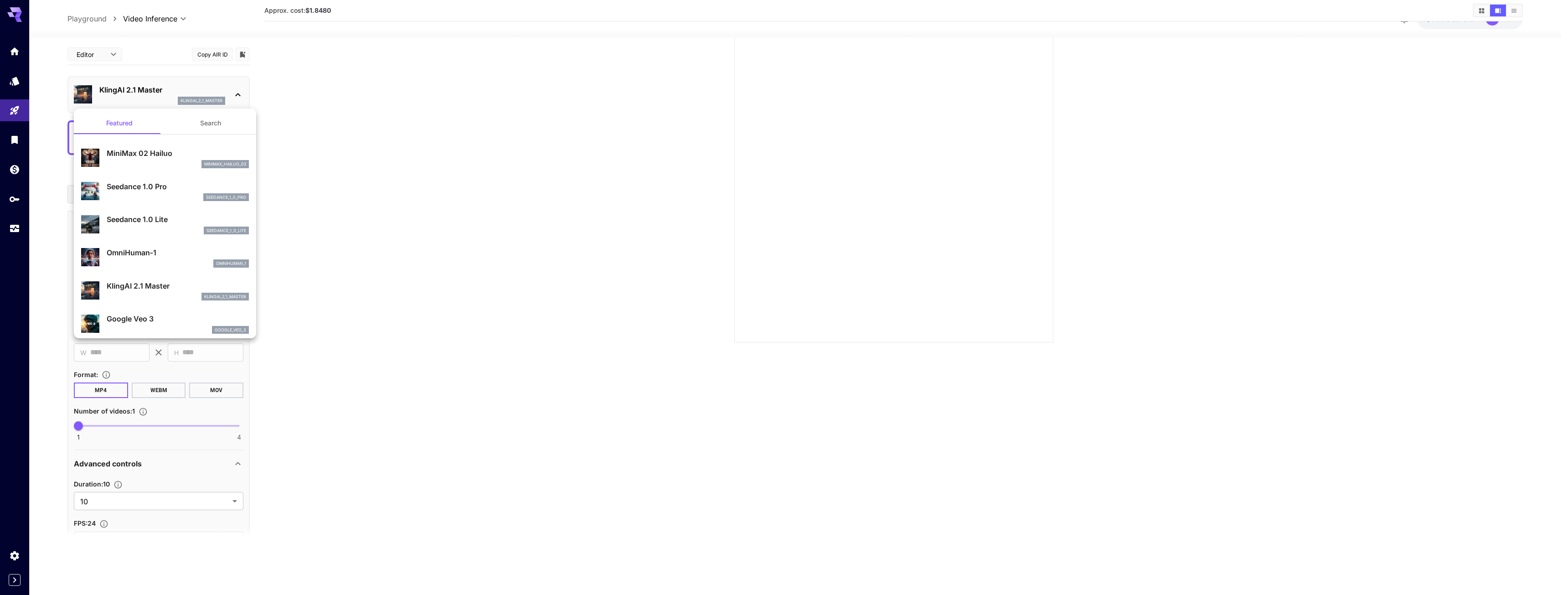
click at [183, 88] on div at bounding box center [784, 298] width 1568 height 595
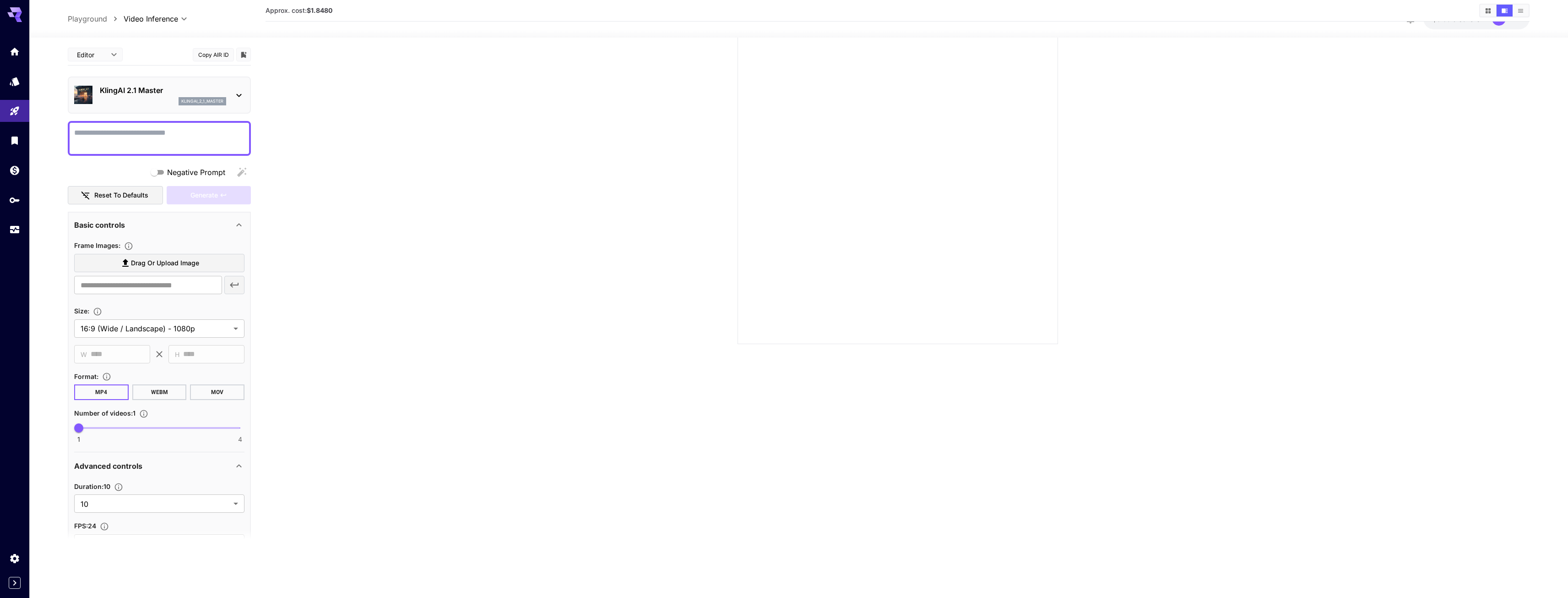
click at [153, 93] on p "KlingAI 2.1 Master" at bounding box center [163, 91] width 127 height 11
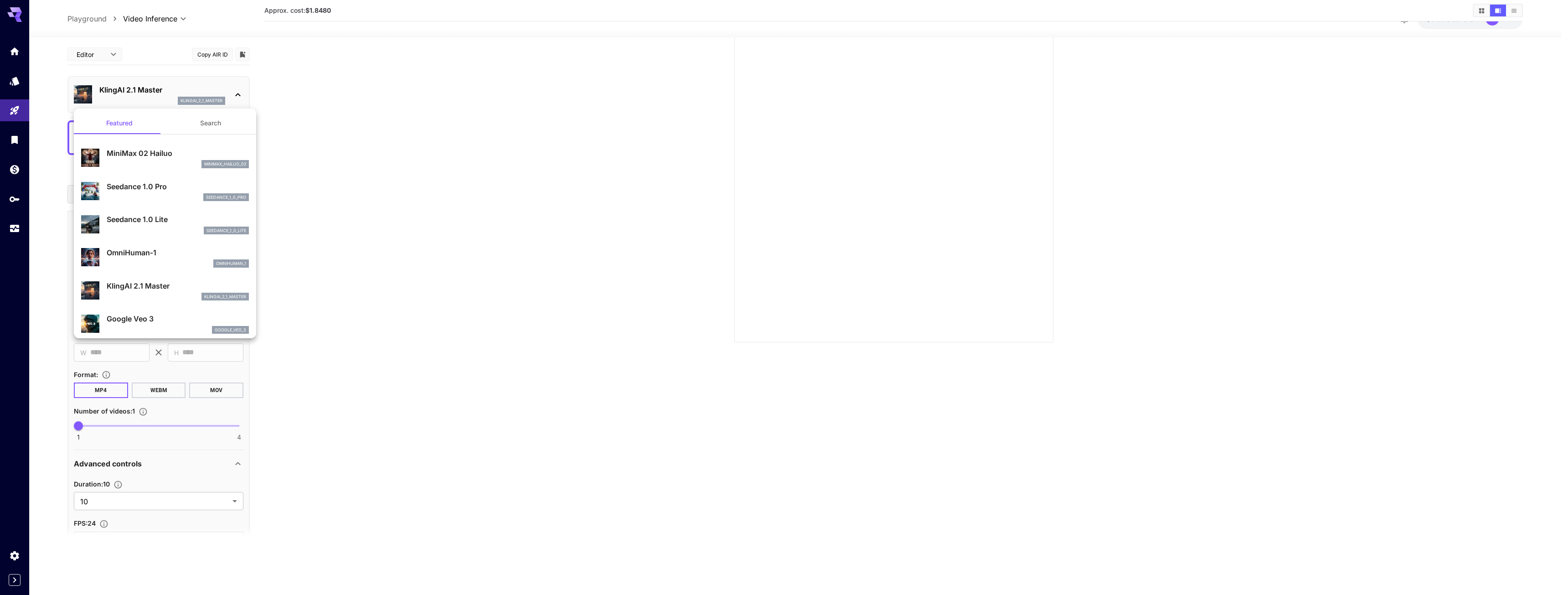
drag, startPoint x: 142, startPoint y: 196, endPoint x: 141, endPoint y: 227, distance: 31.0
click at [141, 227] on div "seedance_1_0_lite" at bounding box center [178, 230] width 142 height 8
type input "**********"
type input "***"
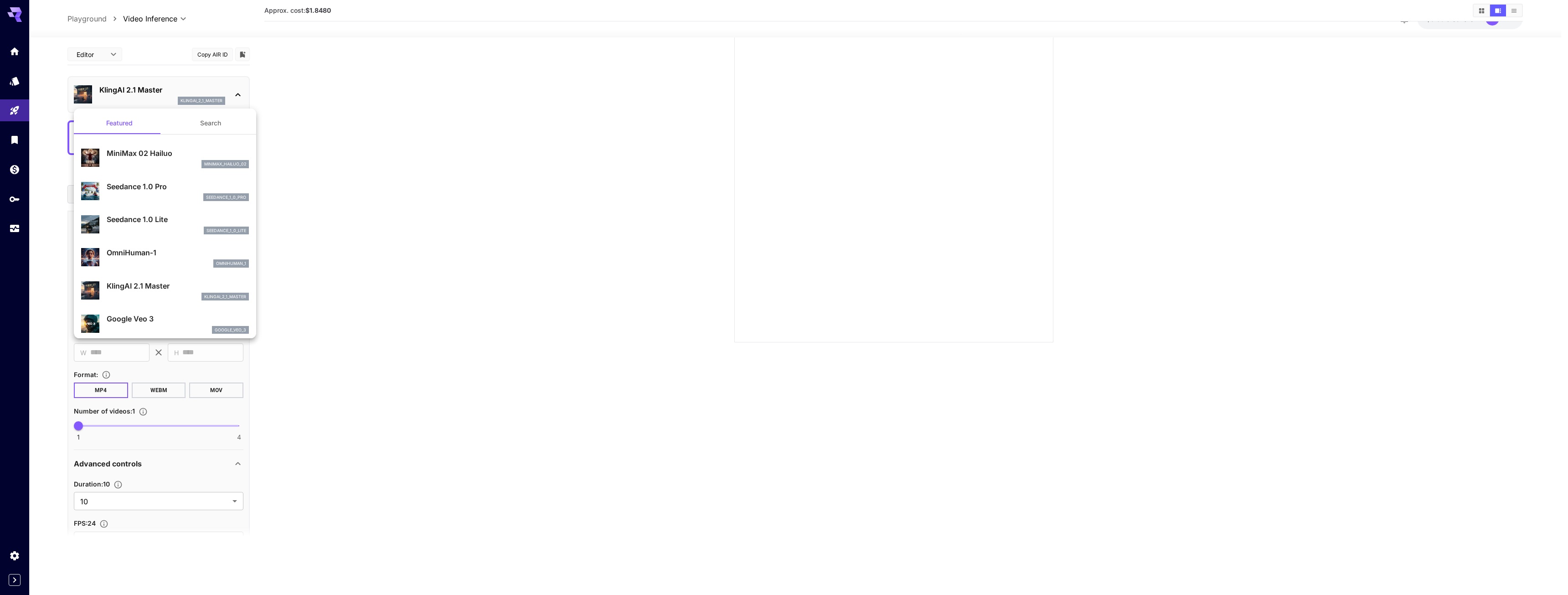
type input "***"
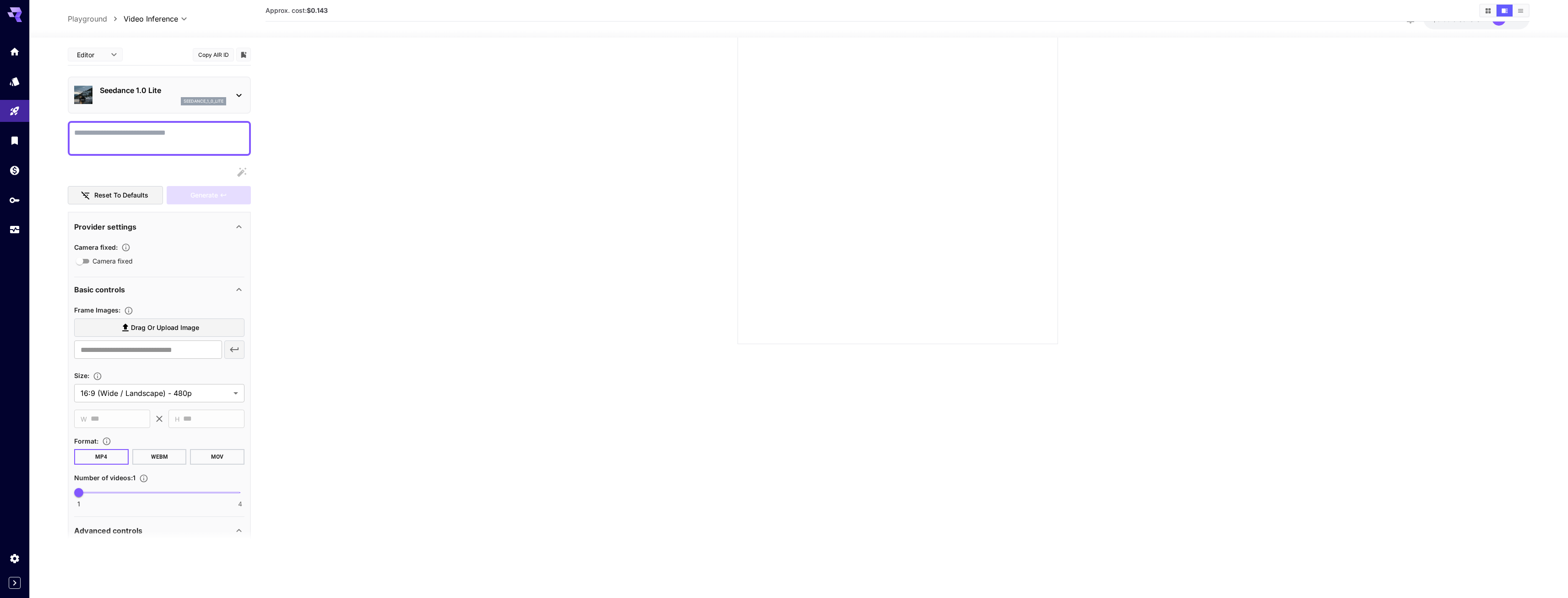
click at [210, 56] on button "Copy AIR ID" at bounding box center [214, 54] width 42 height 14
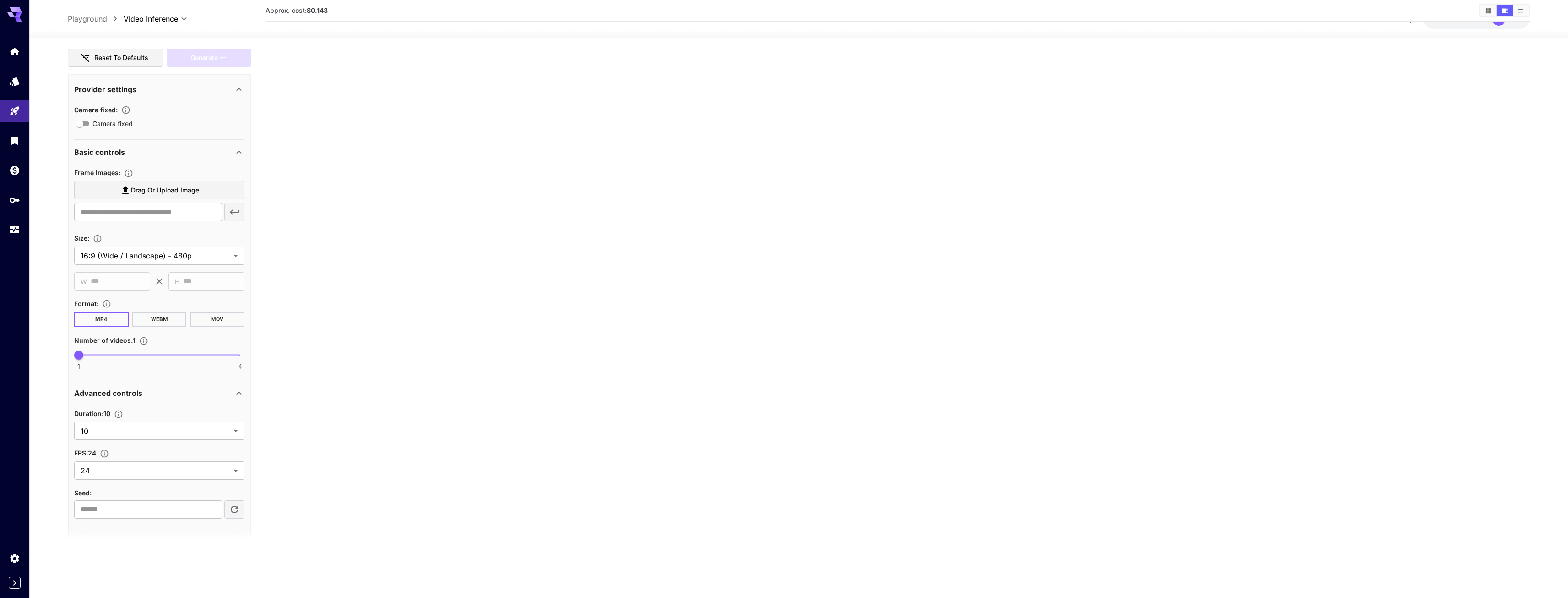
scroll to position [167, 0]
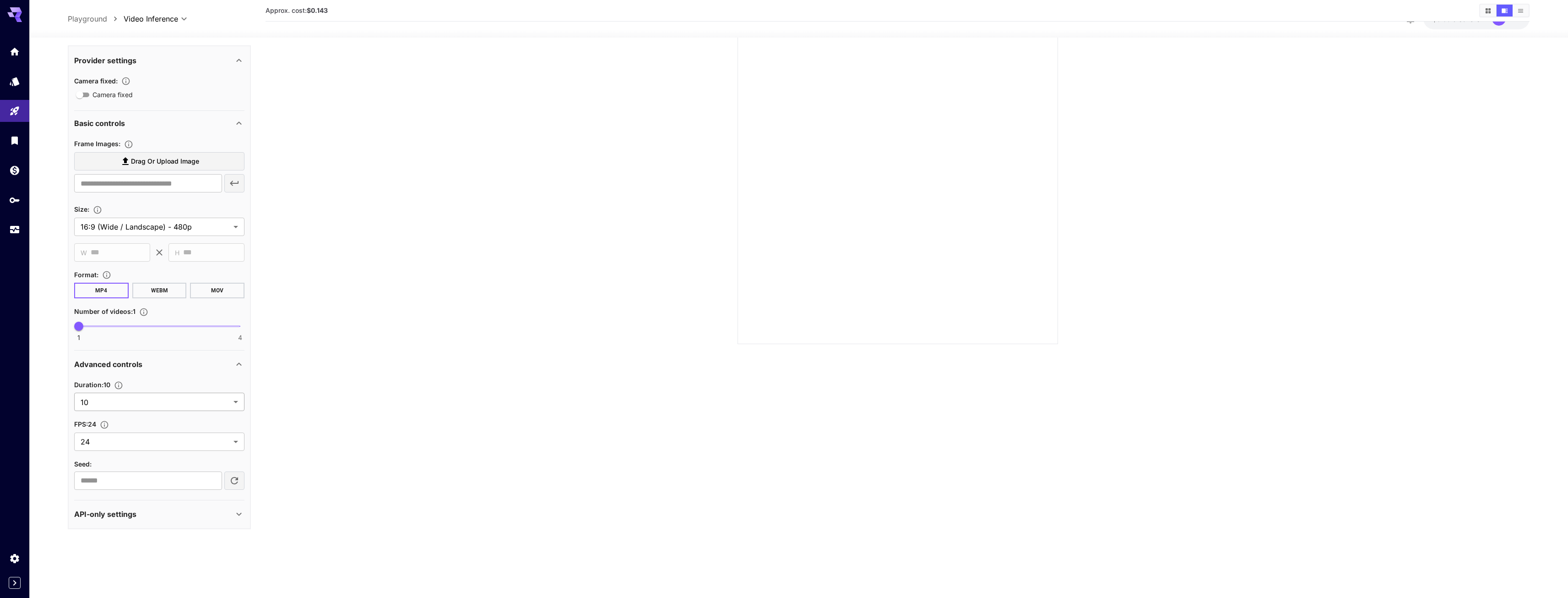
click at [105, 402] on body "**********" at bounding box center [784, 263] width 1568 height 670
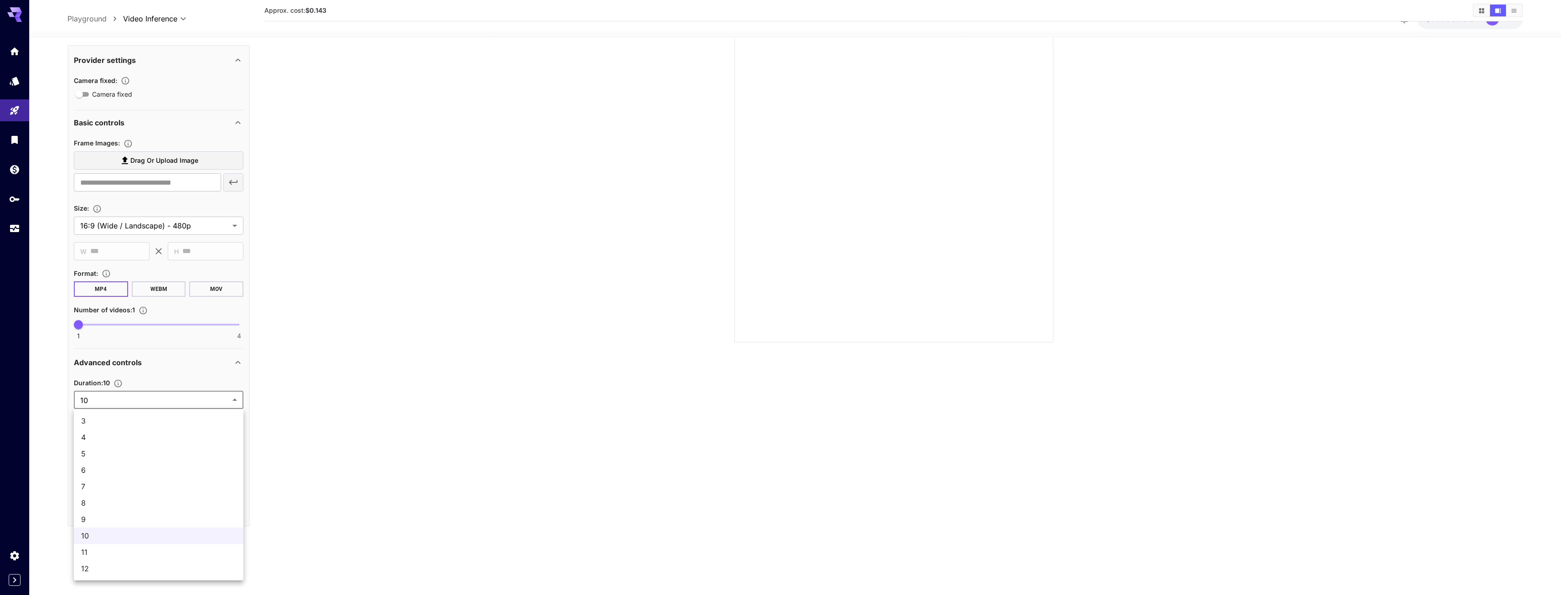
click at [105, 398] on div at bounding box center [784, 298] width 1568 height 595
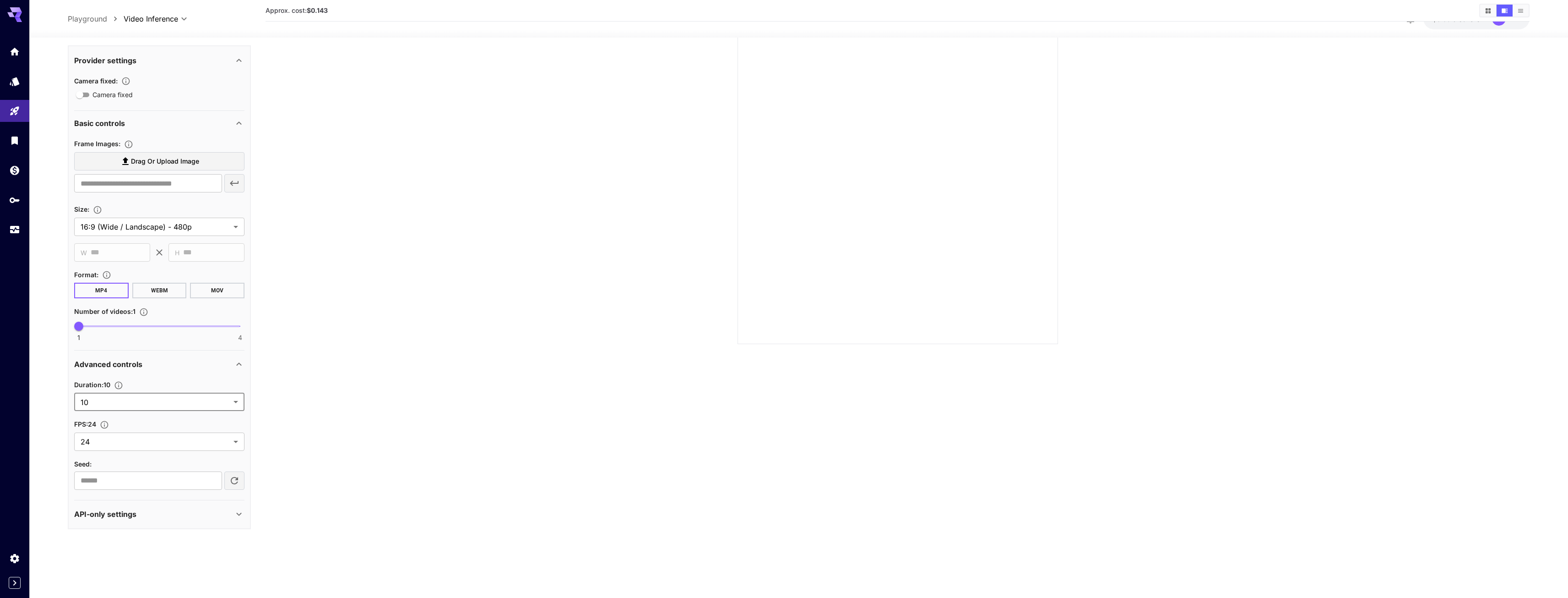
click at [101, 441] on body "**********" at bounding box center [784, 263] width 1568 height 670
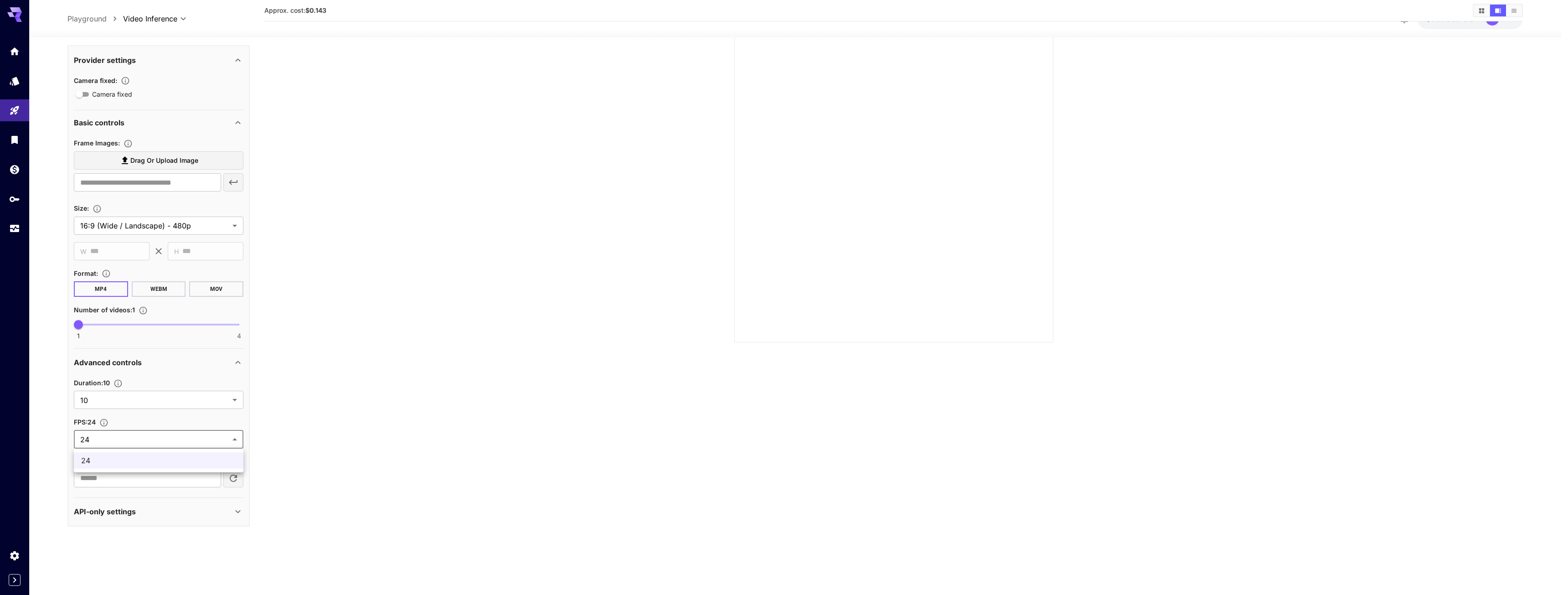
click at [100, 436] on div at bounding box center [784, 298] width 1568 height 595
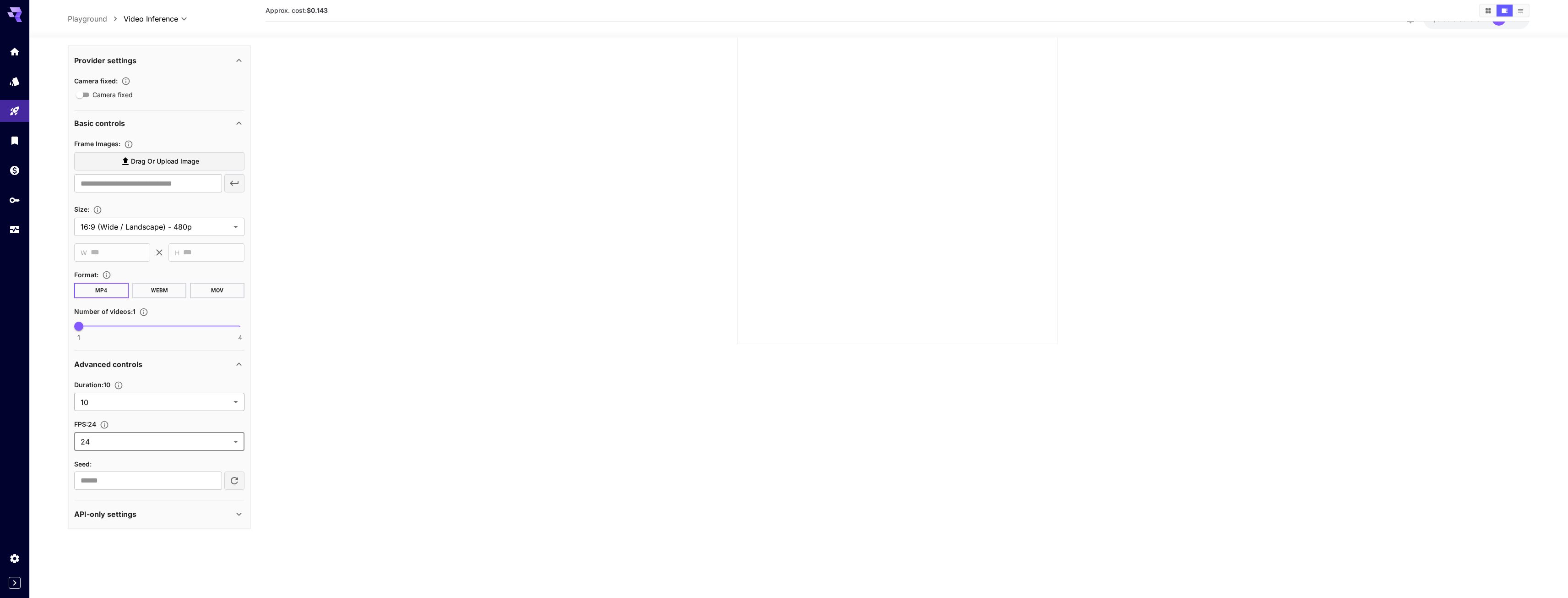
click at [139, 394] on body "**********" at bounding box center [784, 263] width 1568 height 670
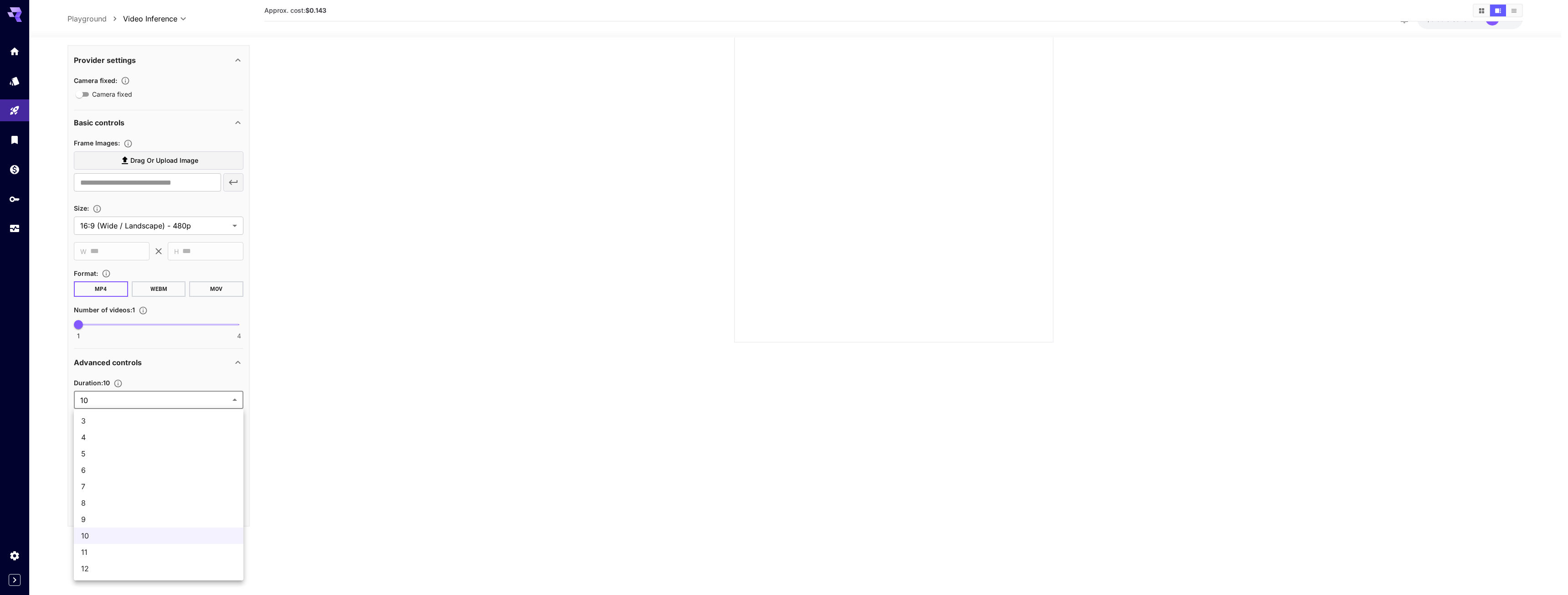
click at [140, 393] on div at bounding box center [784, 298] width 1568 height 595
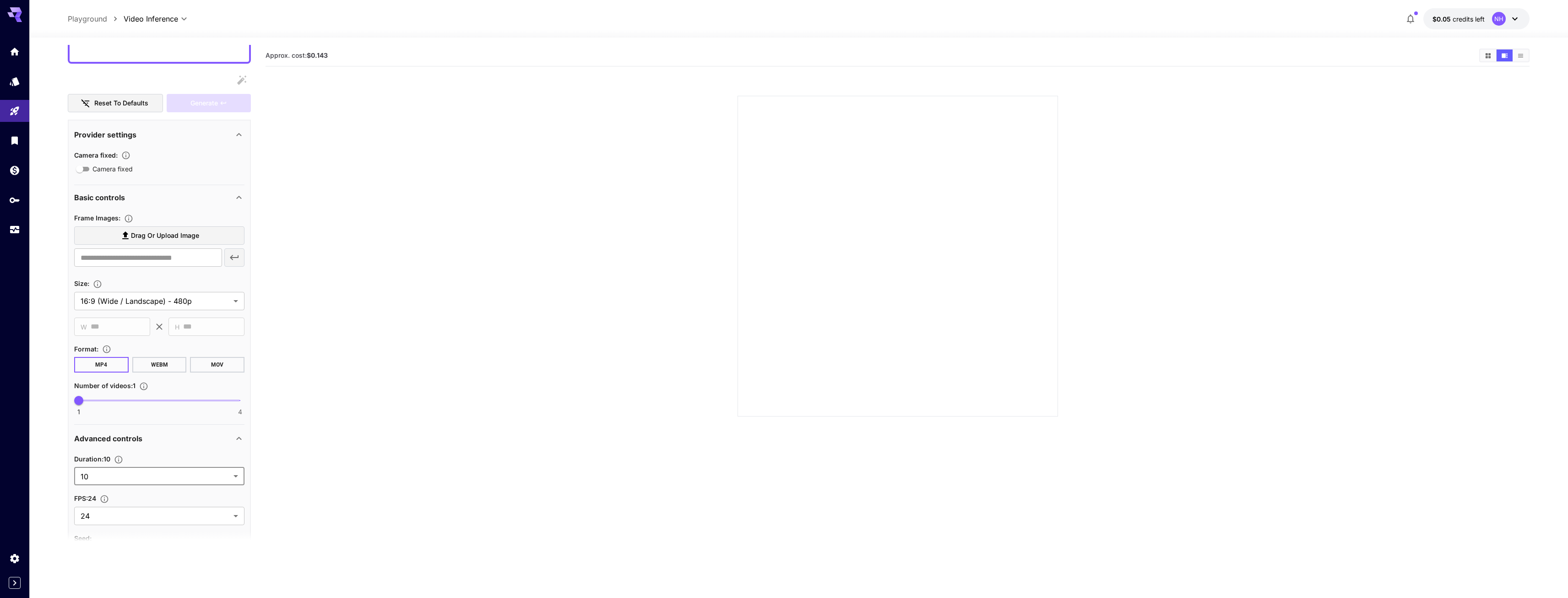
scroll to position [0, 0]
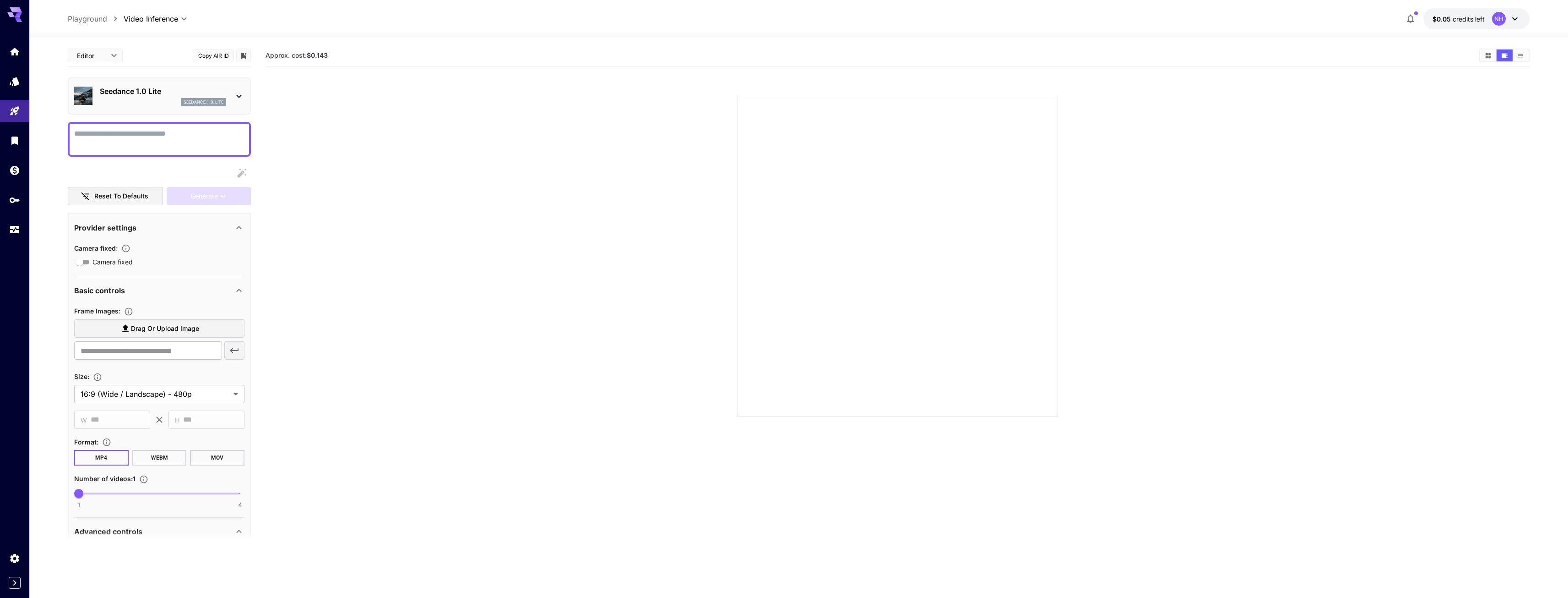
click at [148, 82] on div "Seedance 1.0 Lite seedance_1_0_lite" at bounding box center [159, 95] width 183 height 37
click at [153, 90] on p "Seedance 1.0 Lite" at bounding box center [163, 92] width 127 height 11
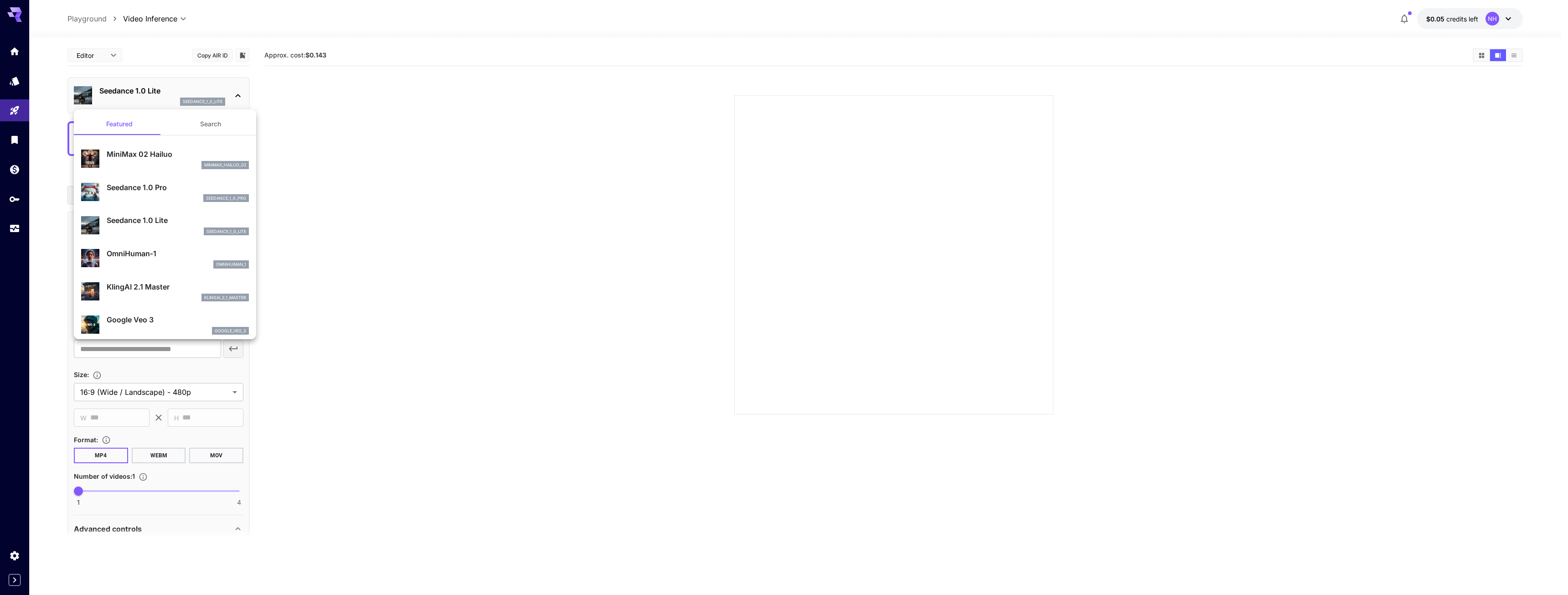
click at [140, 193] on div "Seedance 1.0 Pro seedance_1_0_pro" at bounding box center [178, 192] width 142 height 21
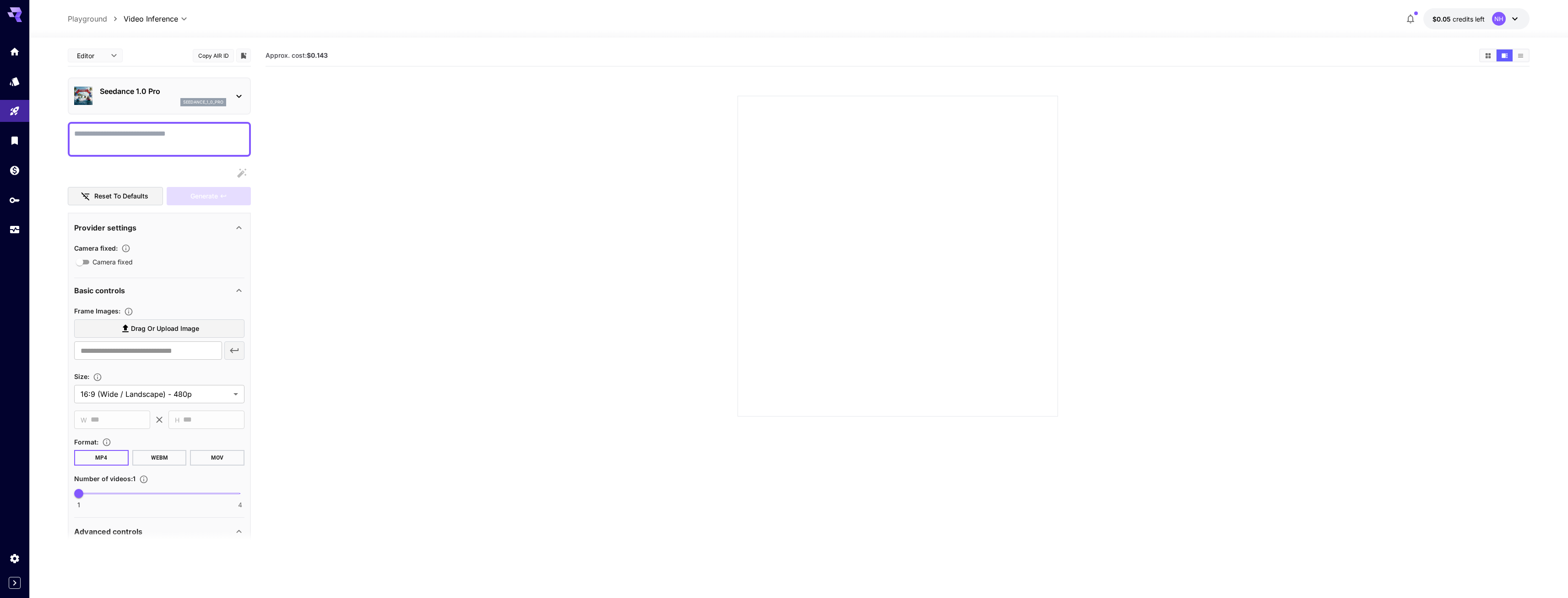
click at [128, 90] on p "Seedance 1.0 Pro" at bounding box center [163, 92] width 127 height 11
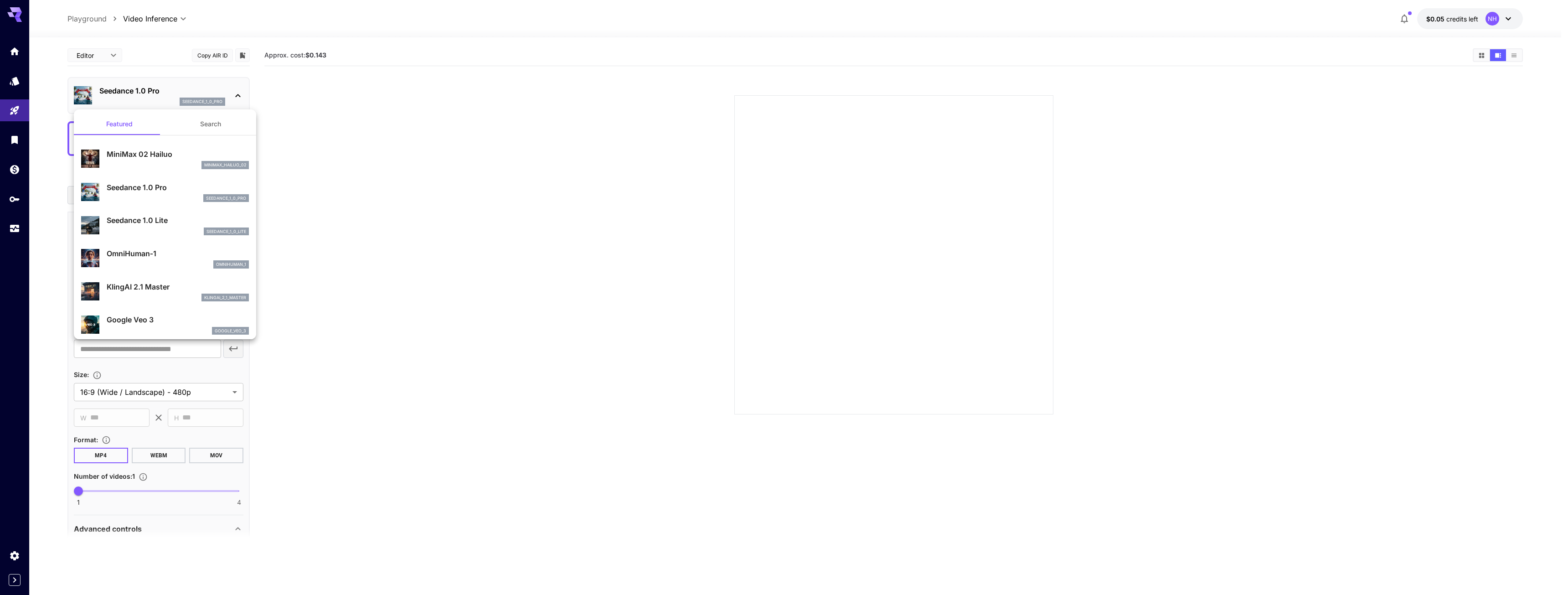
click at [194, 121] on button "Search" at bounding box center [210, 124] width 91 height 22
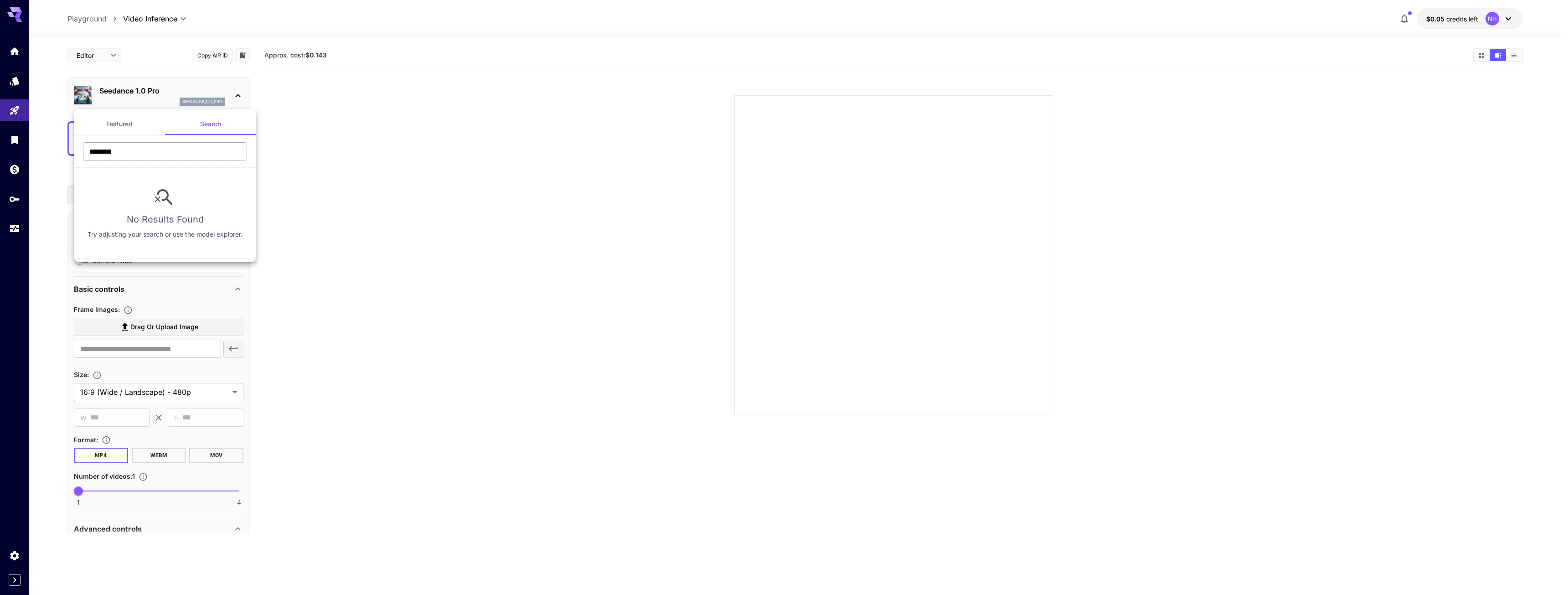
click at [161, 150] on input "********" at bounding box center [165, 151] width 164 height 18
type input "*****"
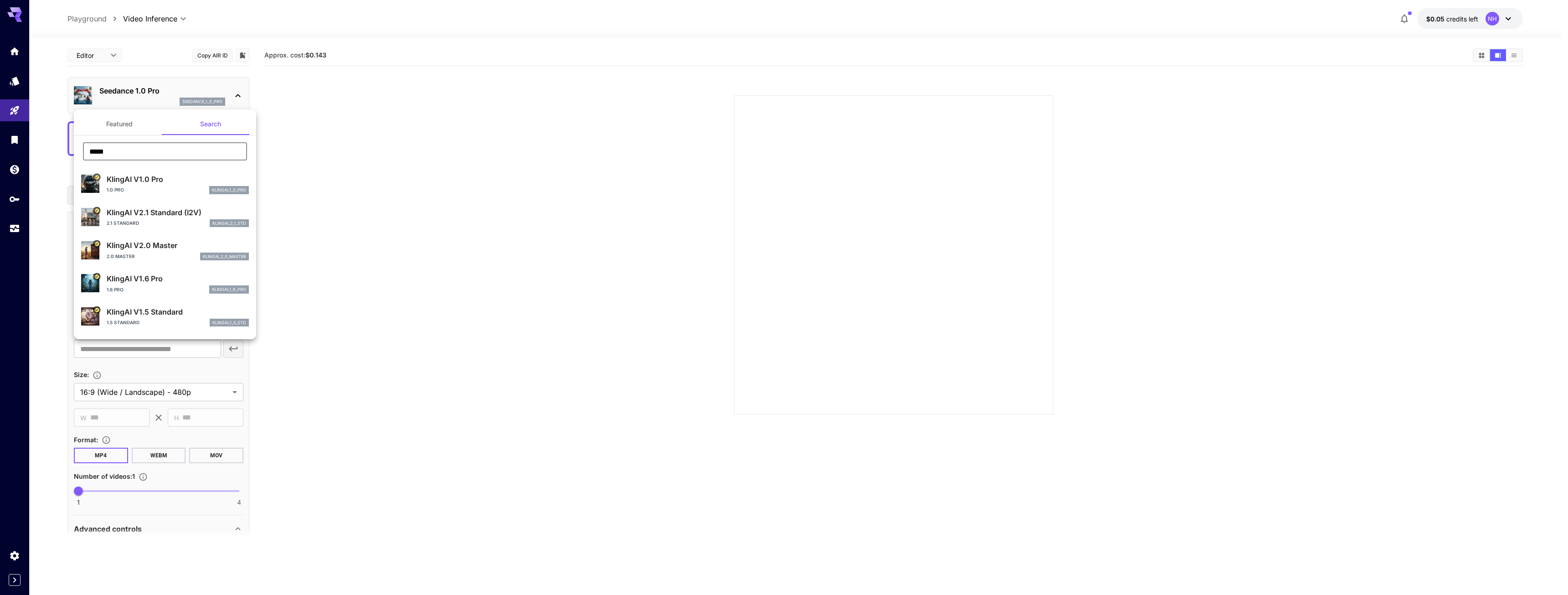
click at [149, 215] on p "KlingAI V2.1 Standard (I2V)" at bounding box center [178, 213] width 142 height 11
type input "**********"
type input "****"
type input "***"
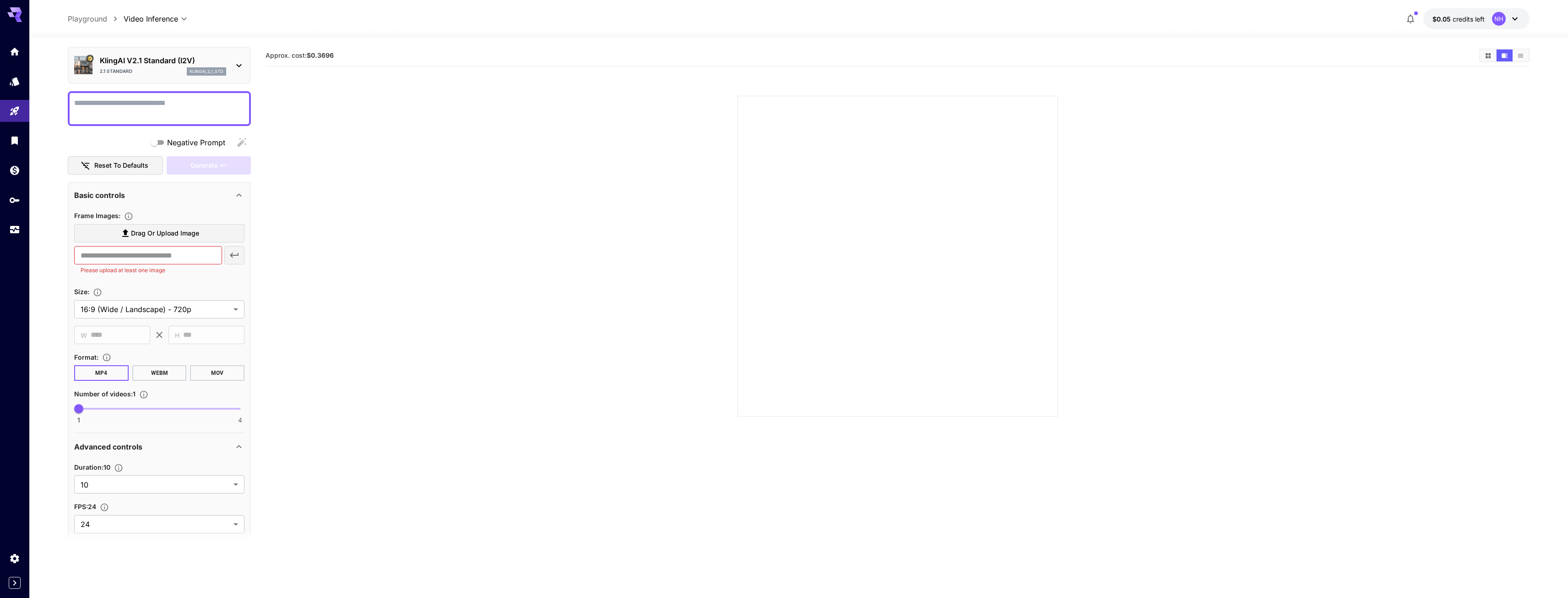
scroll to position [73, 0]
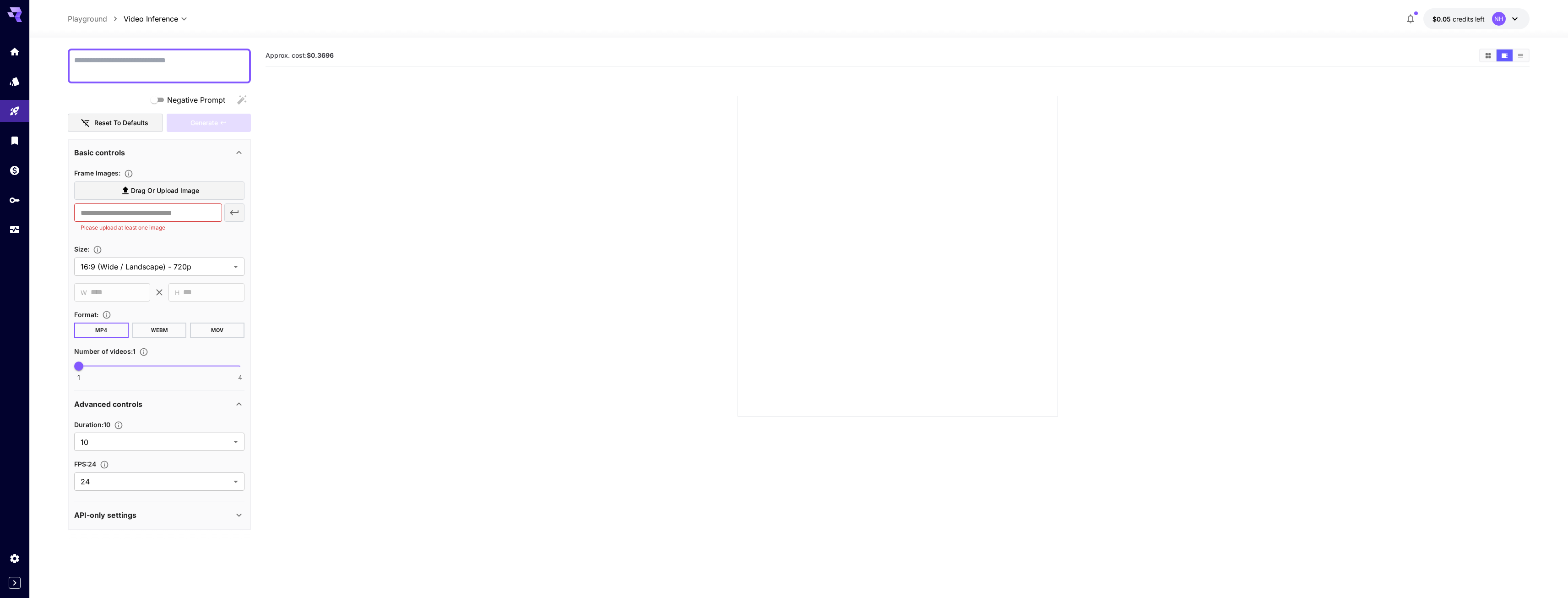
click at [113, 451] on div "Duration : 10 10 ** ​ FPS : 24 24 ** ​" at bounding box center [159, 454] width 170 height 72
click at [113, 445] on body "**********" at bounding box center [784, 335] width 1568 height 670
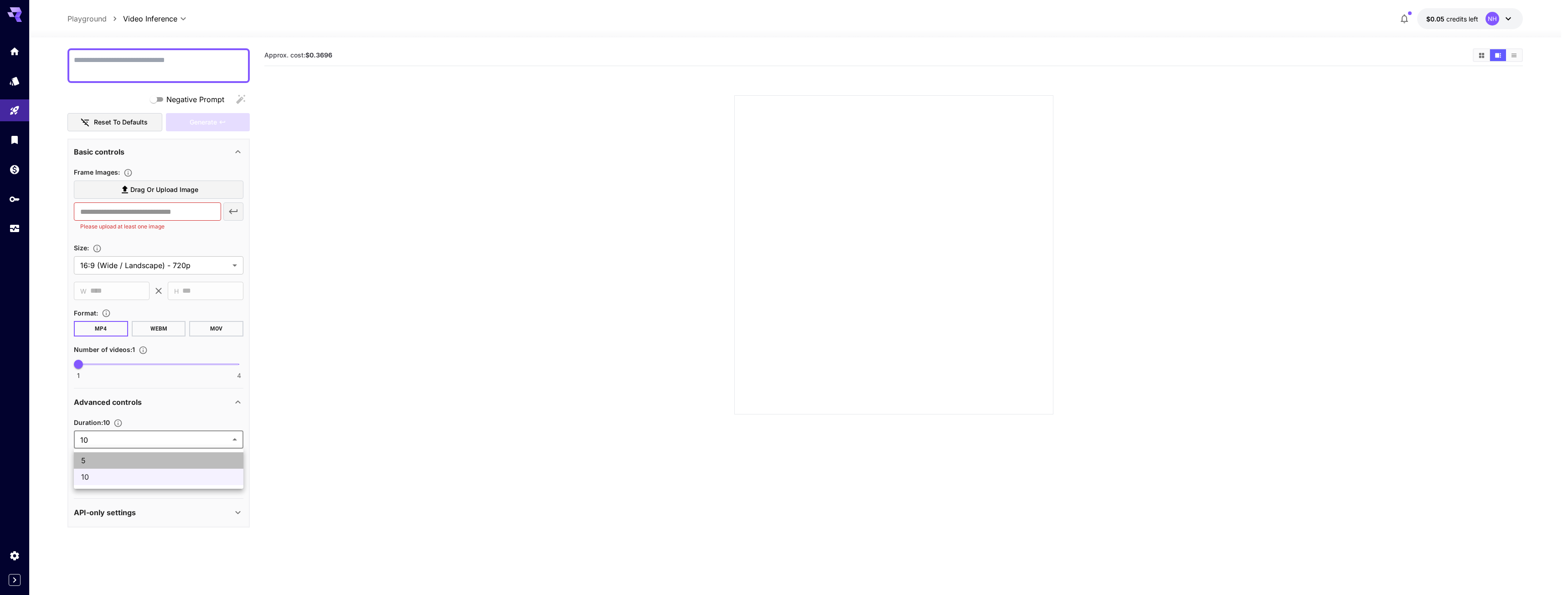
click at [105, 462] on span "5" at bounding box center [159, 461] width 155 height 11
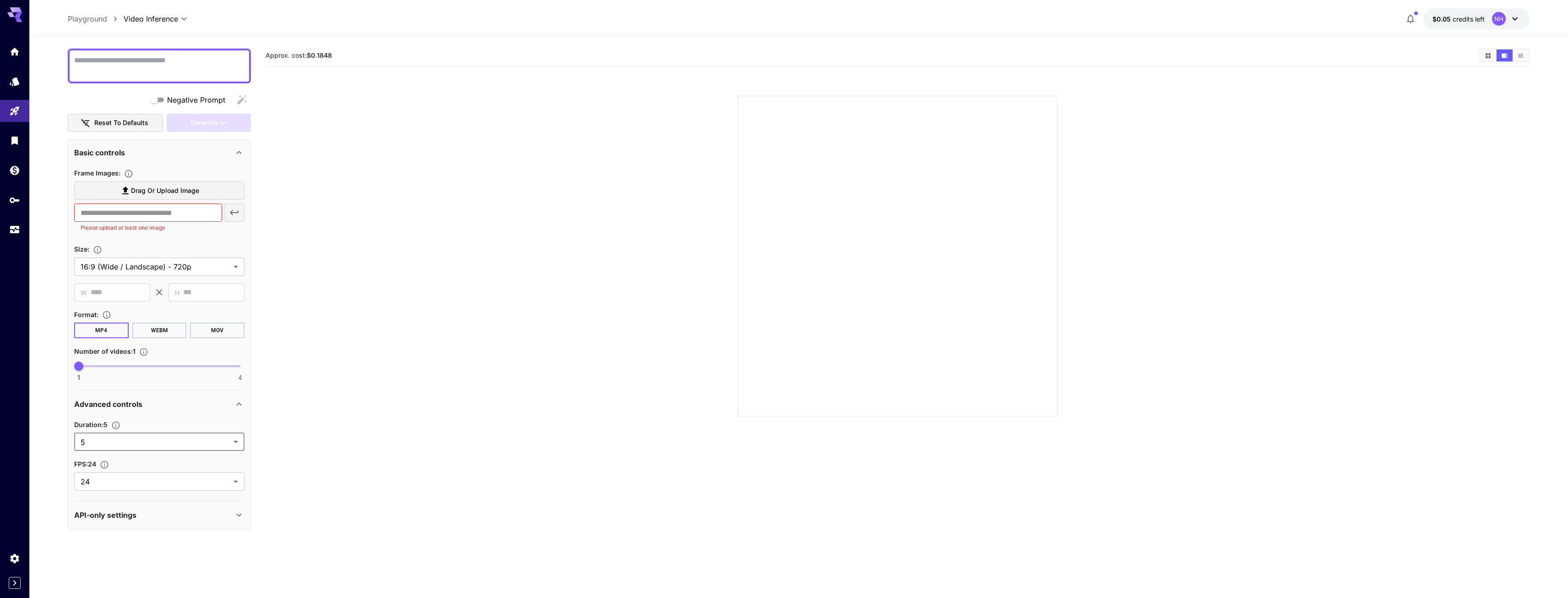
click at [113, 435] on body "**********" at bounding box center [784, 335] width 1568 height 670
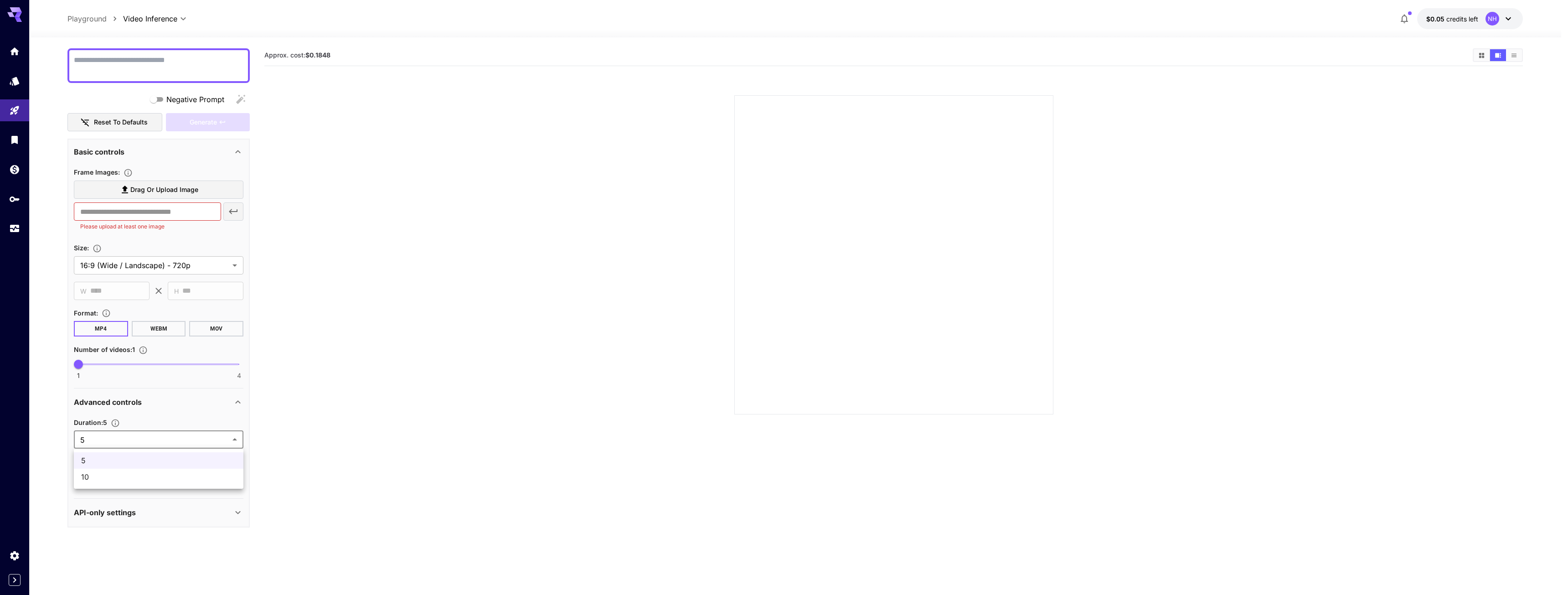
click at [106, 477] on span "10" at bounding box center [159, 477] width 155 height 11
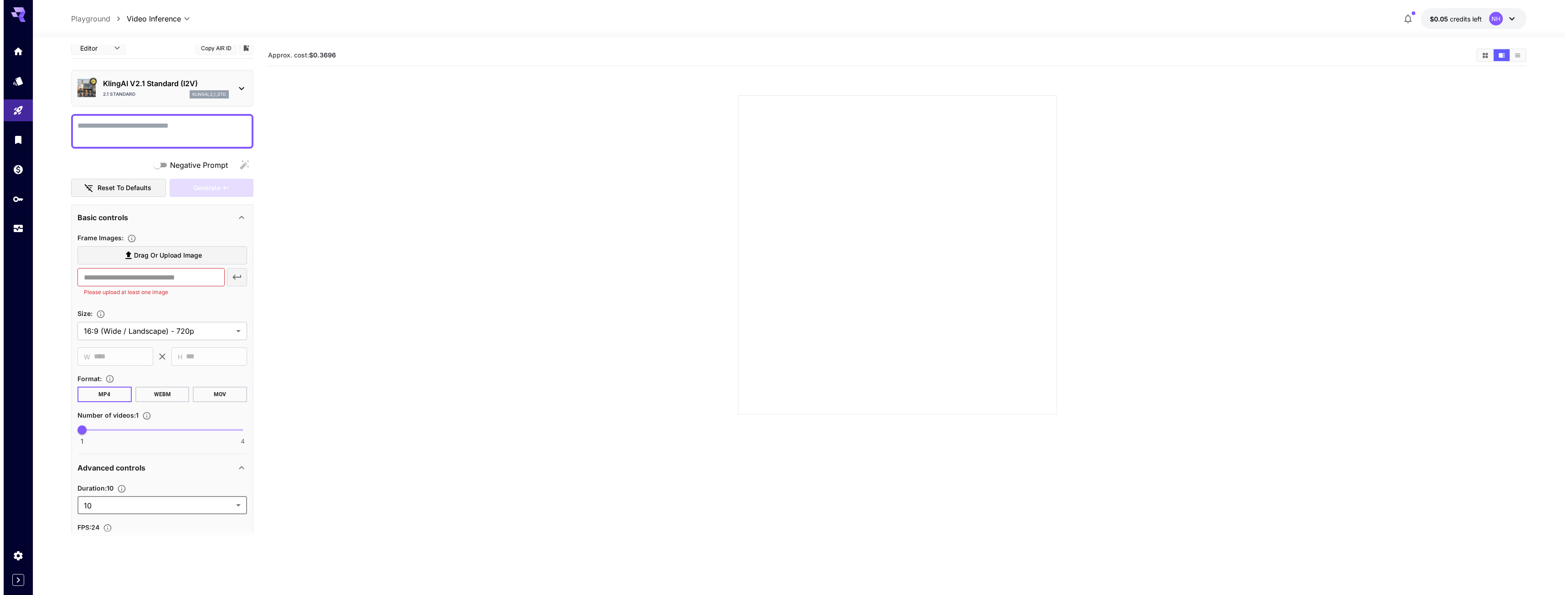
scroll to position [0, 0]
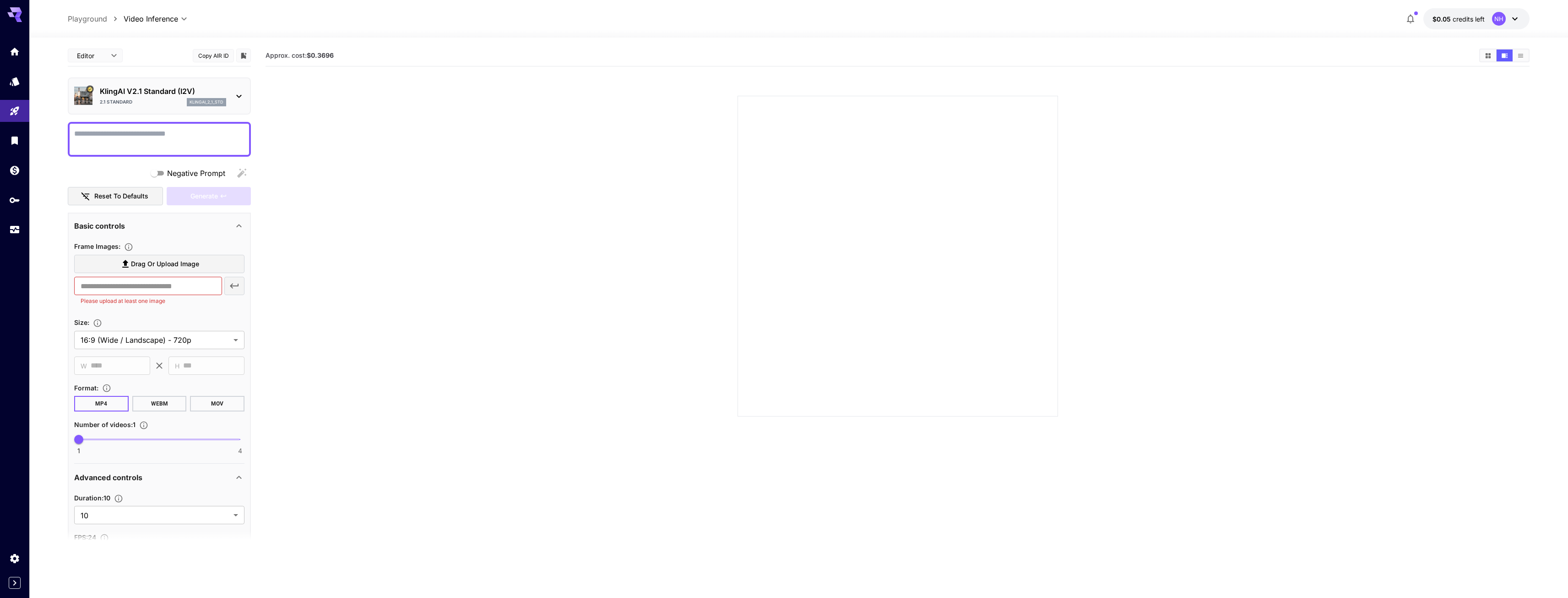
click at [236, 289] on div "​ Please upload at least one image" at bounding box center [159, 291] width 170 height 29
click at [205, 197] on div "Generate" at bounding box center [208, 196] width 84 height 19
click at [235, 92] on icon at bounding box center [239, 96] width 11 height 11
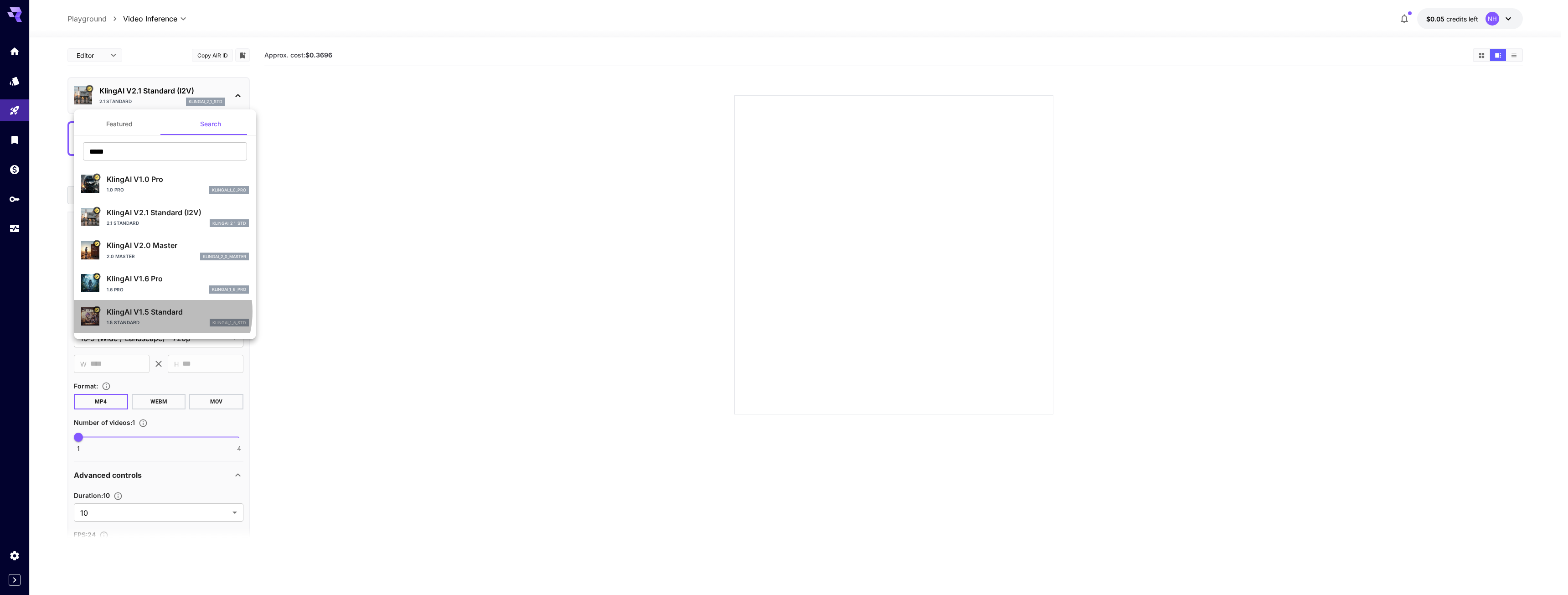
click at [157, 312] on p "KlingAI V1.5 Standard" at bounding box center [178, 312] width 142 height 11
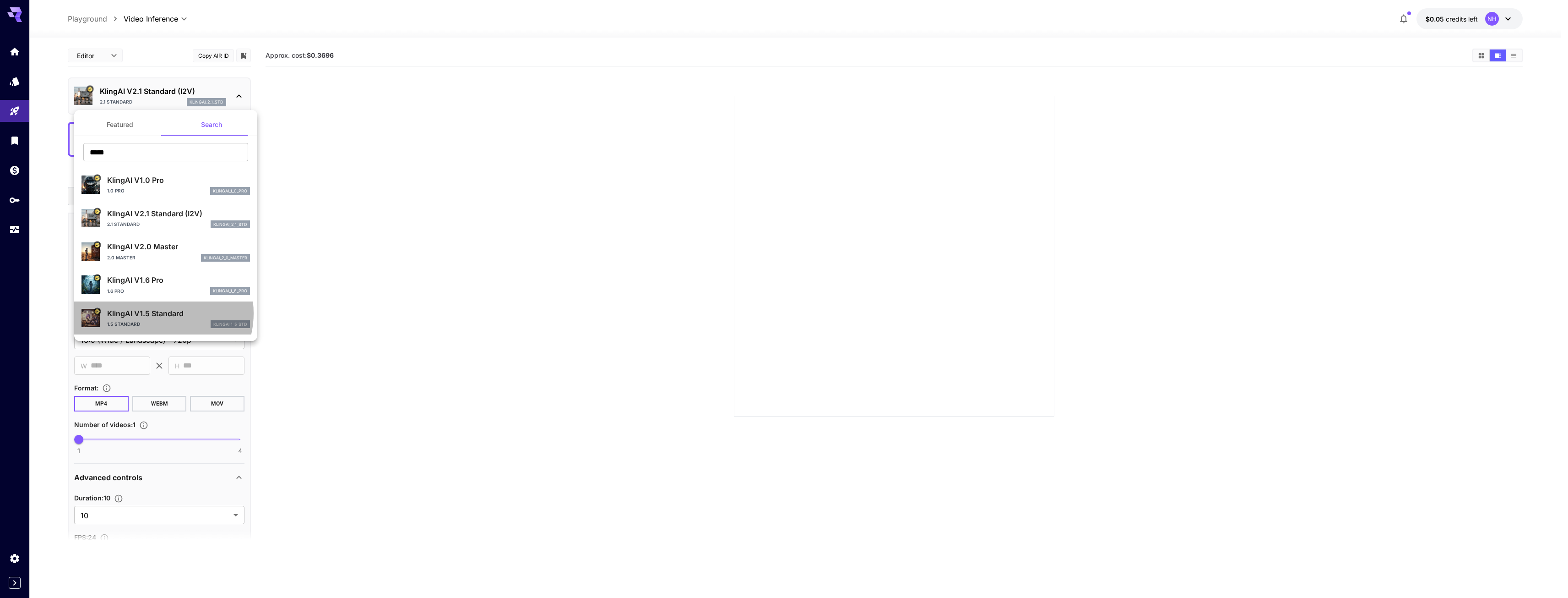
type input "*"
type input "**"
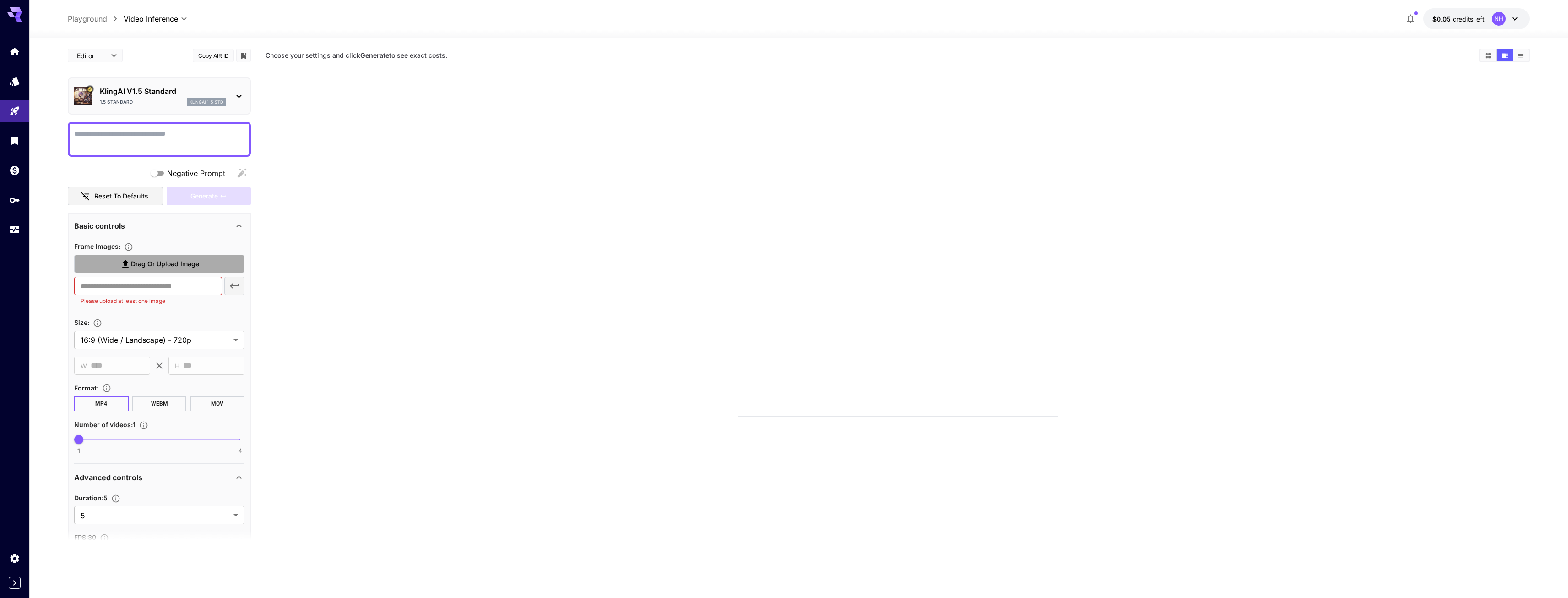
click at [159, 273] on label "Drag or upload image" at bounding box center [159, 264] width 170 height 19
click at [0, 0] on input "Drag or upload image" at bounding box center [0, 0] width 0 height 0
click at [225, 89] on p "KlingAI V1.5 Standard" at bounding box center [163, 92] width 127 height 11
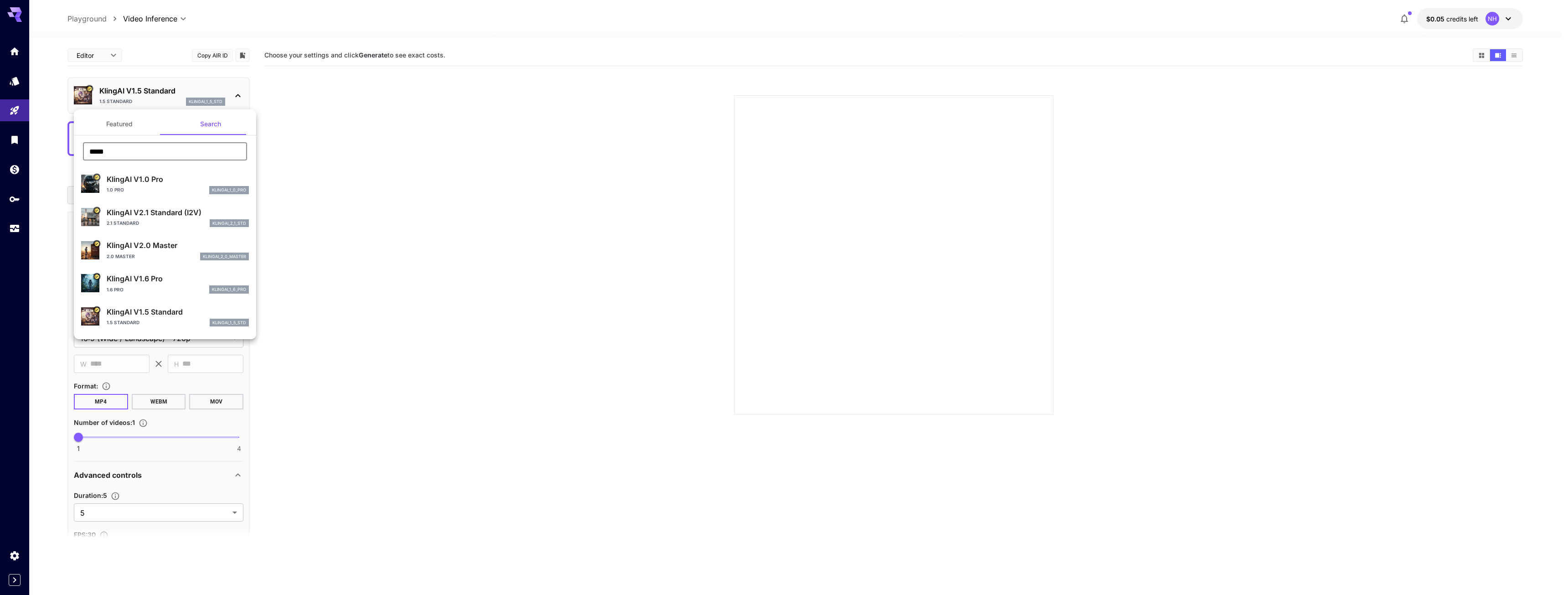
click at [125, 156] on input "*****" at bounding box center [165, 151] width 164 height 18
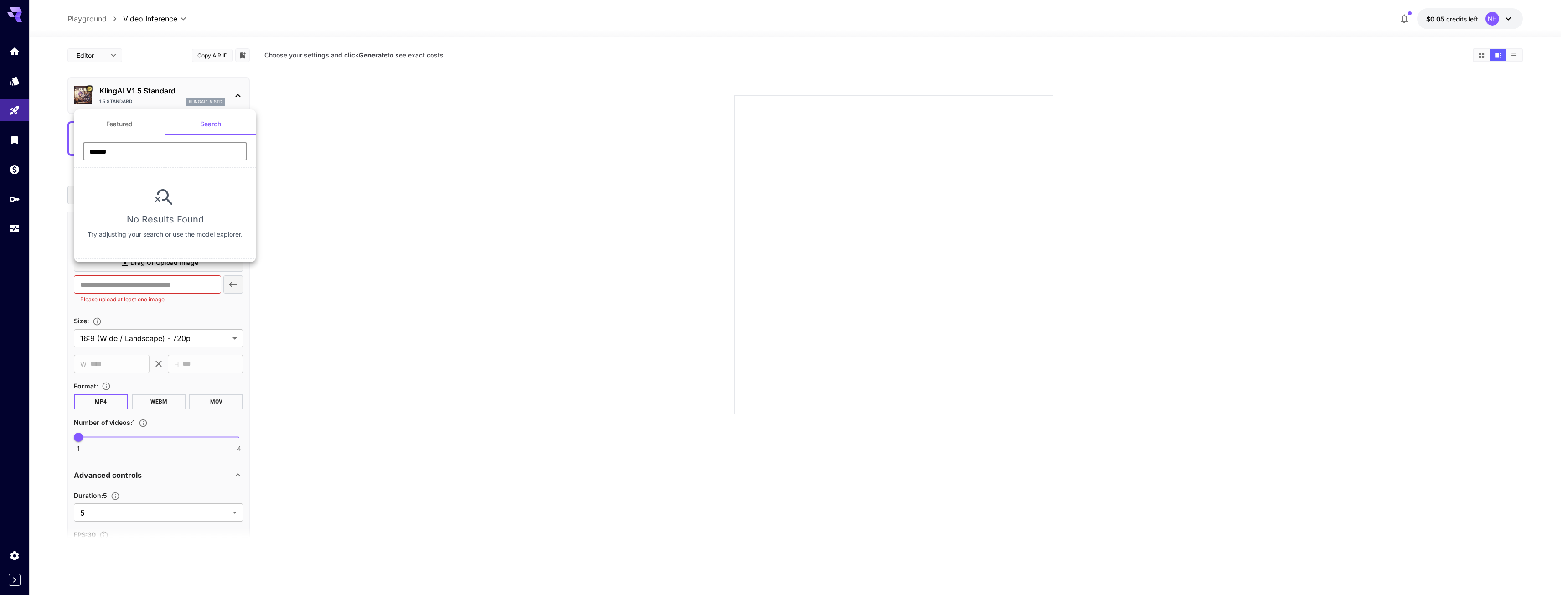
type input "*****"
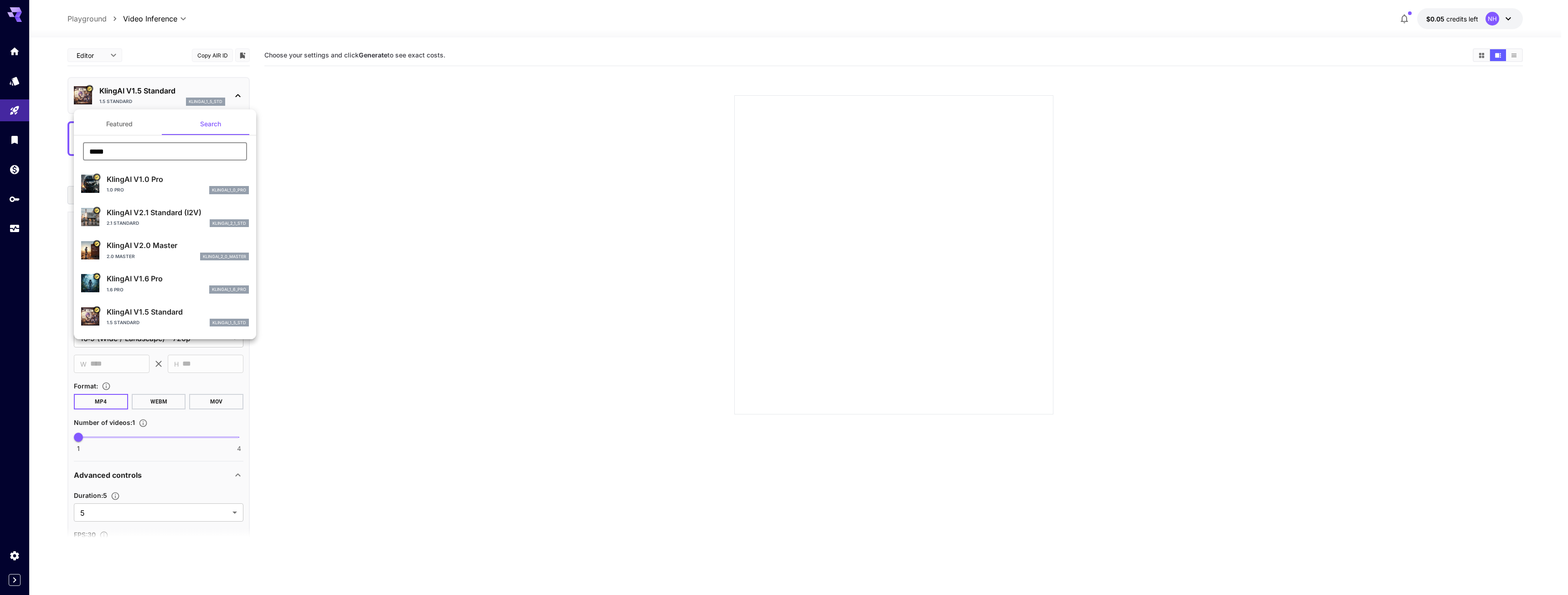
click at [158, 217] on p "KlingAI V2.1 Standard (I2V)" at bounding box center [178, 213] width 142 height 11
type input "**"
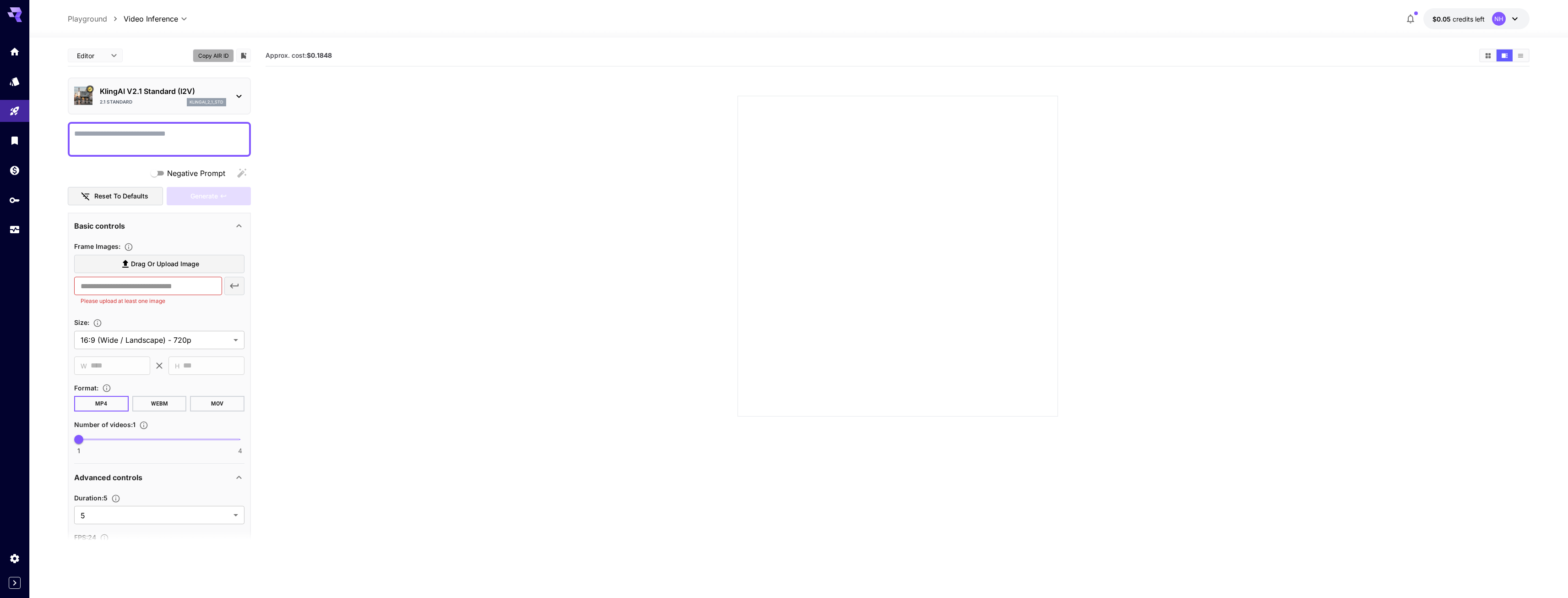
click at [218, 53] on button "Copy AIR ID" at bounding box center [214, 55] width 42 height 14
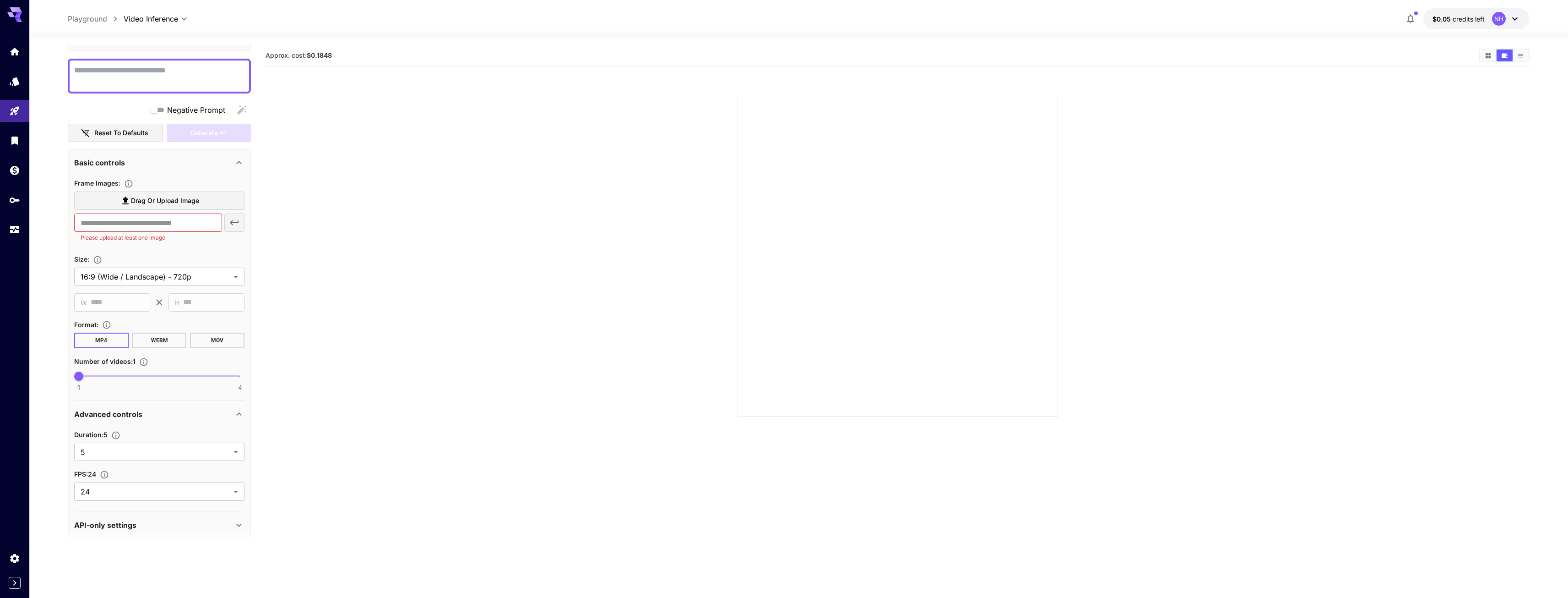
scroll to position [73, 0]
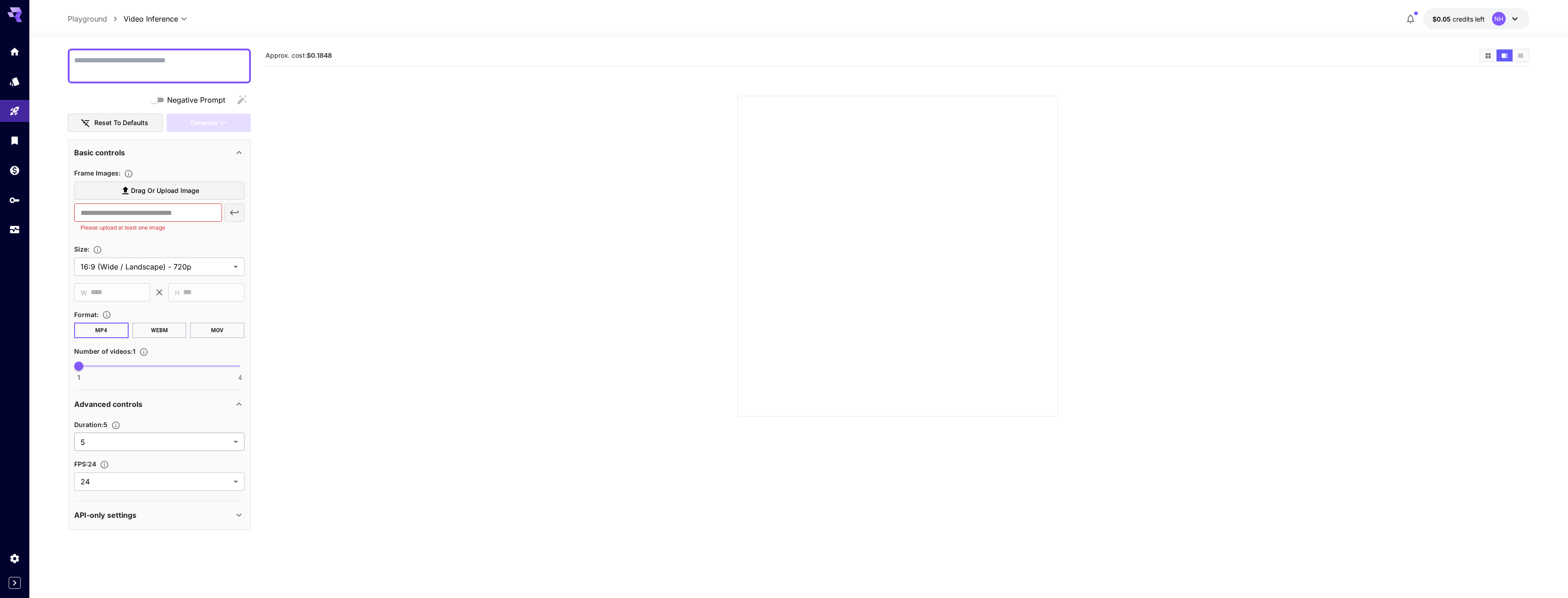
click at [118, 439] on body "**********" at bounding box center [784, 335] width 1568 height 670
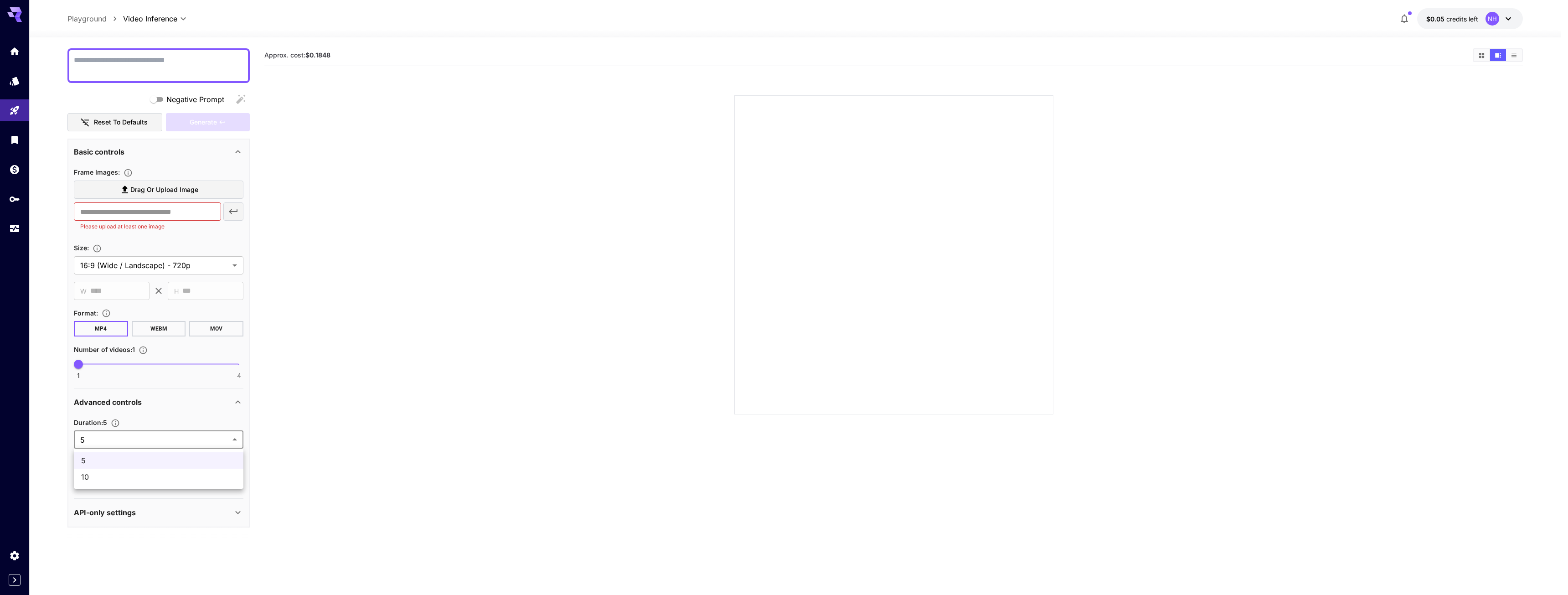
click at [295, 200] on div at bounding box center [784, 298] width 1568 height 595
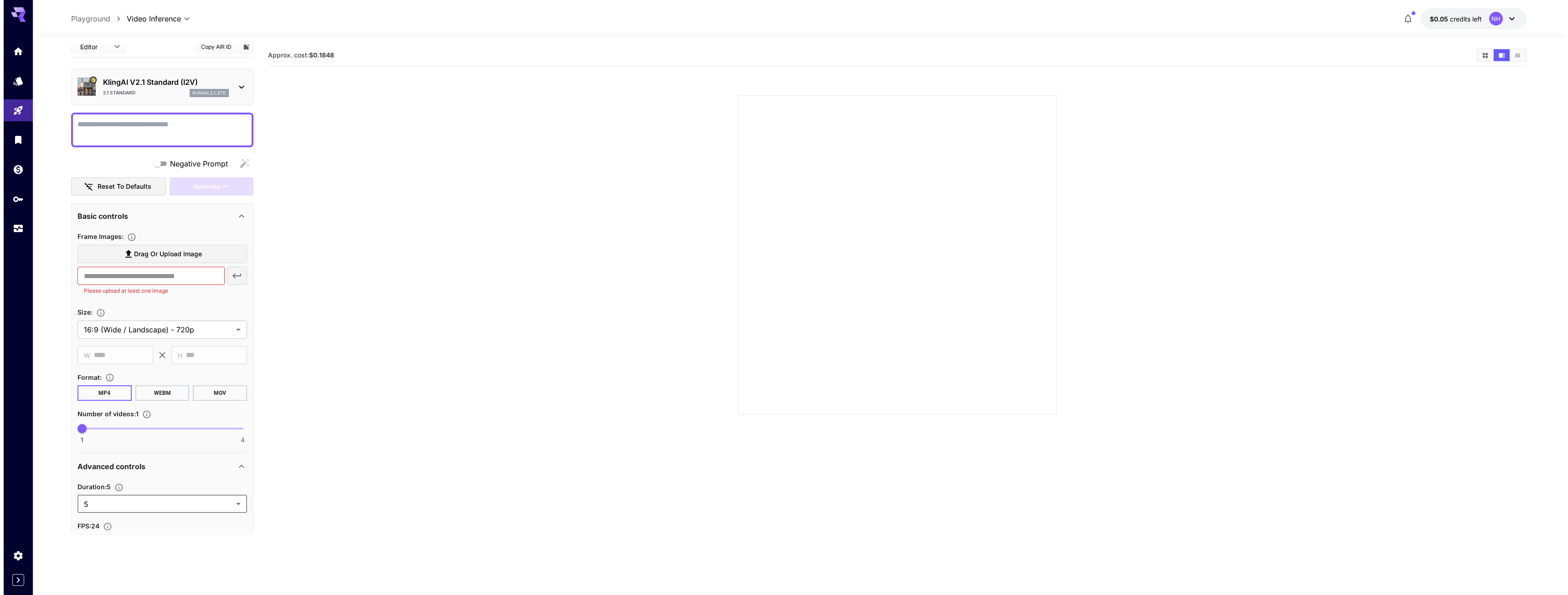
scroll to position [0, 0]
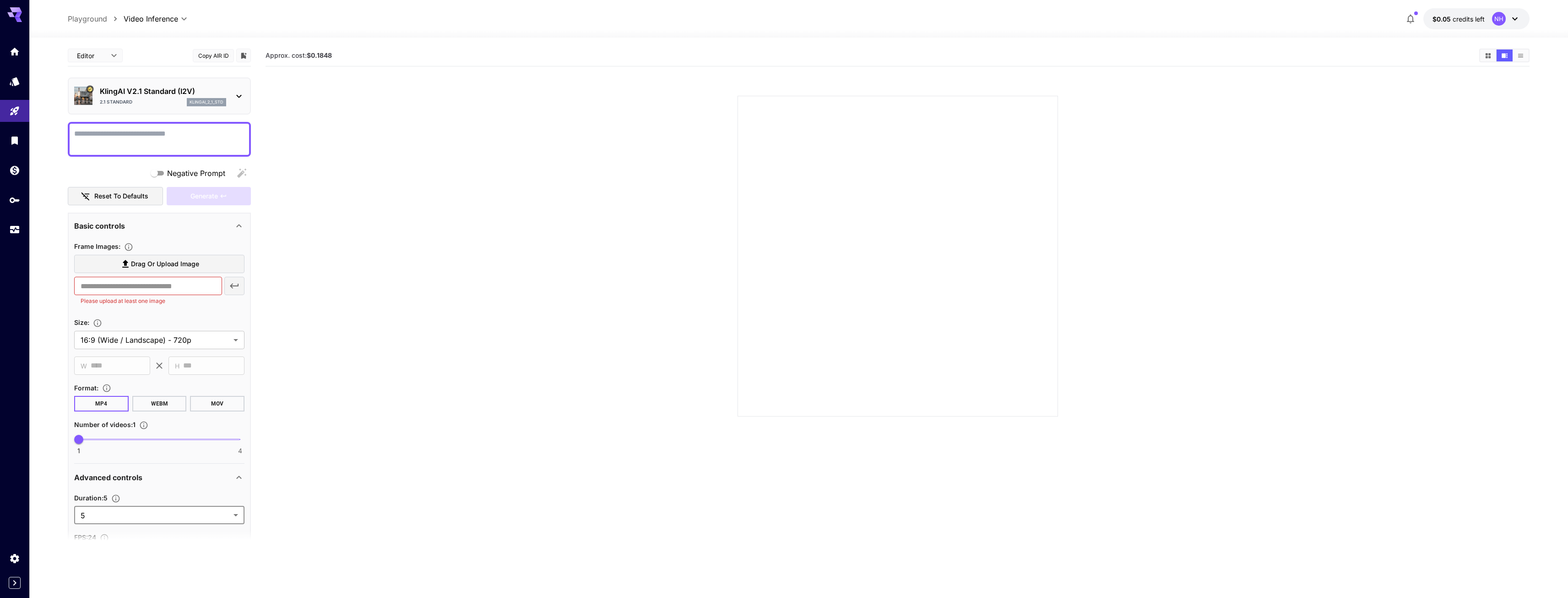
click at [161, 96] on p "KlingAI V2.1 Standard (I2V)" at bounding box center [163, 92] width 127 height 11
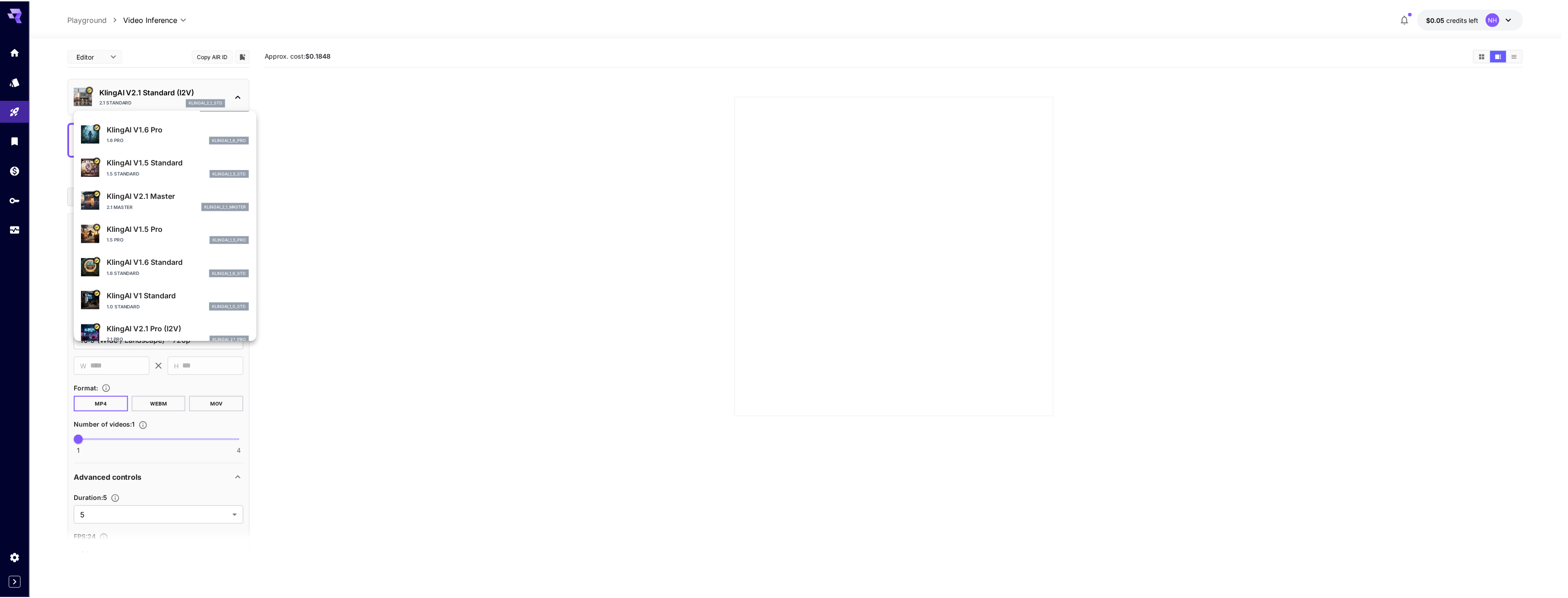
scroll to position [165, 0]
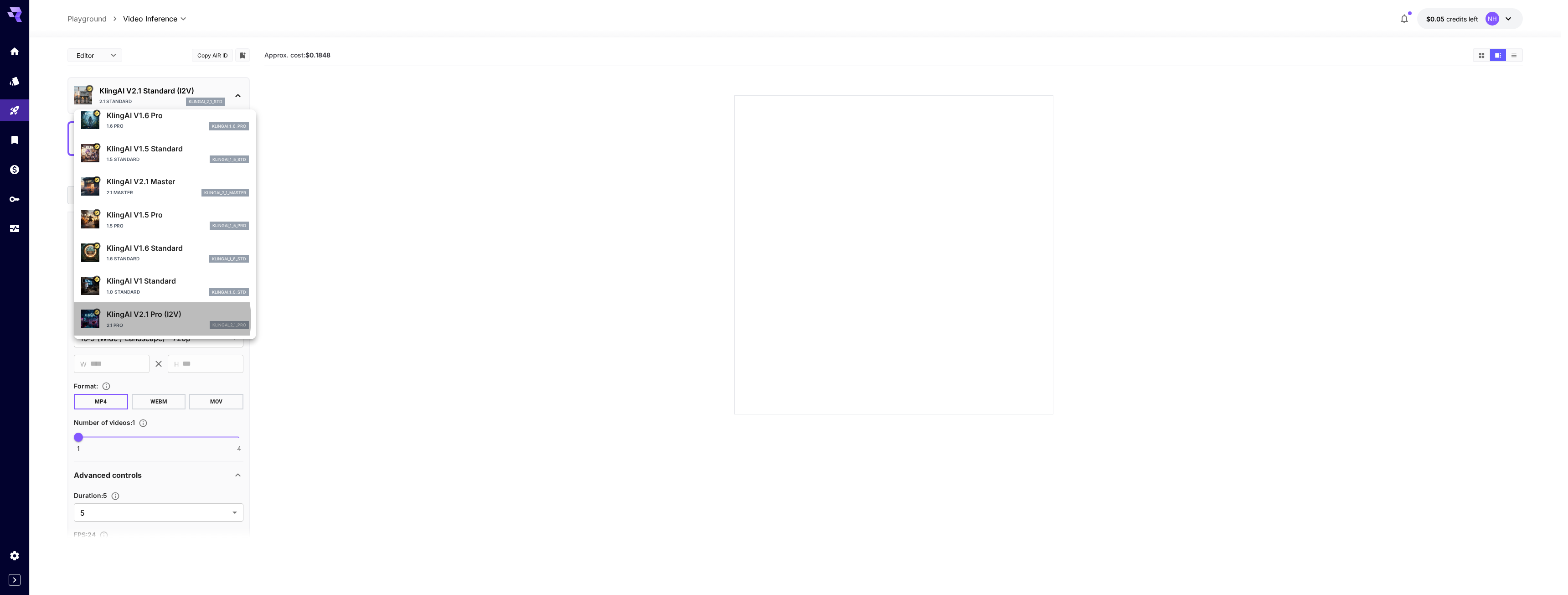
click at [156, 319] on p "KlingAI V2.1 Pro (I2V)" at bounding box center [178, 314] width 142 height 11
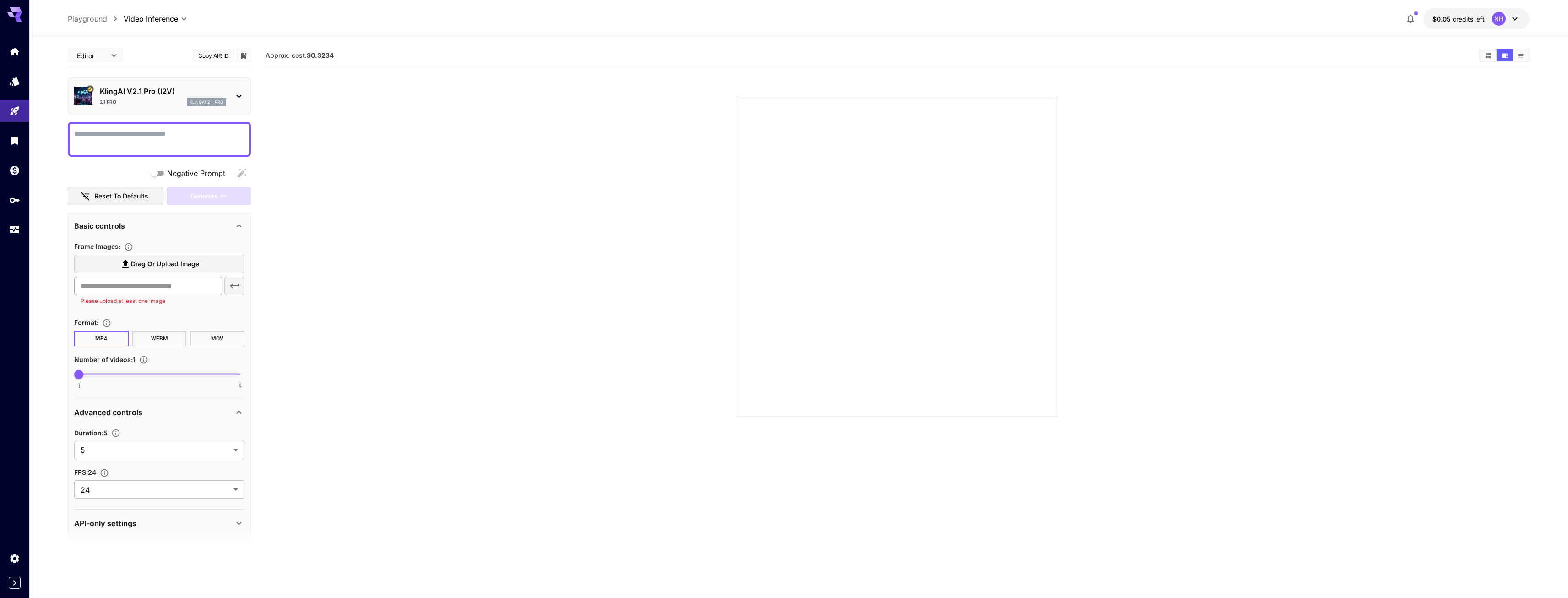
click at [181, 290] on input "text" at bounding box center [148, 285] width 148 height 18
click at [214, 53] on button "Copy AIR ID" at bounding box center [214, 55] width 42 height 14
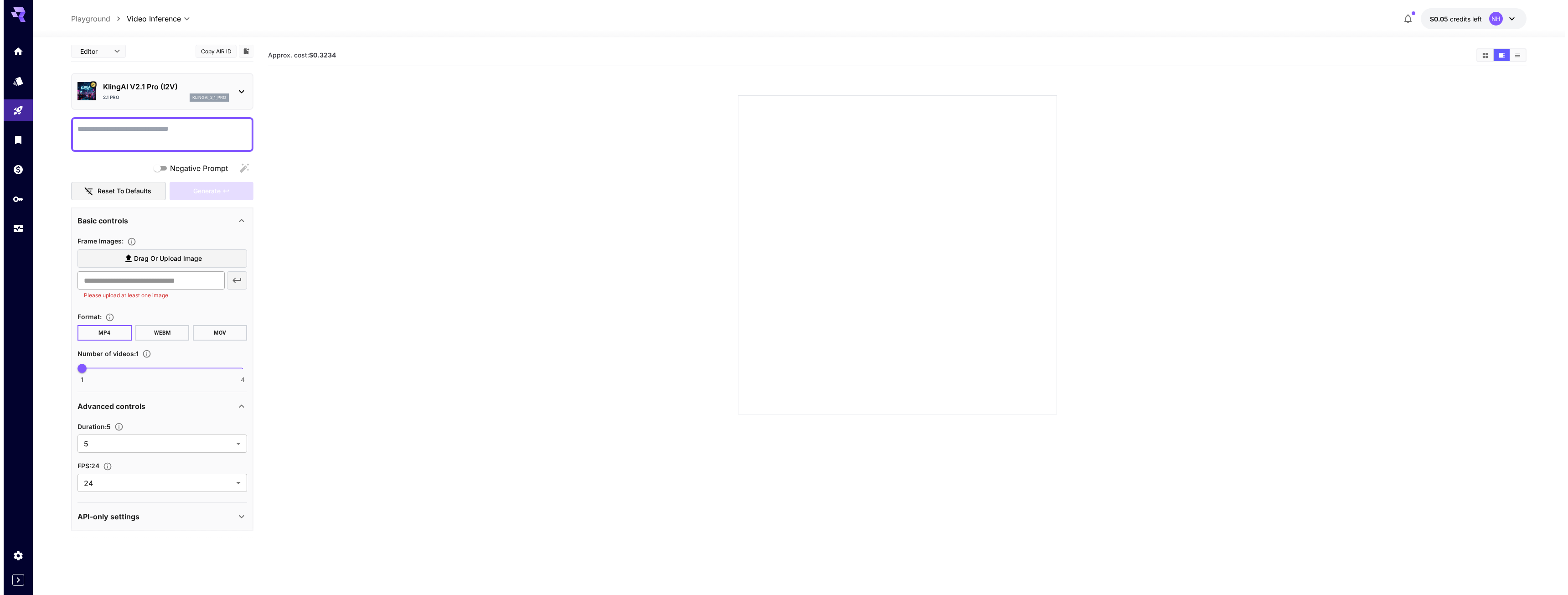
scroll to position [8, 0]
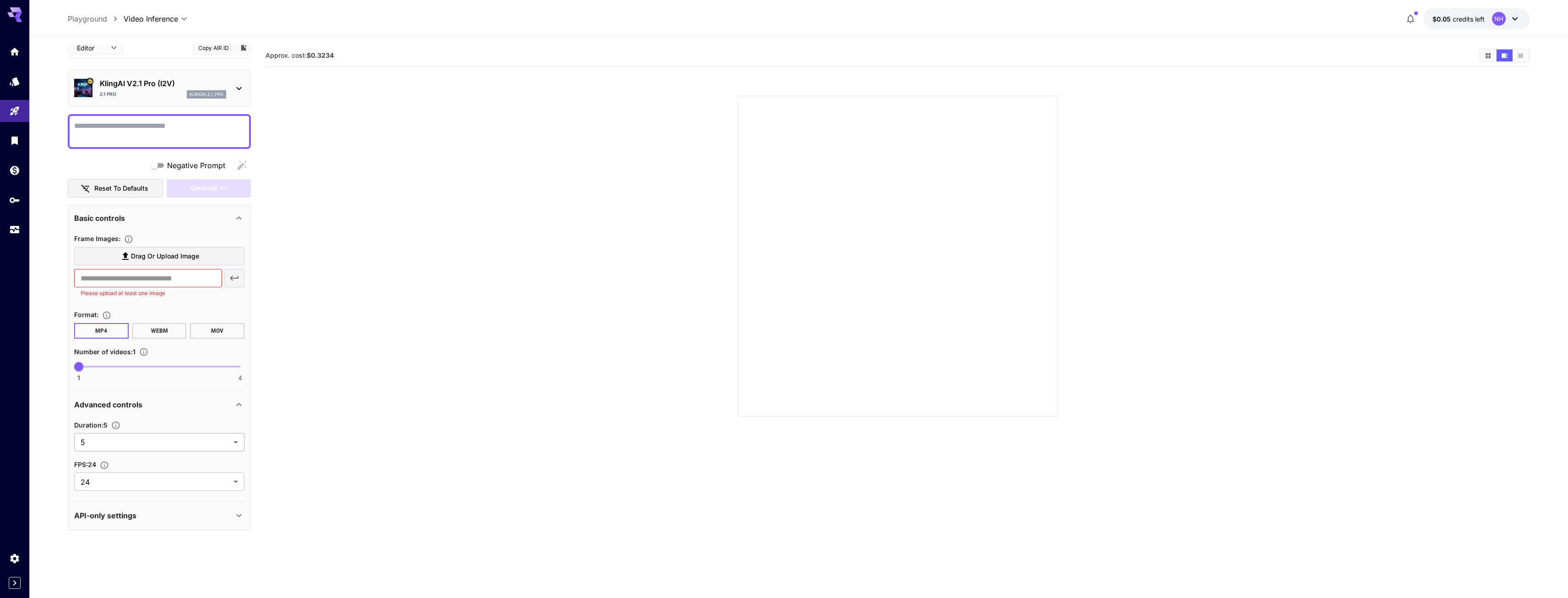
click at [122, 448] on body "**********" at bounding box center [784, 335] width 1568 height 670
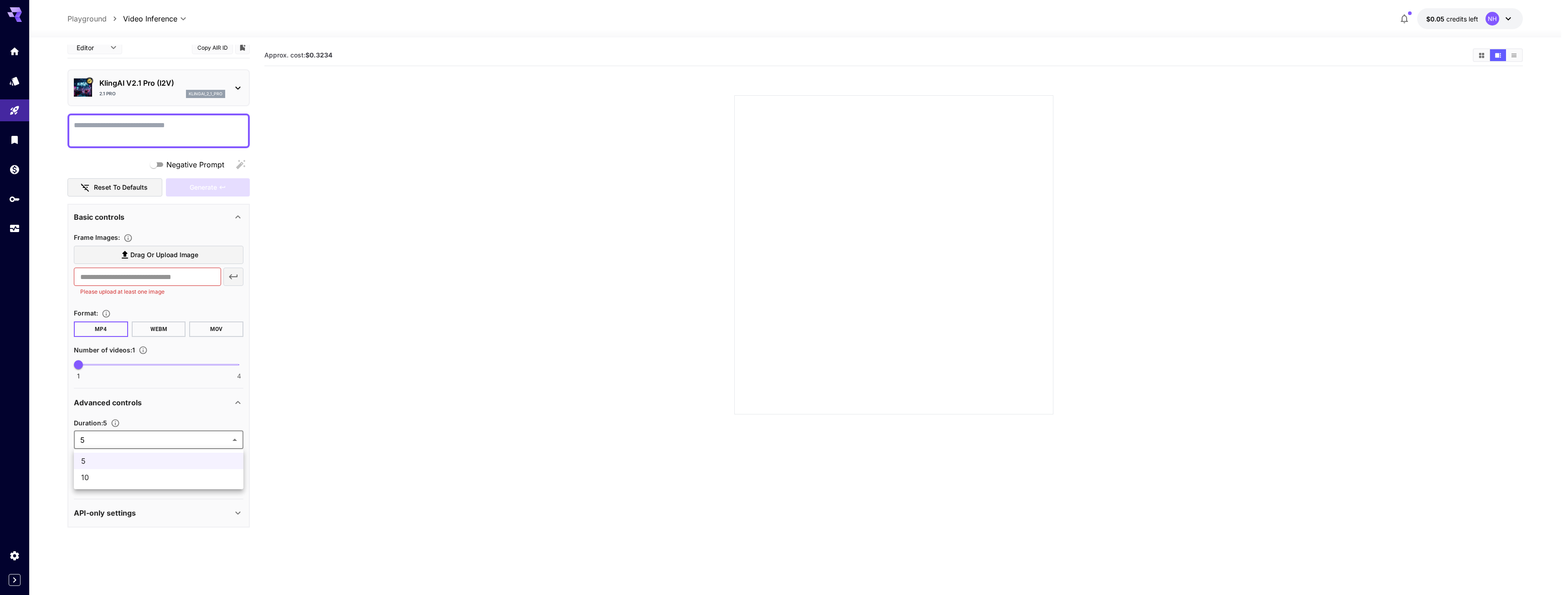
click at [155, 79] on div at bounding box center [784, 298] width 1568 height 595
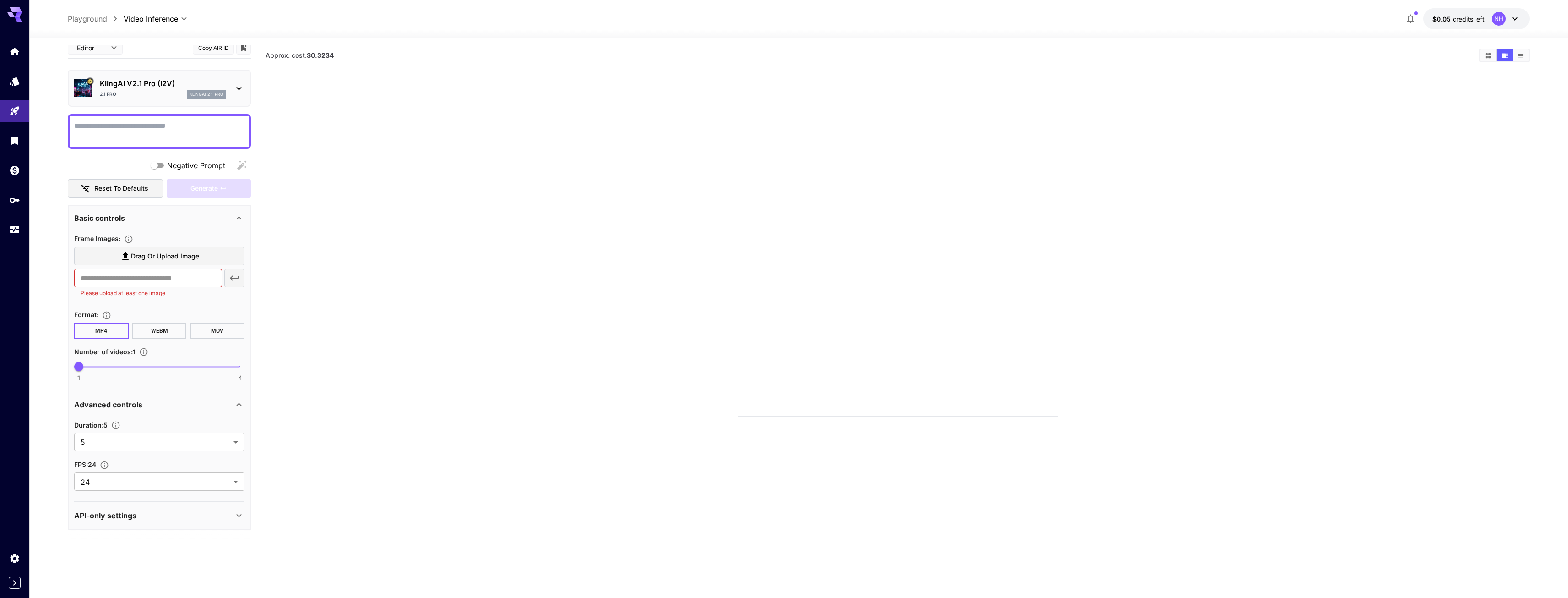
click at [162, 91] on div "2.1 Pro klingai_2_1_pro" at bounding box center [163, 94] width 127 height 8
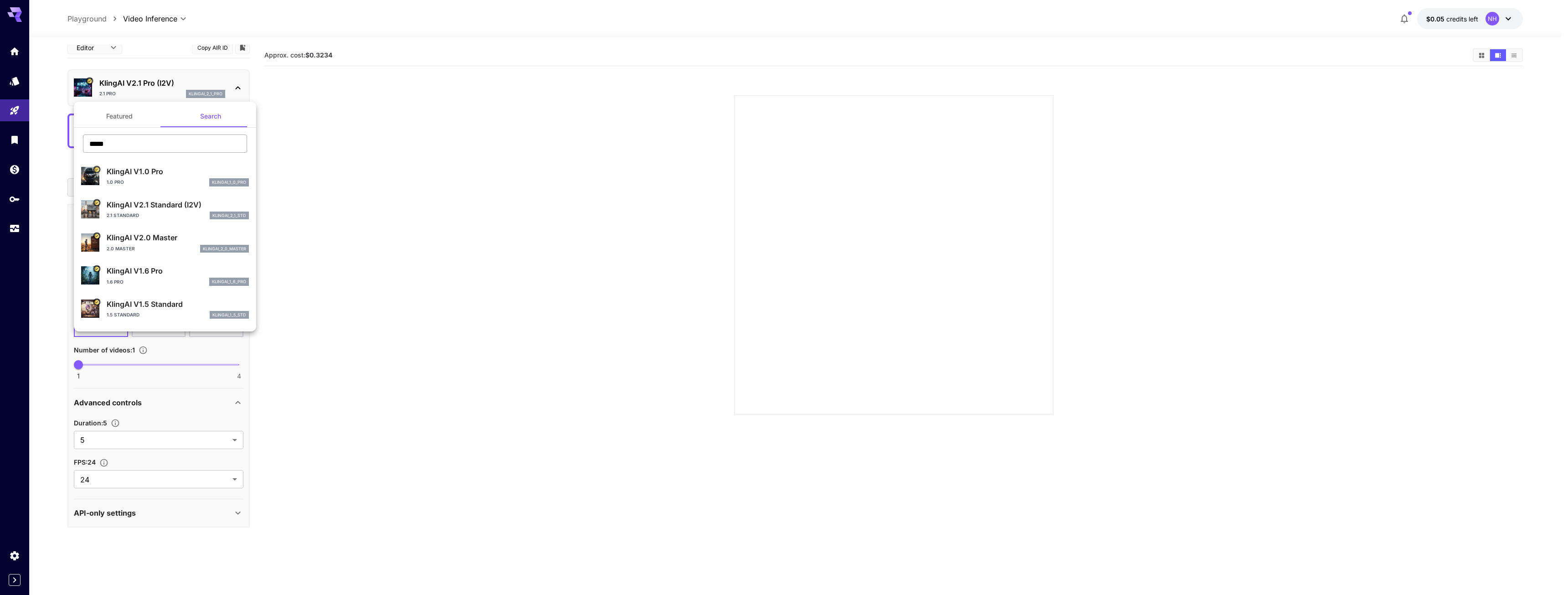
click at [130, 141] on input "*****" at bounding box center [165, 143] width 164 height 18
click at [128, 112] on button "Featured" at bounding box center [119, 116] width 91 height 22
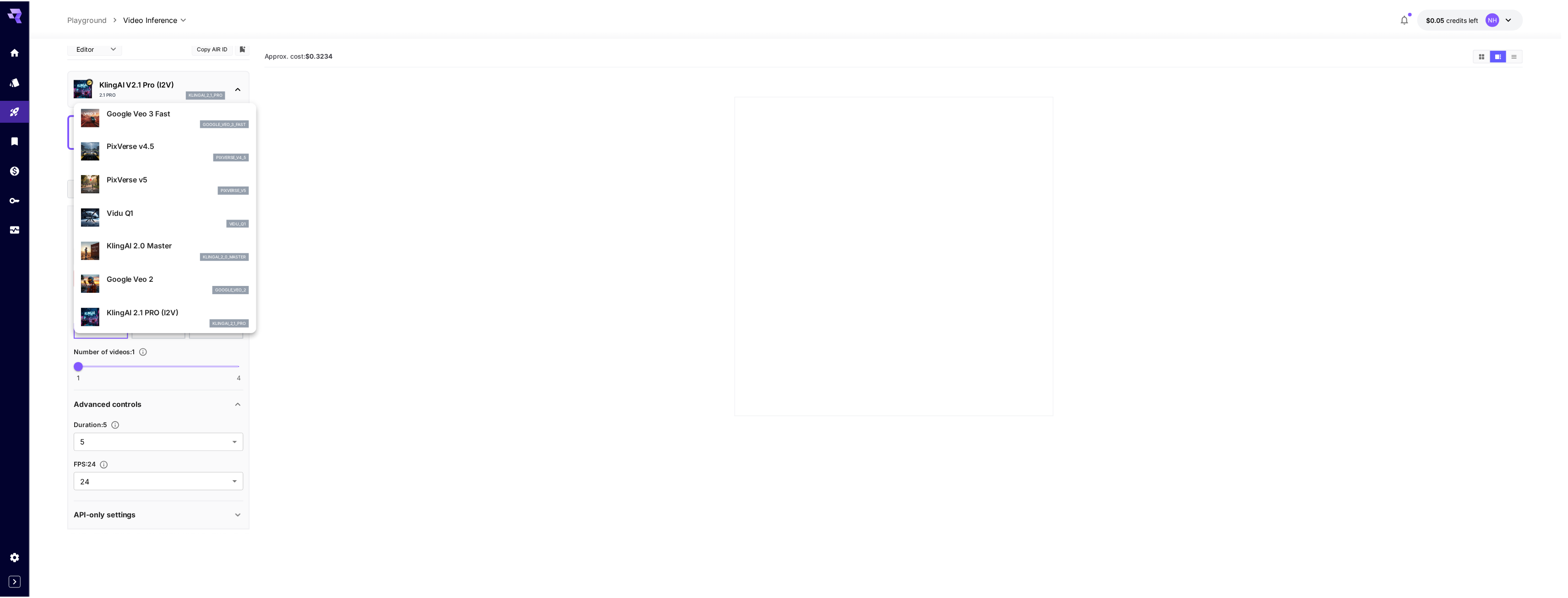
scroll to position [230, 0]
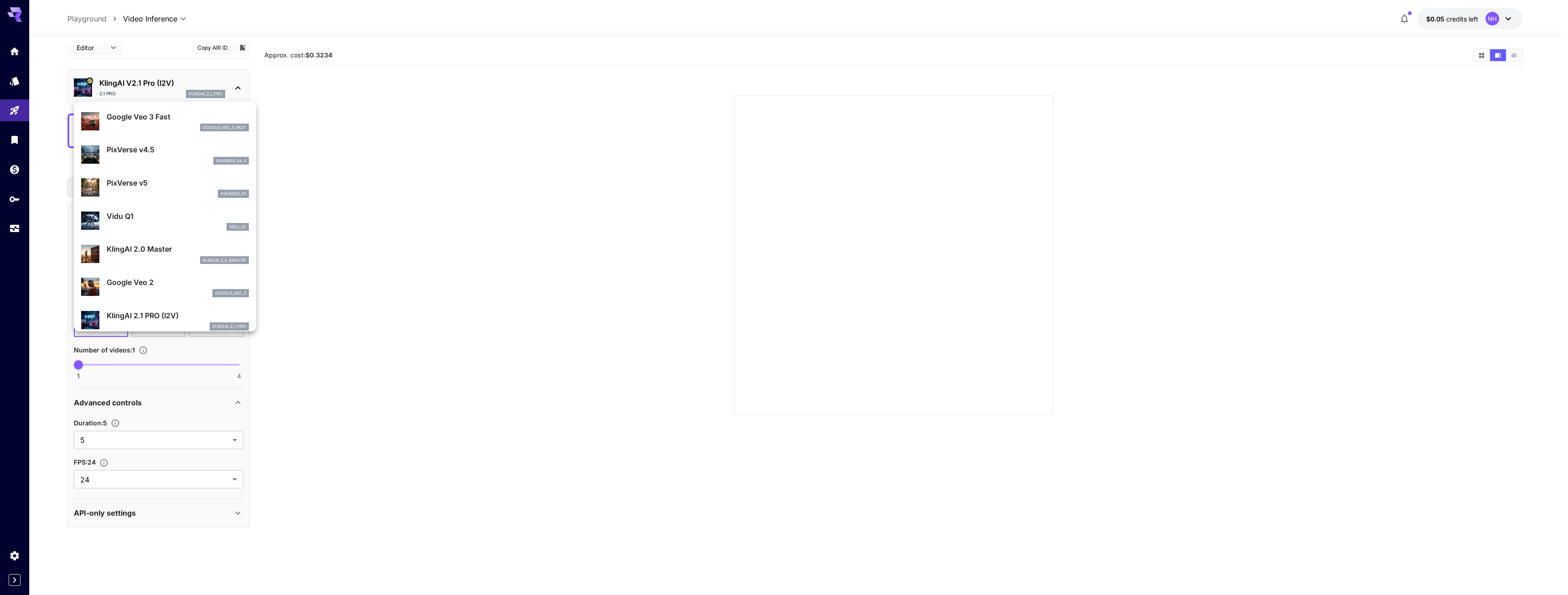
click at [149, 124] on div "google_veo_3_fast" at bounding box center [178, 127] width 142 height 8
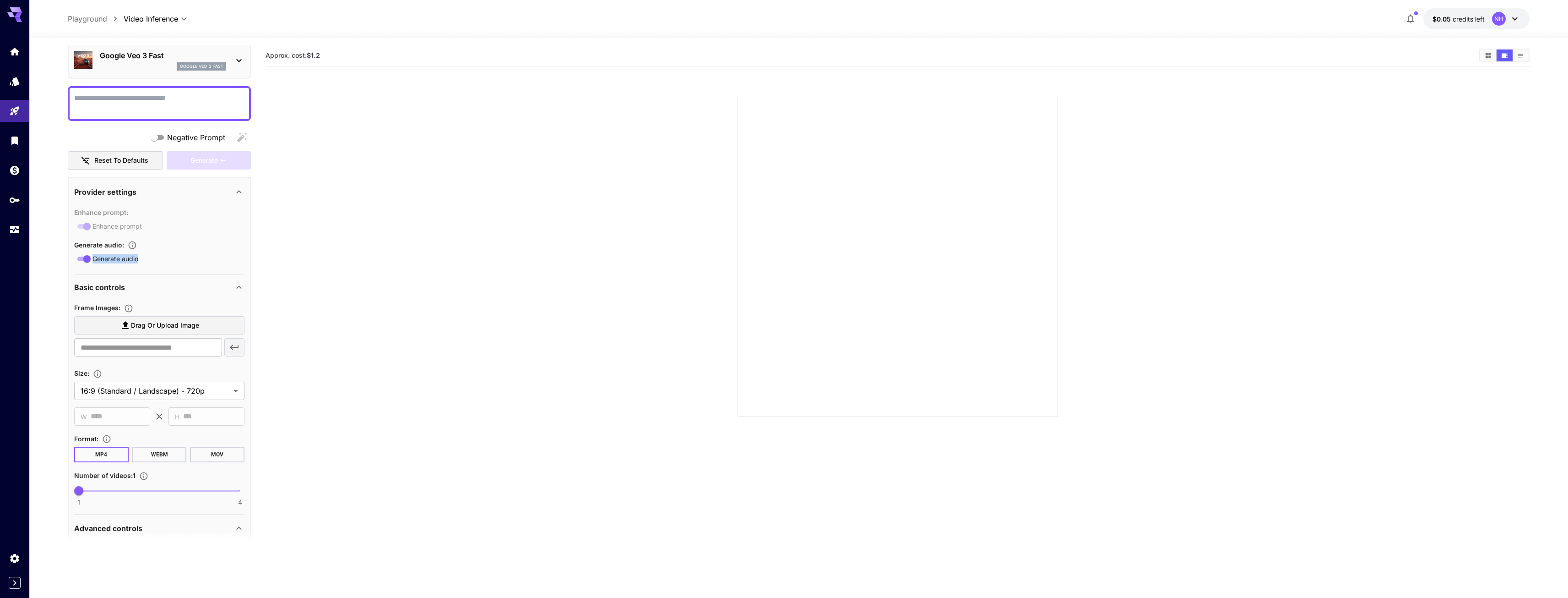
drag, startPoint x: 209, startPoint y: 258, endPoint x: 212, endPoint y: 264, distance: 6.7
click at [211, 267] on section "Provider settings Enhance prompt : Enhance prompt Generate audio : Generate aud…" at bounding box center [159, 226] width 170 height 97
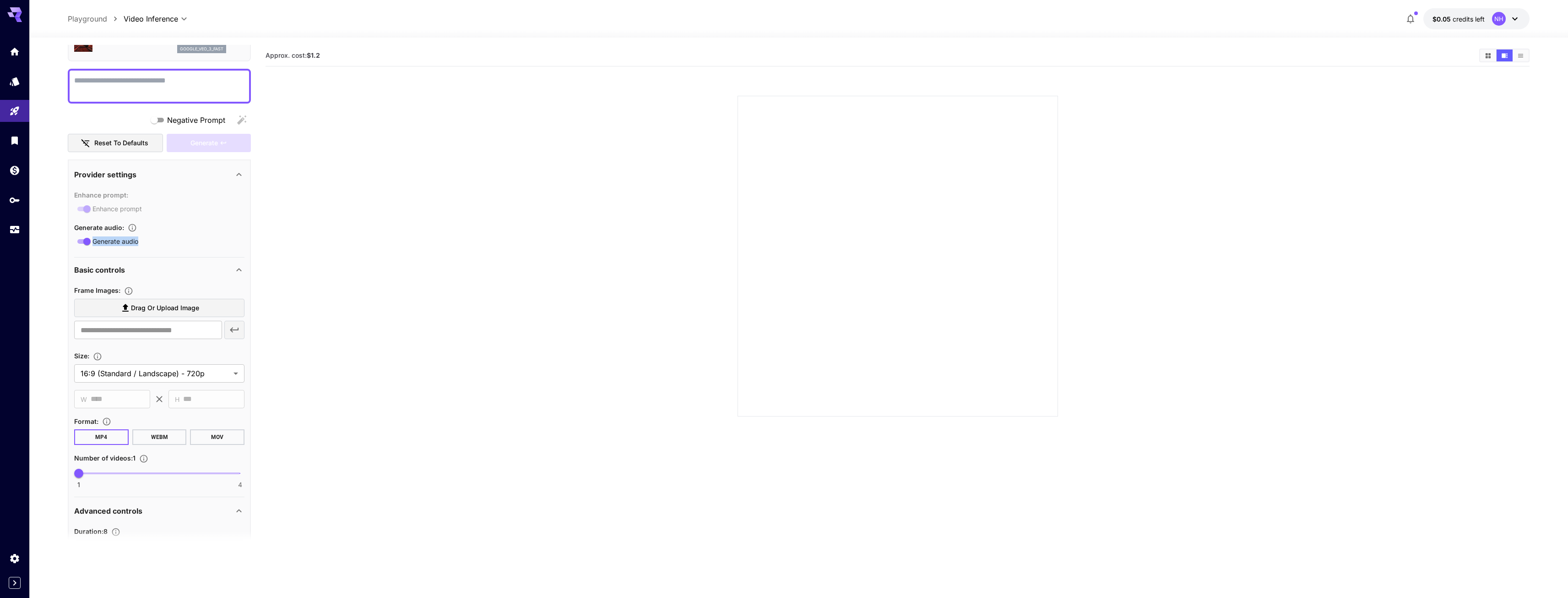
scroll to position [53, 0]
click at [306, 242] on section at bounding box center [897, 245] width 1264 height 342
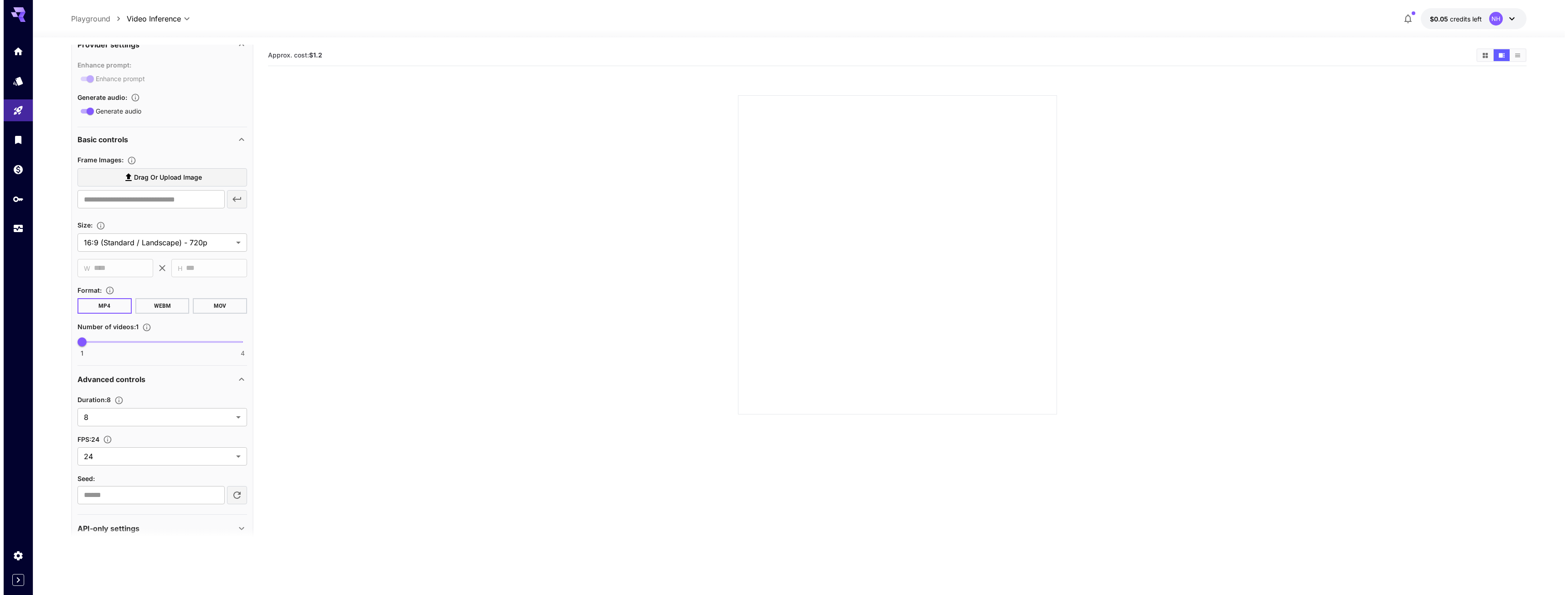
scroll to position [0, 0]
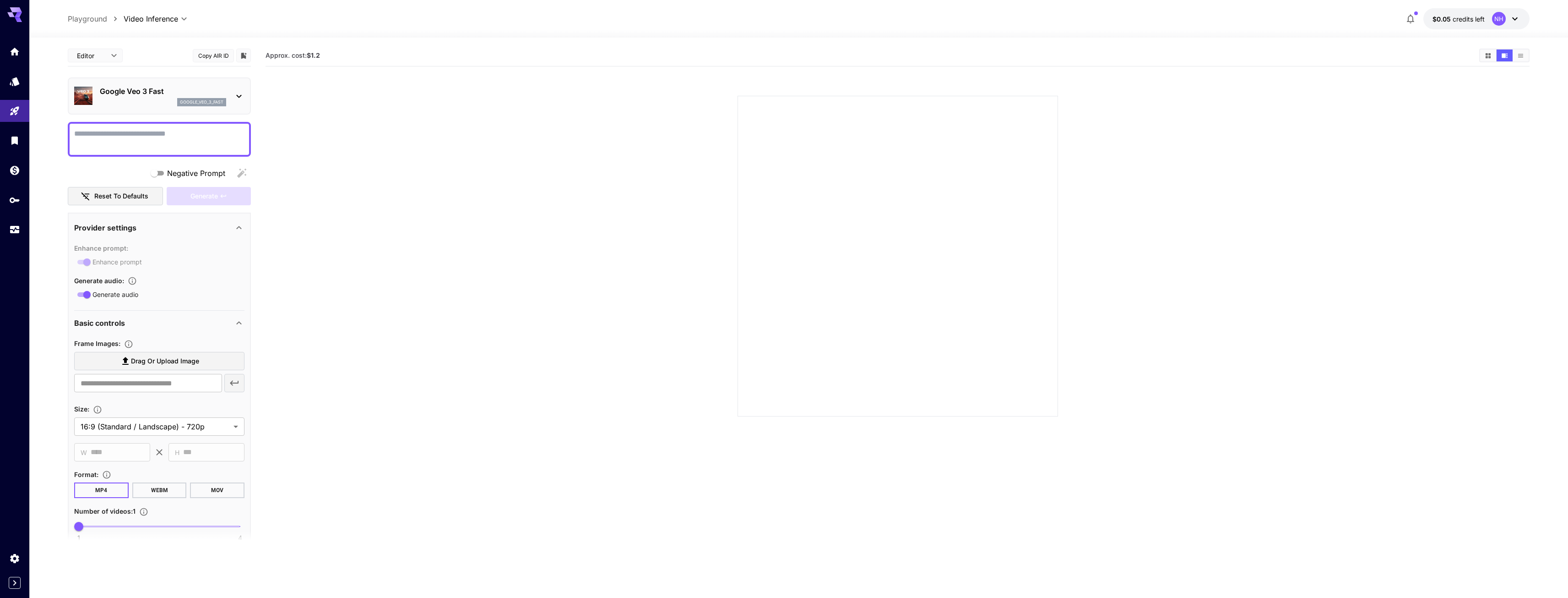
click at [139, 87] on p "Google Veo 3 Fast" at bounding box center [163, 92] width 127 height 11
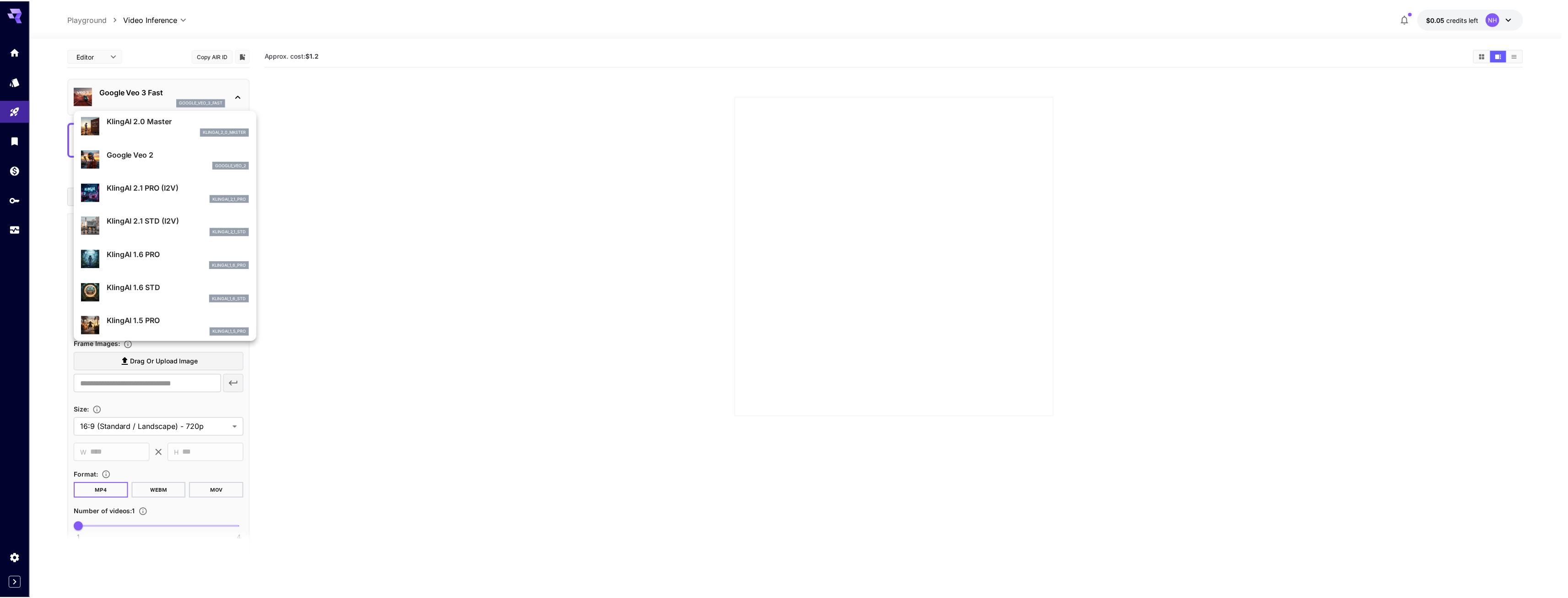
scroll to position [368, 0]
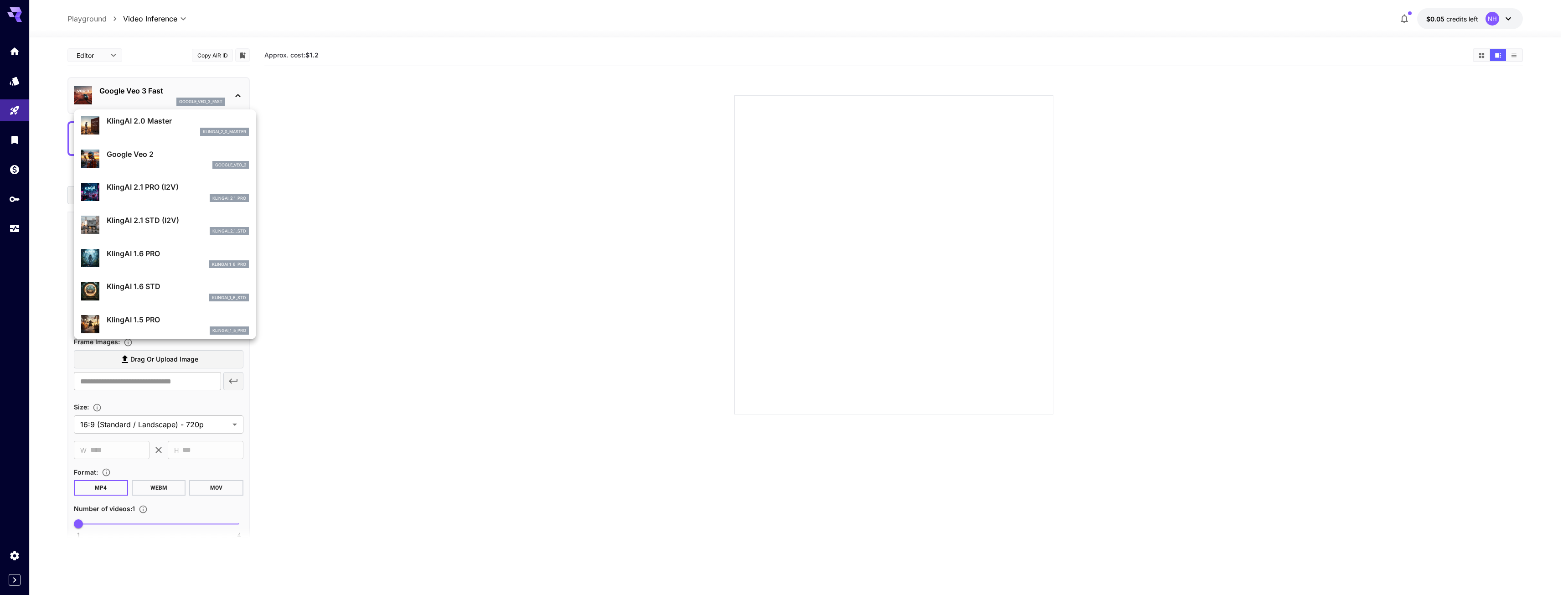
click at [146, 197] on div "klingai_2_1_pro" at bounding box center [178, 197] width 142 height 8
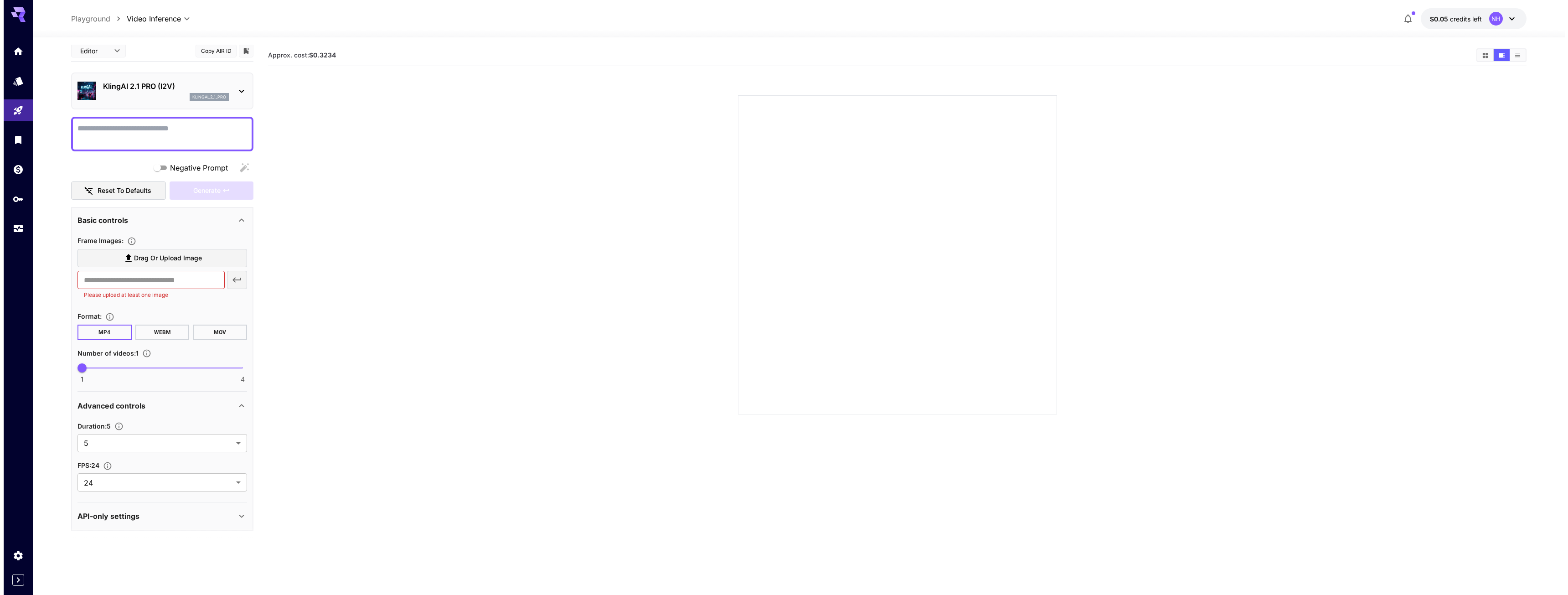
scroll to position [8, 0]
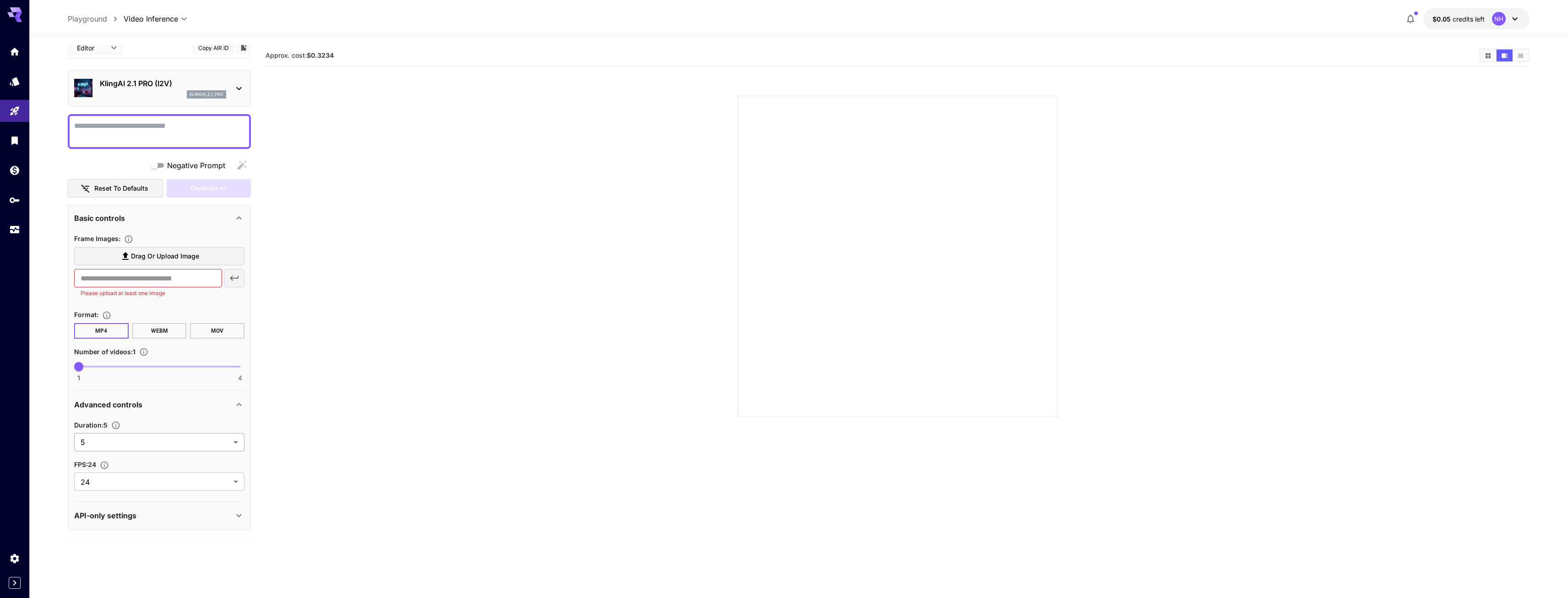
click at [115, 445] on body "**********" at bounding box center [784, 335] width 1568 height 670
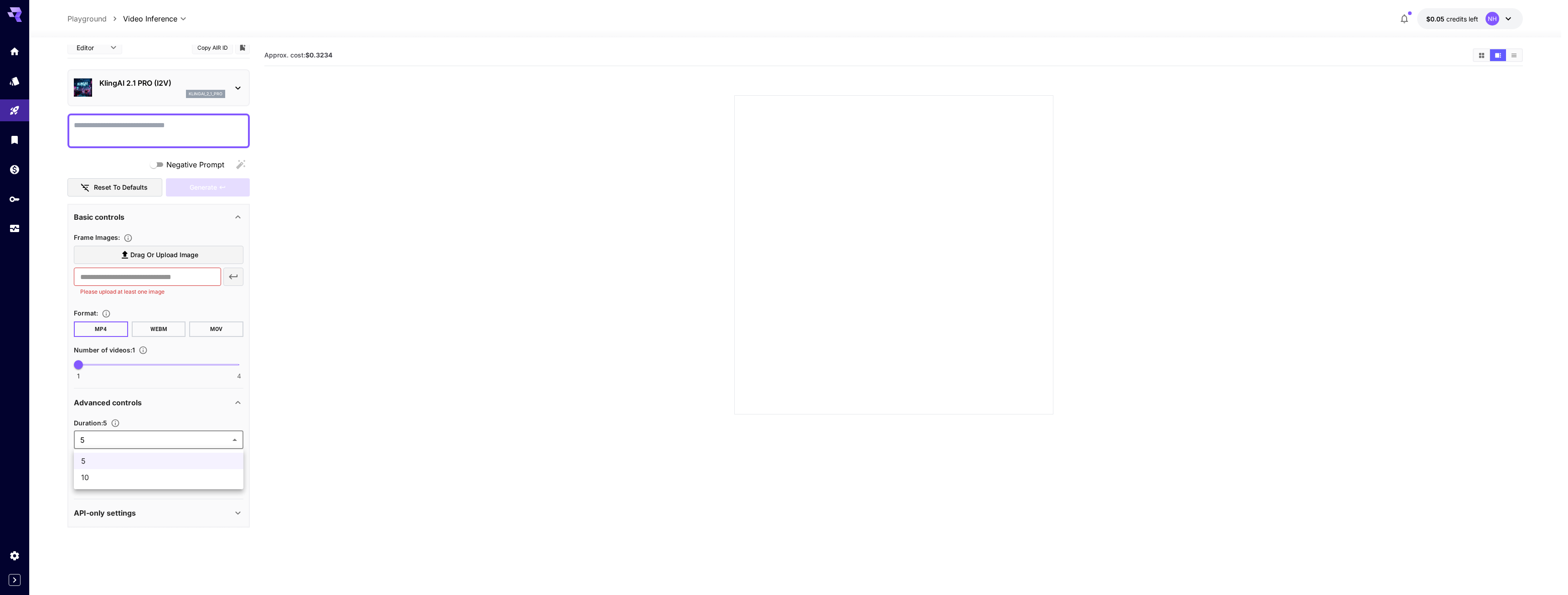
click at [109, 477] on span "10" at bounding box center [159, 477] width 155 height 11
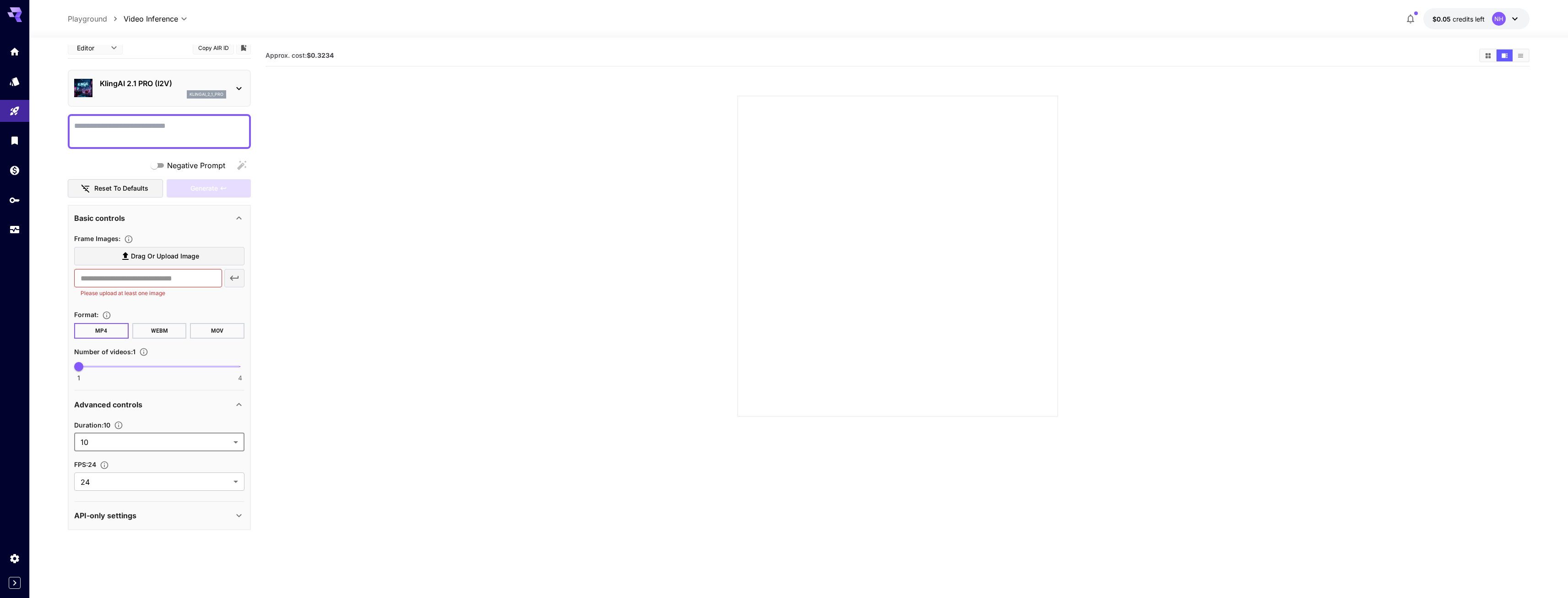
click at [358, 360] on section at bounding box center [897, 245] width 1264 height 342
click at [357, 359] on section at bounding box center [897, 245] width 1264 height 342
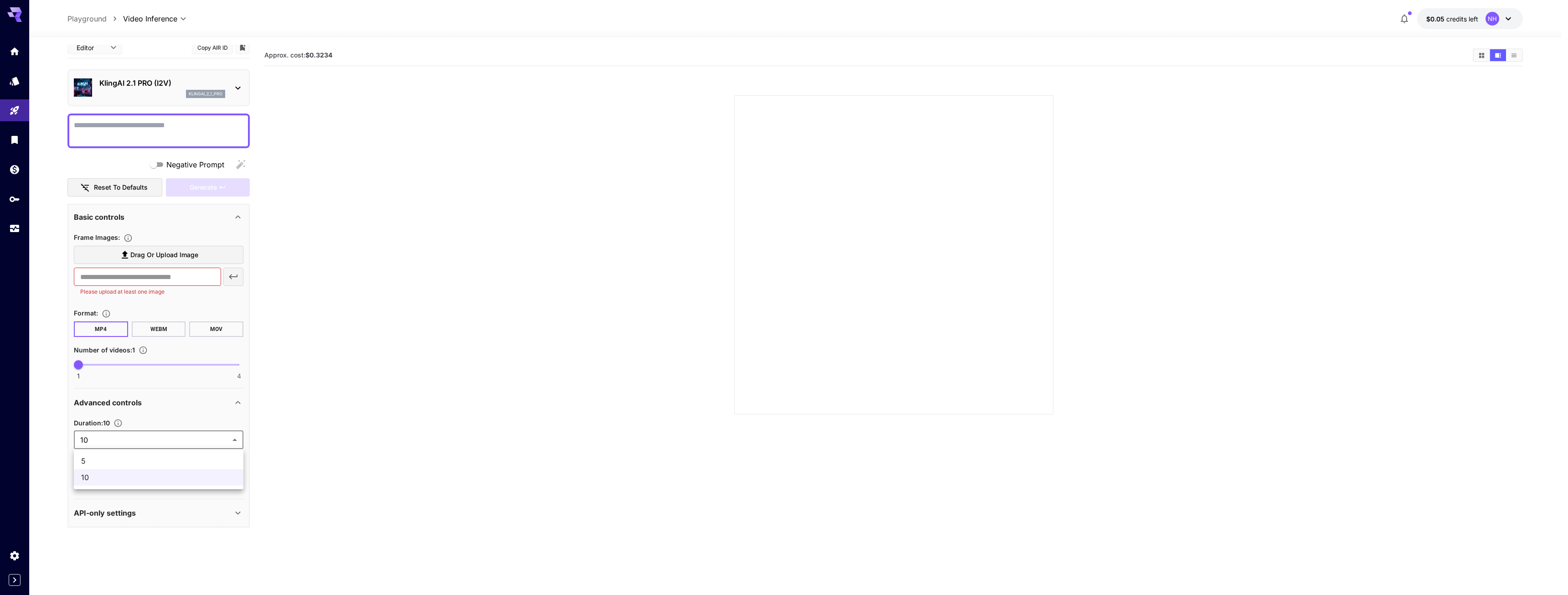
click at [110, 440] on body "**********" at bounding box center [784, 334] width 1568 height 667
click at [113, 461] on span "5" at bounding box center [159, 461] width 155 height 11
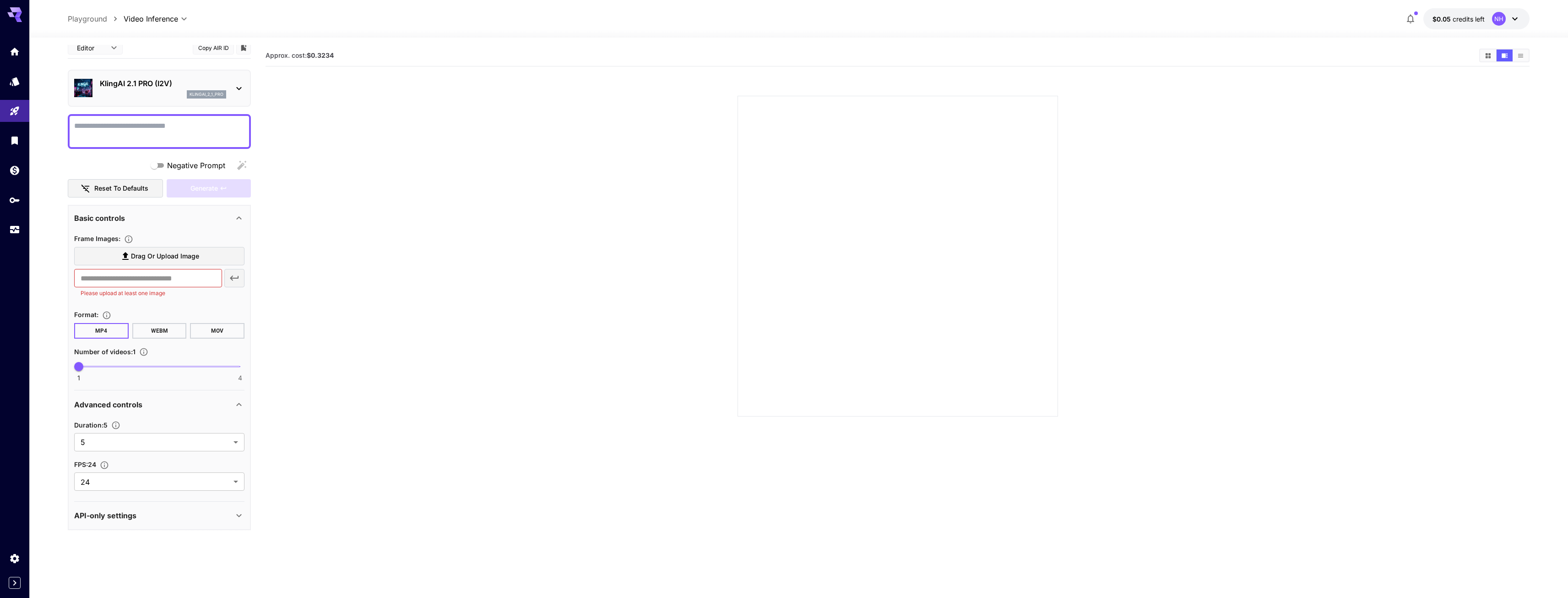
click at [373, 294] on section at bounding box center [897, 245] width 1264 height 342
click at [150, 86] on p "KlingAI 2.1 PRO (I2V)" at bounding box center [163, 83] width 127 height 11
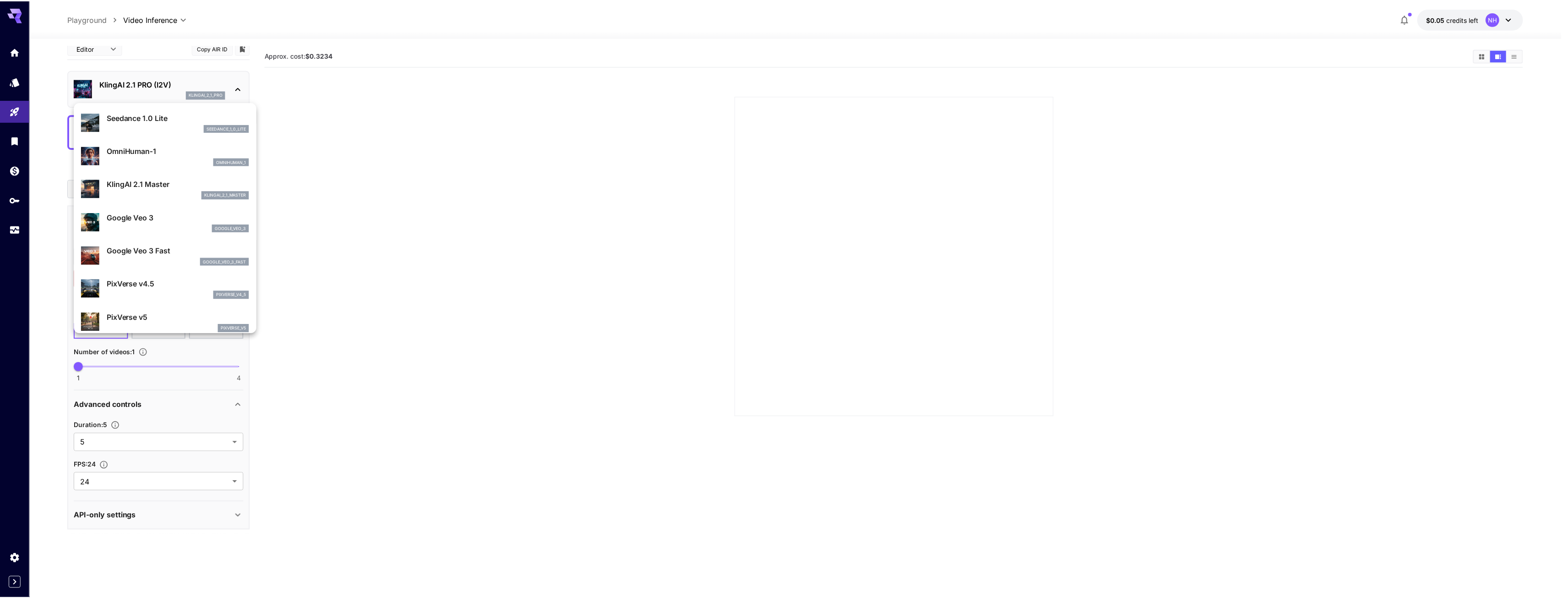
scroll to position [100, 0]
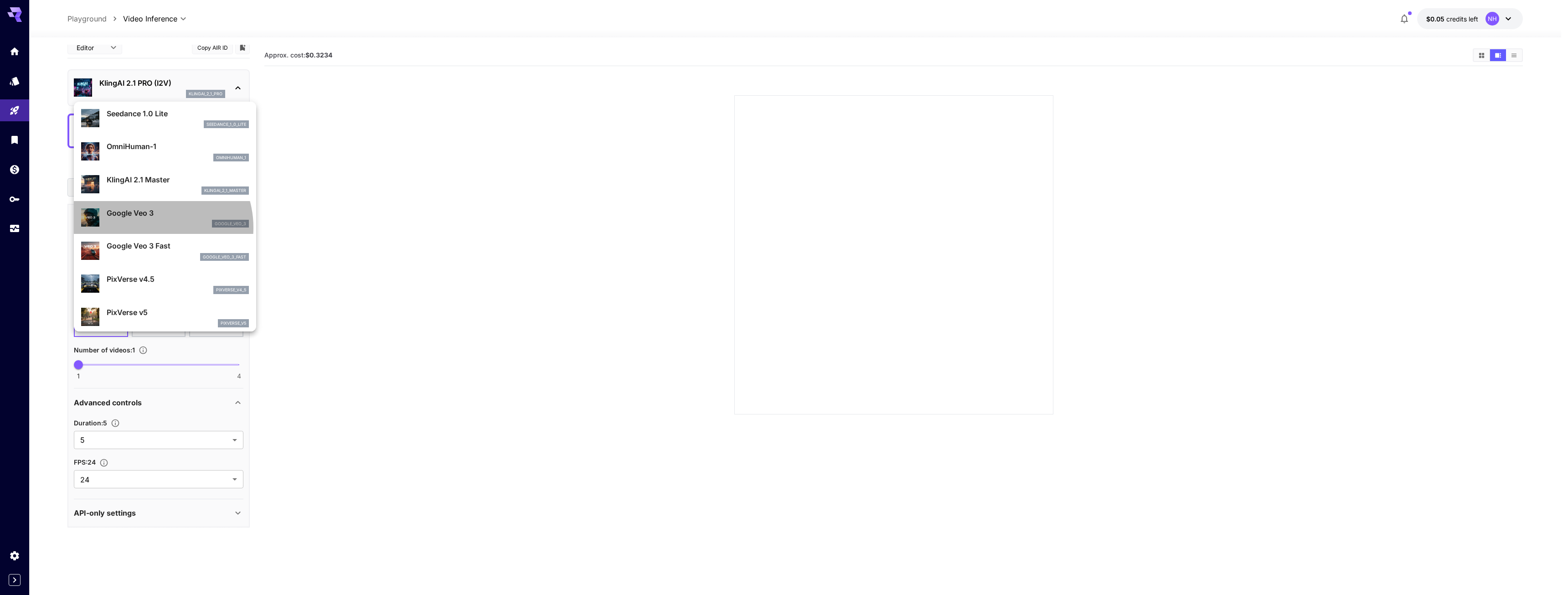
click at [151, 227] on div "google_veo_3" at bounding box center [178, 224] width 142 height 8
type input "*"
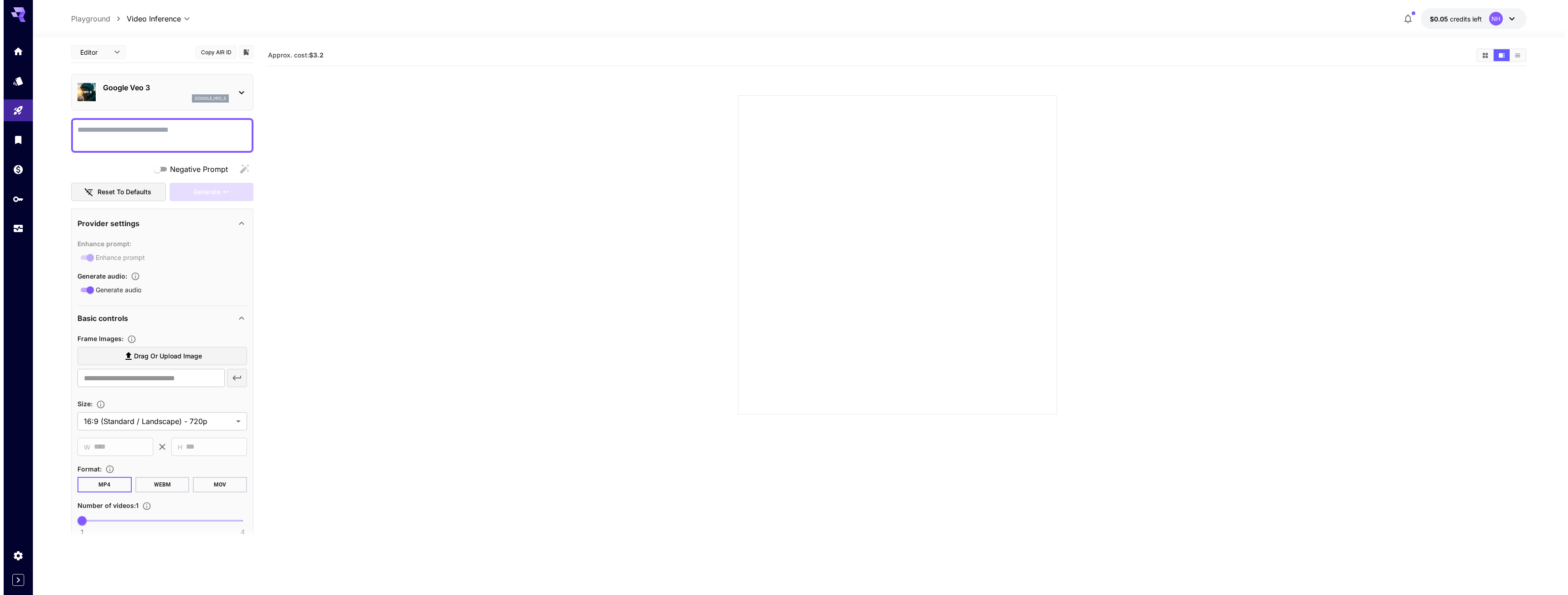
scroll to position [0, 0]
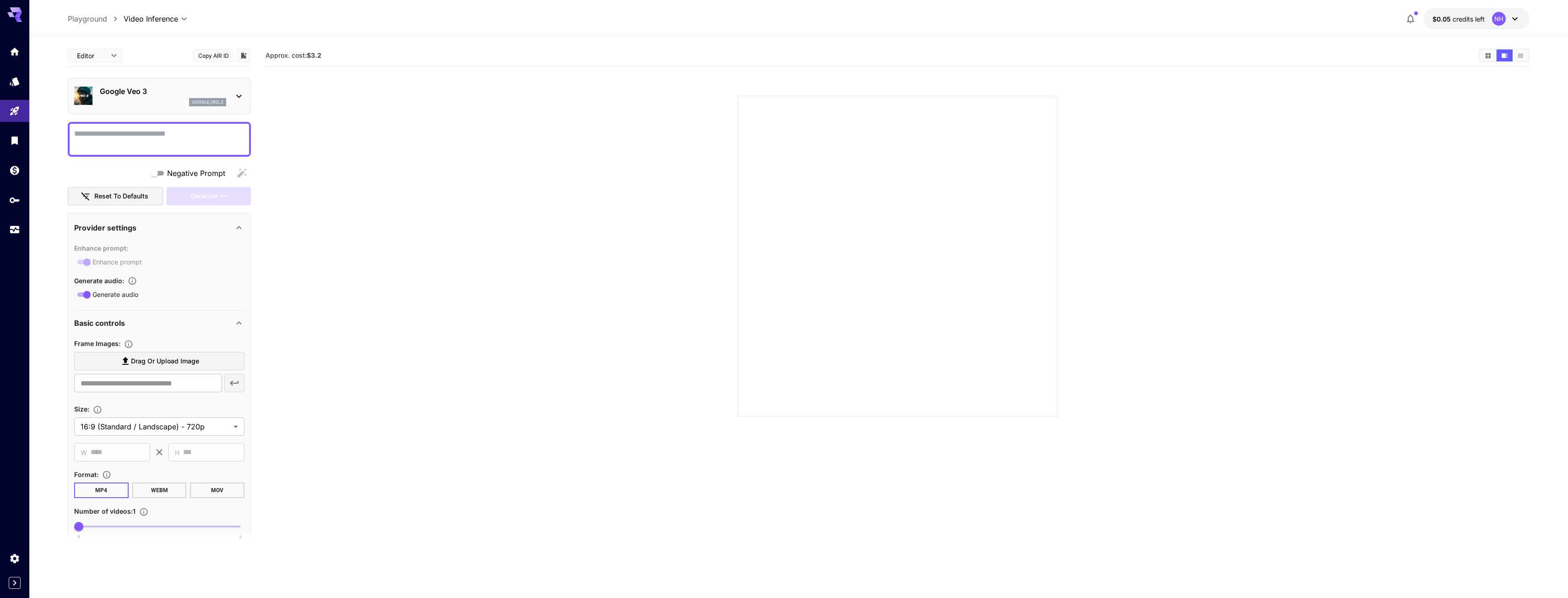
click at [141, 94] on p "Google Veo 3" at bounding box center [163, 92] width 127 height 11
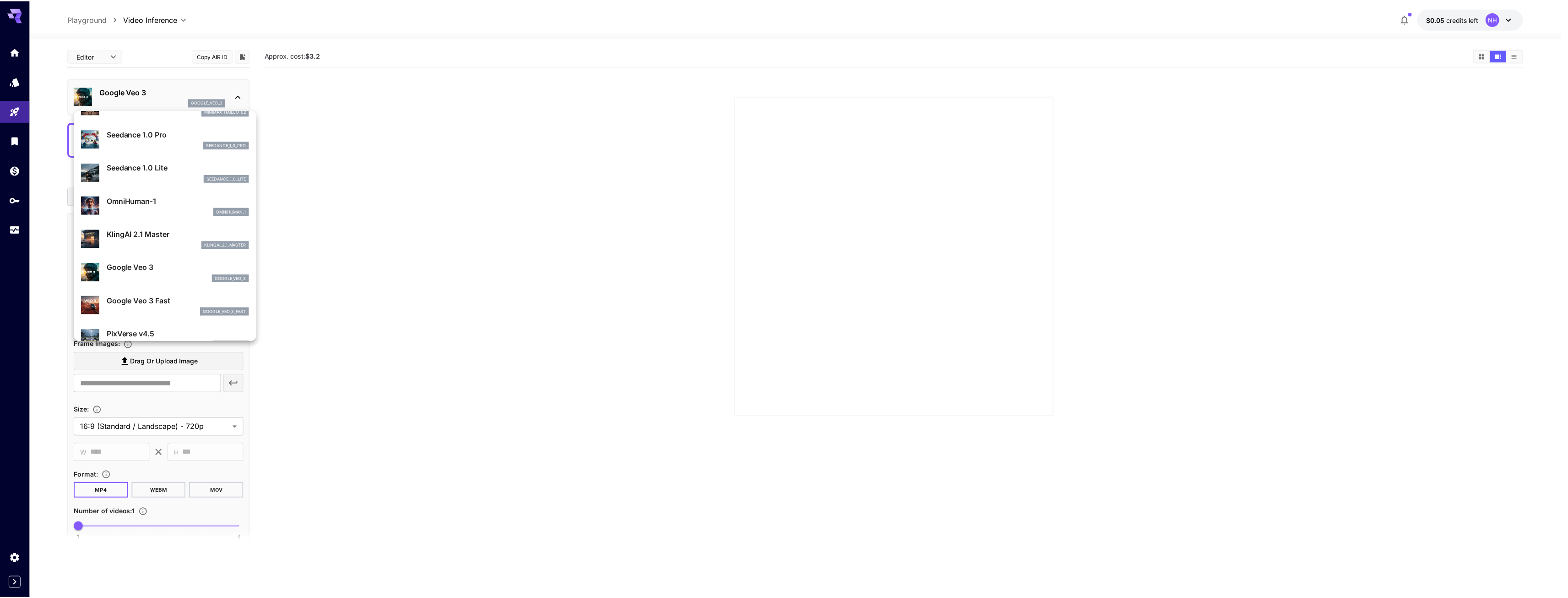
scroll to position [100, 0]
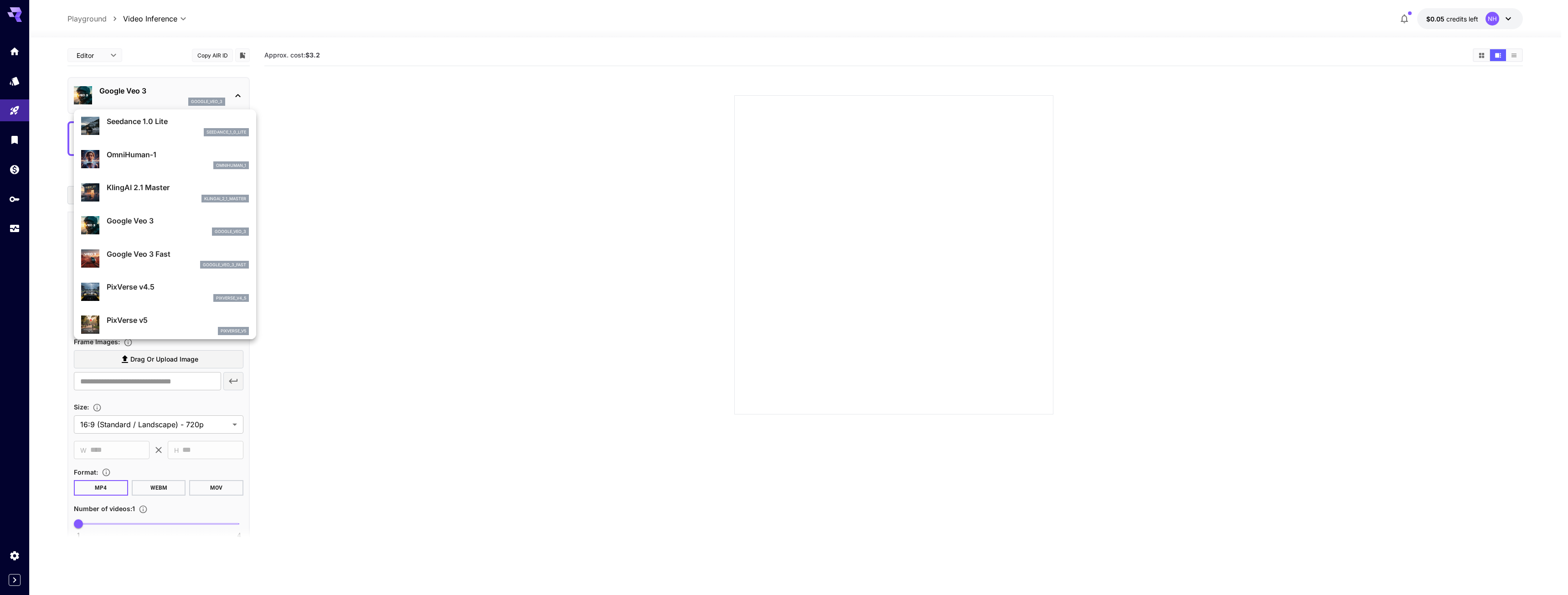
click at [133, 258] on p "Google Veo 3 Fast" at bounding box center [178, 254] width 142 height 11
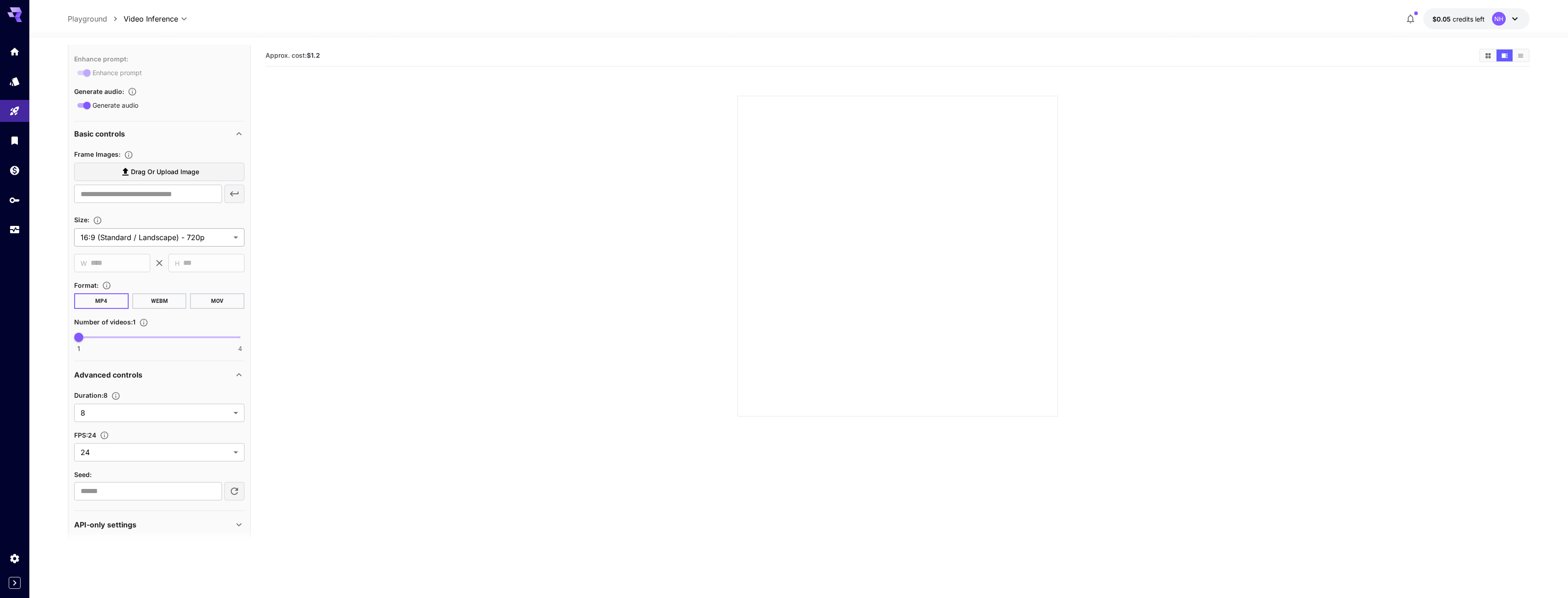
scroll to position [198, 0]
click at [127, 402] on body "**********" at bounding box center [784, 335] width 1568 height 670
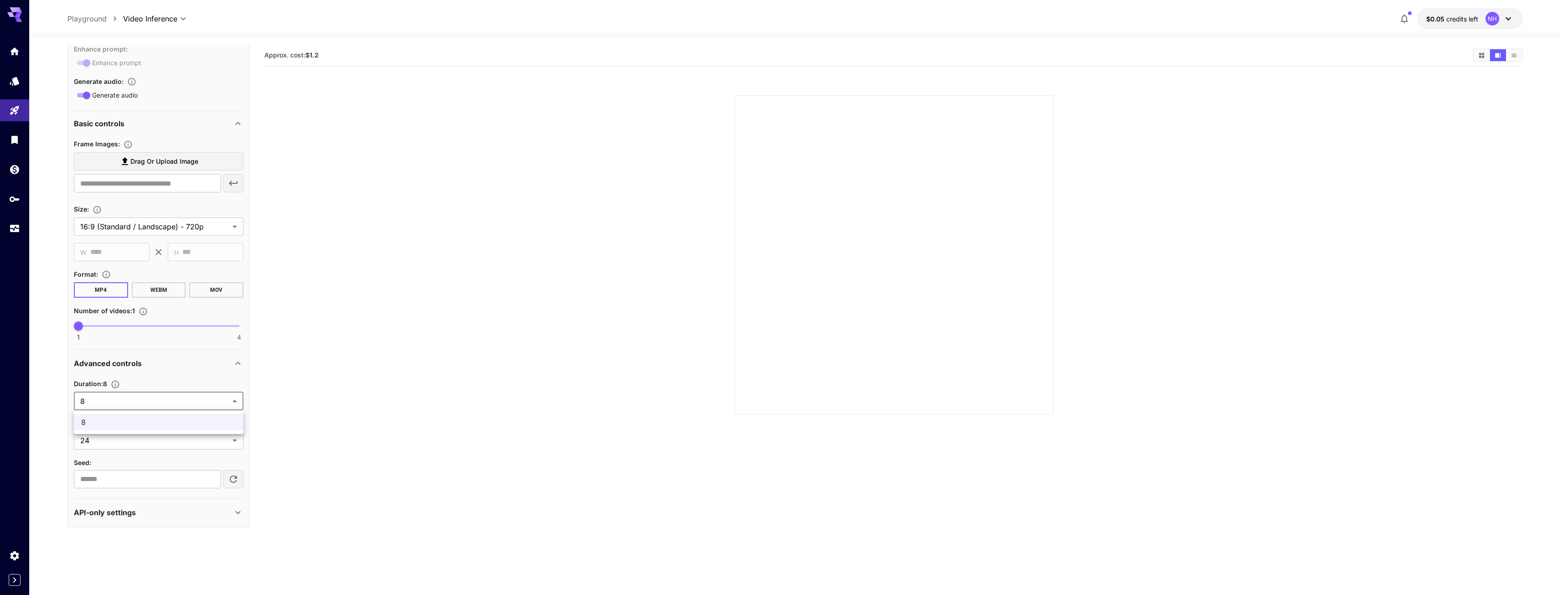
click at [126, 400] on div at bounding box center [784, 298] width 1568 height 595
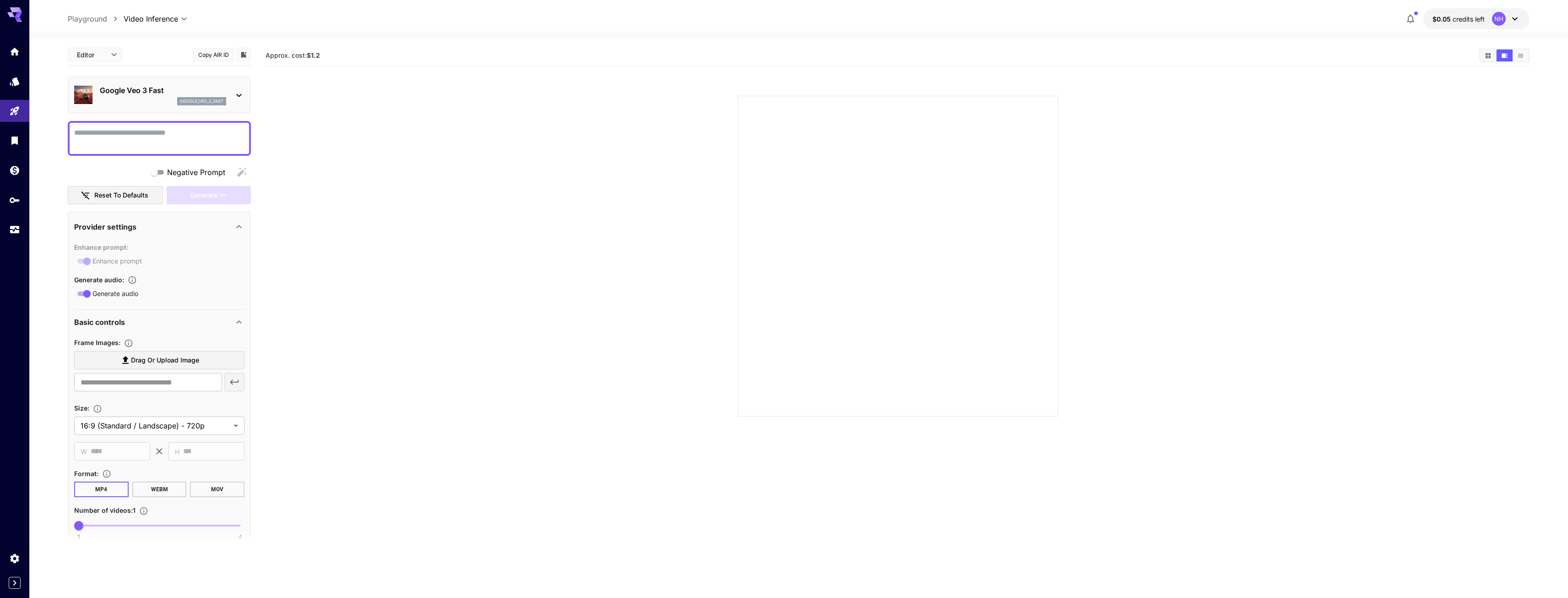
scroll to position [0, 0]
click at [210, 57] on button "Copy AIR ID" at bounding box center [214, 55] width 42 height 14
